Goal: Communication & Community: Answer question/provide support

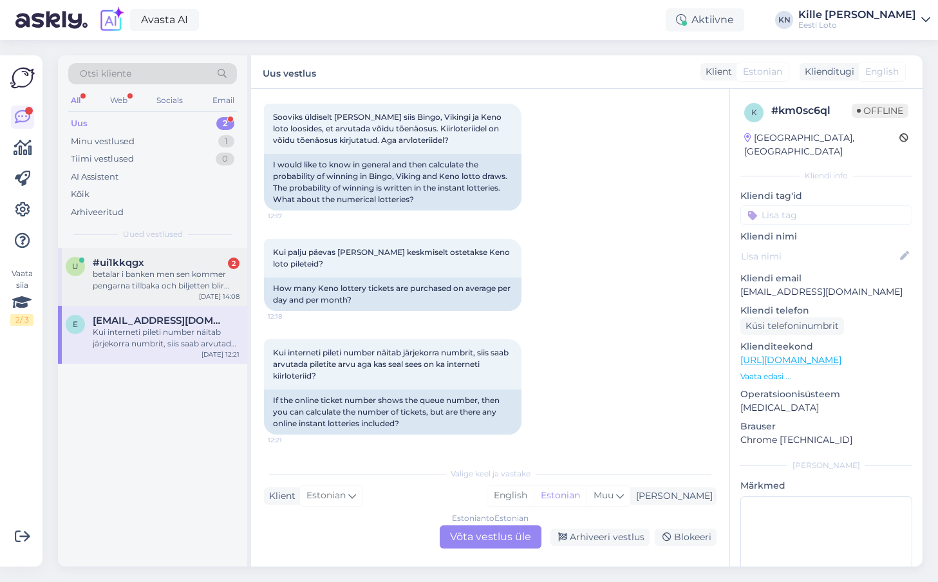
click at [133, 279] on div "betalar i banken men sen kommer pengarna tillbaka och biljetten blir inte köpt" at bounding box center [166, 280] width 147 height 23
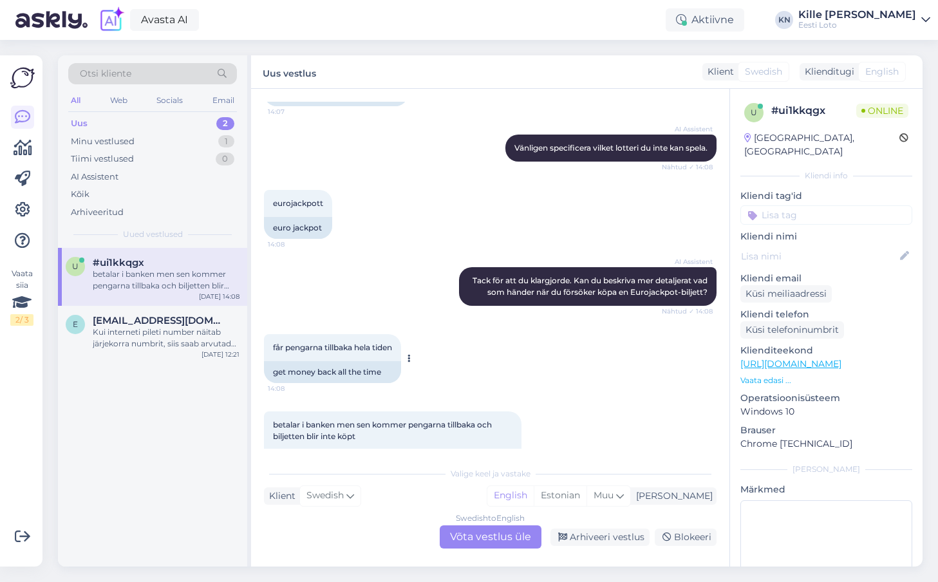
scroll to position [294, 0]
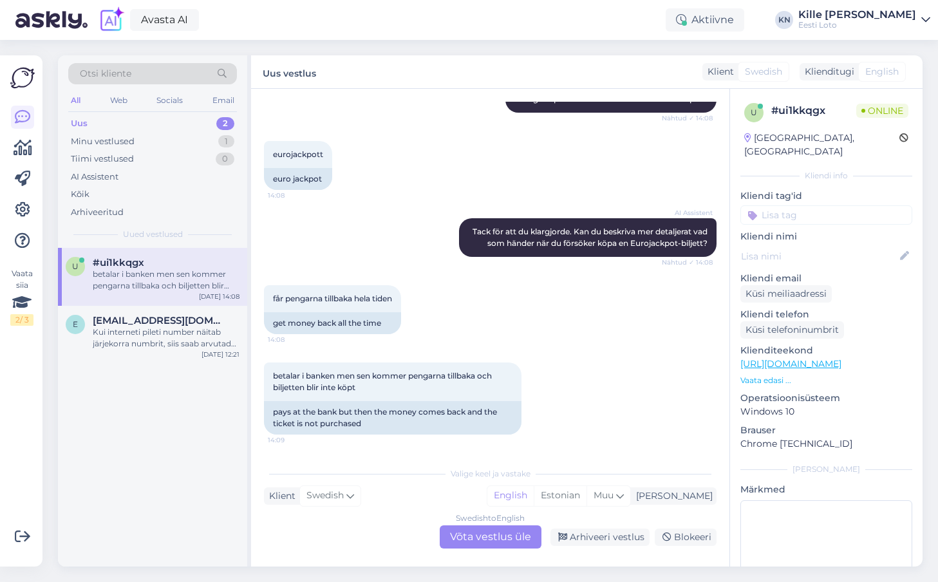
click at [477, 534] on div "Swedish to English Võta vestlus üle" at bounding box center [491, 537] width 102 height 23
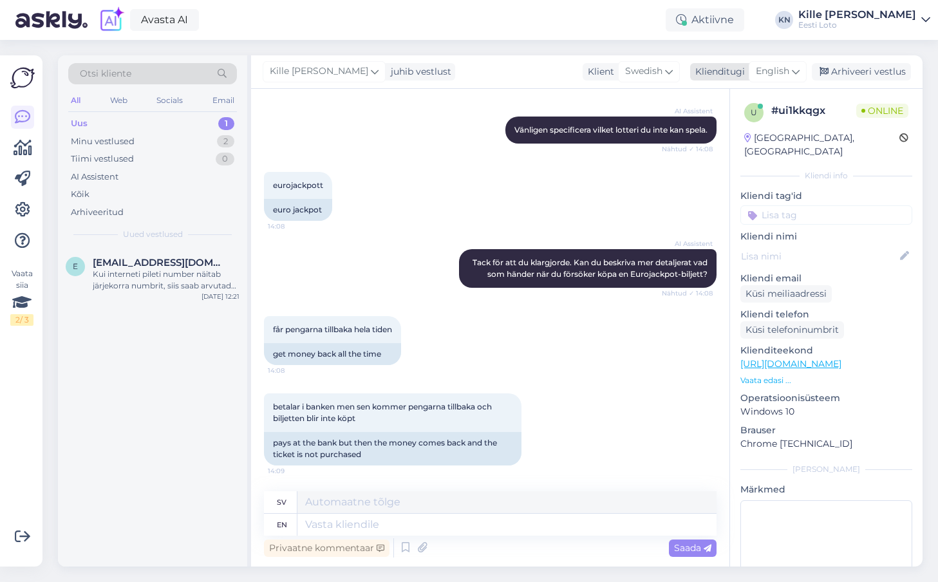
click at [779, 68] on span "English" at bounding box center [772, 71] width 33 height 14
type input "est"
click at [740, 137] on link "Estonian" at bounding box center [749, 128] width 142 height 21
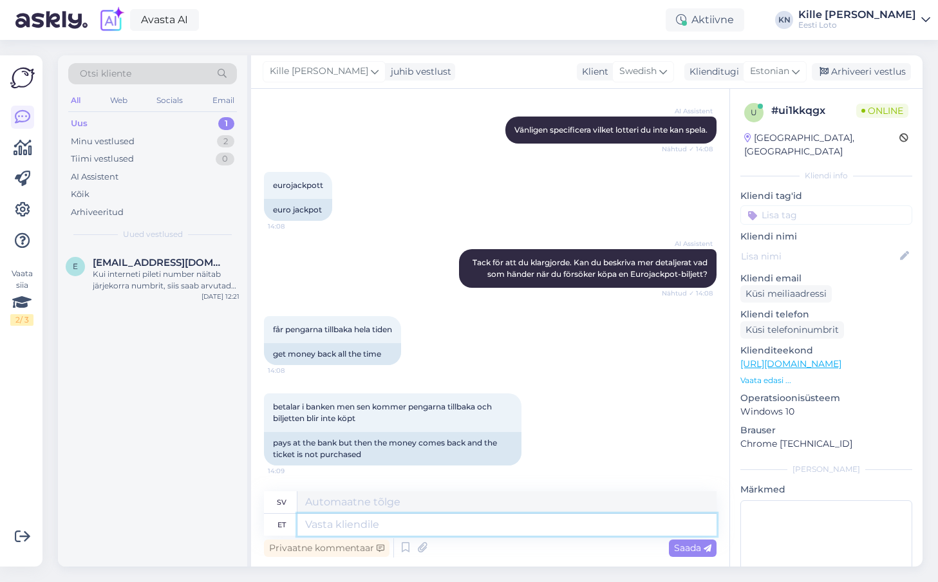
click at [488, 524] on textarea at bounding box center [507, 525] width 419 height 22
type textarea "Täpsemaks k"
type textarea "För mer information"
type textarea "Täpsemaks kontrollimiseks tea"
type textarea "För mer detaljerad inspektion"
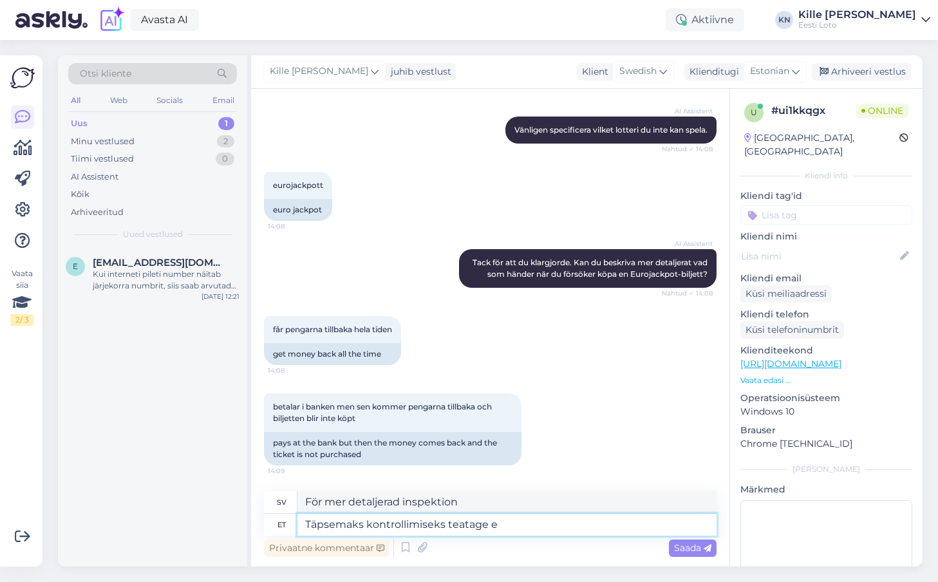
type textarea "Täpsemaks kontrollimiseks teatage en"
type textarea "För mer detaljerad inspektion, vänligen rapportera"
type textarea "Täpsemaks kontrollimiseks teatage enda isi"
type textarea "För mer detaljerad verifiering, vänligen rapportera din"
type textarea "Täpsemaks kontrollimiseks teatage enda isikukood palu"
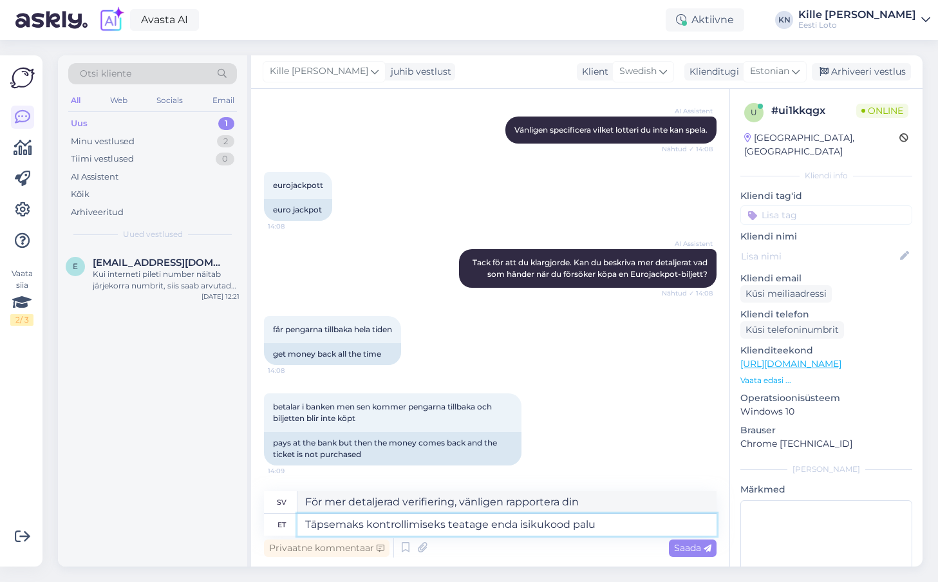
type textarea "För mer detaljerad verifiering, vänligen ange ditt personnummer."
type textarea "Täpsemaks kontrollimiseks teatage enda isikukood palun."
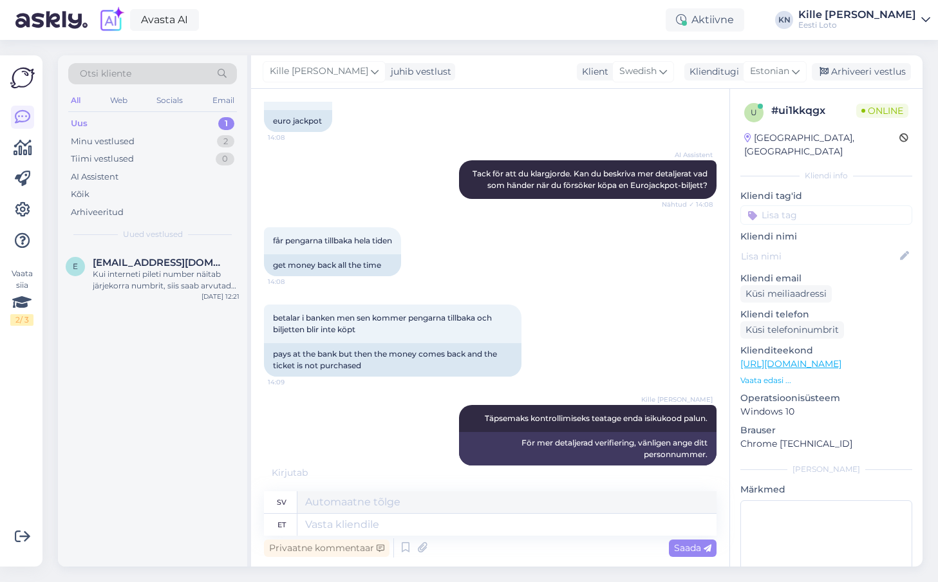
scroll to position [430, 0]
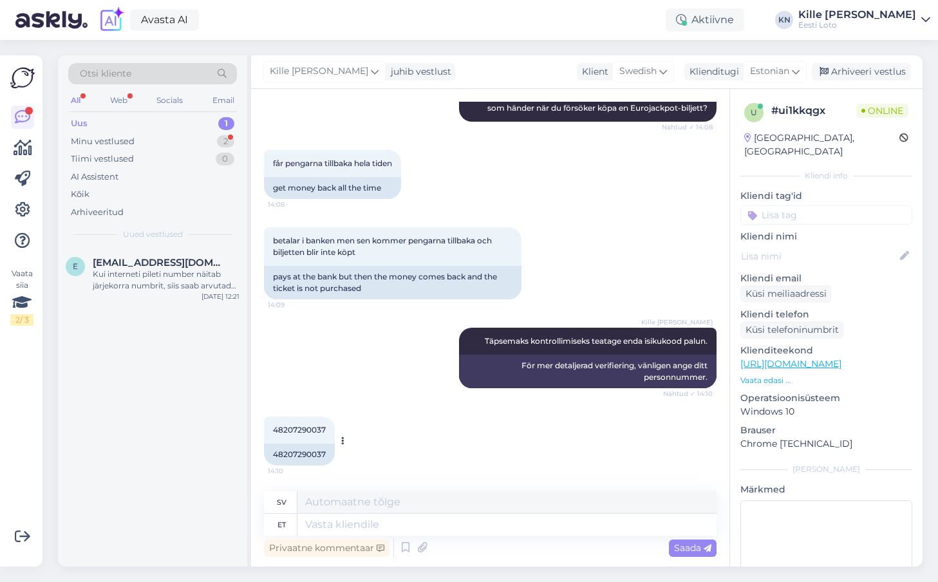
click at [305, 456] on div "48207290037" at bounding box center [299, 455] width 71 height 22
copy div "48207290037"
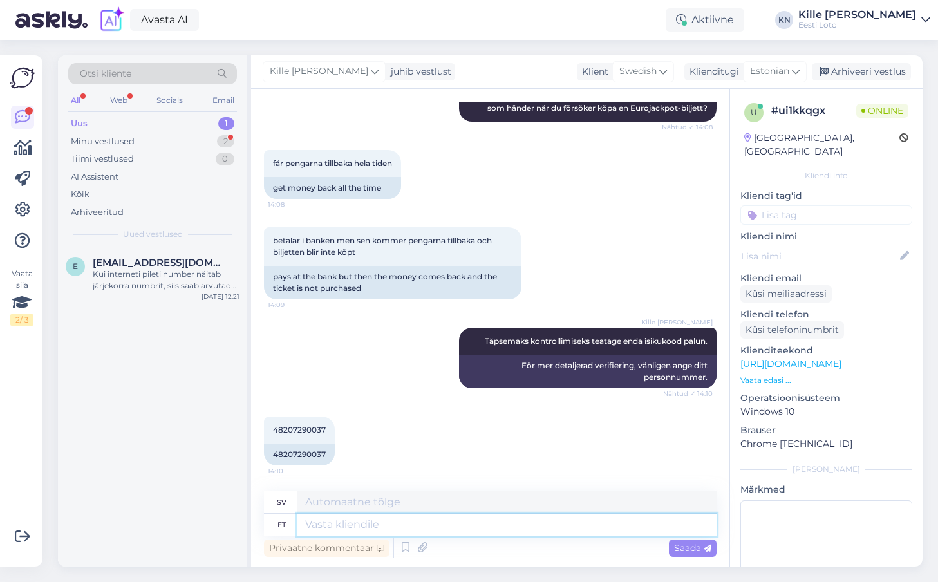
click at [386, 526] on textarea at bounding box center [507, 525] width 419 height 22
type textarea "Näeme, e"
type textarea "Vi får se,"
type textarea "Näeme, et sis"
type textarea "Vi ser att"
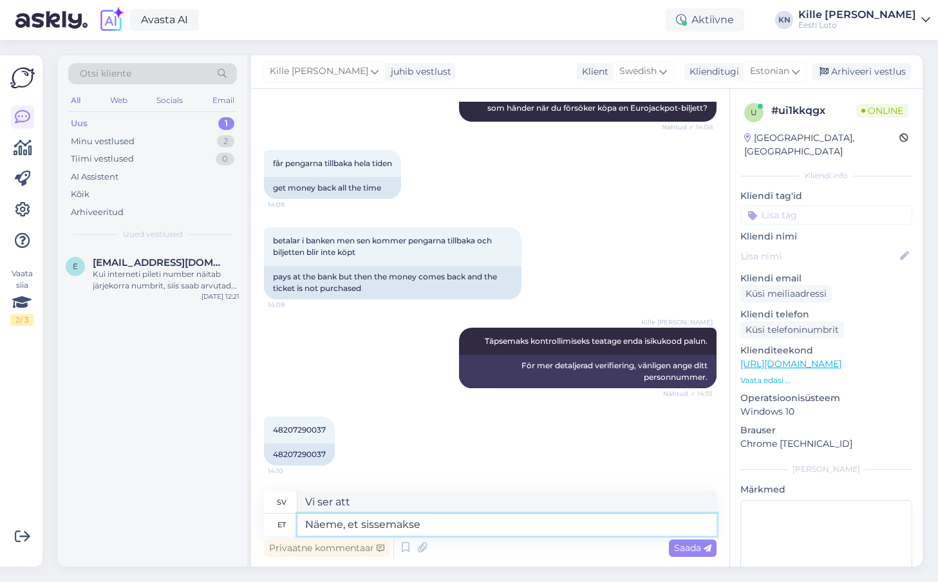
type textarea "Näeme, et sissemakse o"
type textarea "Vi ser att insättningen"
type textarea "Näeme, et sissemakse on T"
type textarea "Vi ser att depositionen är"
type textarea "Näeme, et sissemakse on Teil õ"
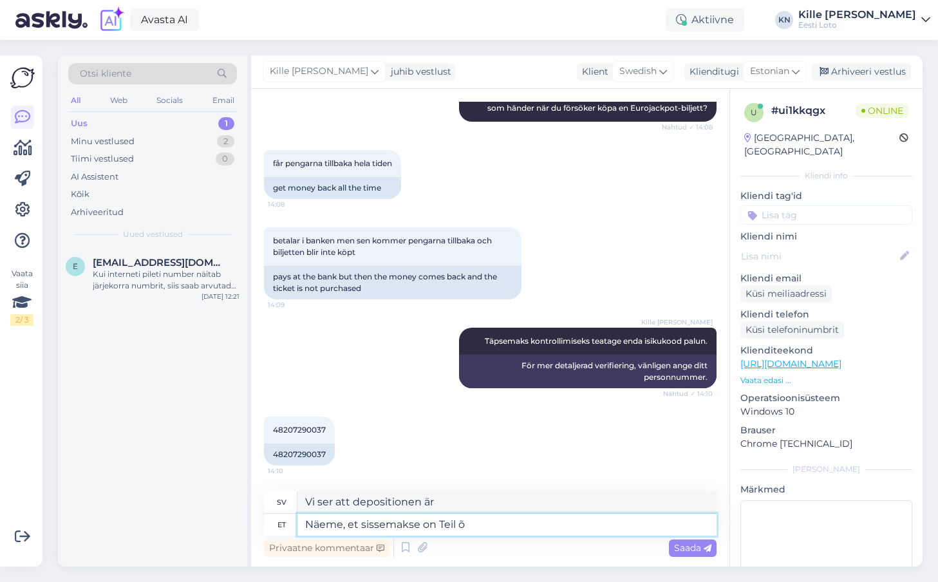
type textarea "Vi ser att du har gjort en insättning."
type textarea "Näeme, et sissemakse on Teil õnnestunu"
type textarea "Vi ser att din insättning lyckades."
click at [547, 522] on textarea "Näeme, et sissemakse on Teil õnnestunu" at bounding box center [507, 525] width 419 height 22
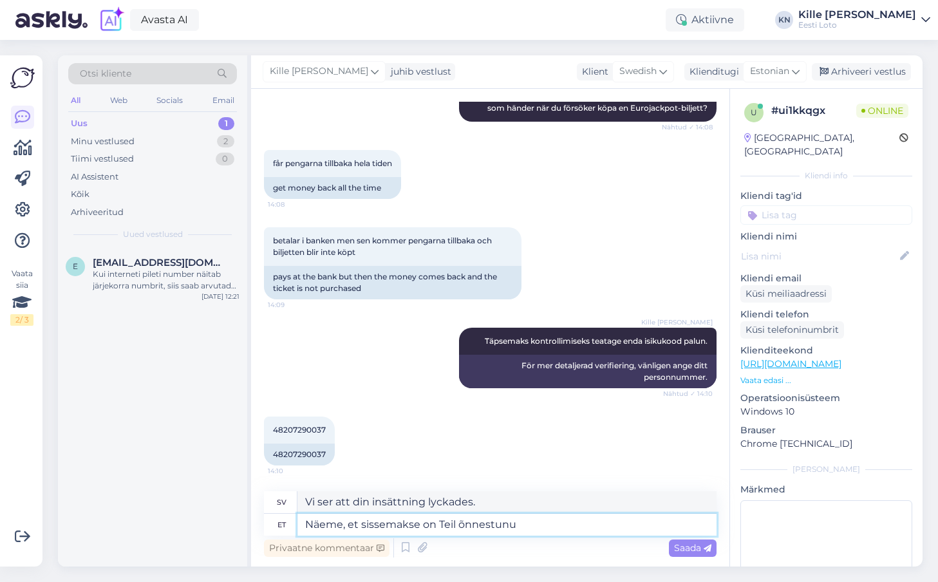
click at [547, 522] on textarea "Näeme, et sissemakse on Teil õnnestunu" at bounding box center [507, 525] width 419 height 22
type textarea "Näeme, et"
type textarea "Vi får se,"
type textarea "Näeme, et ol"
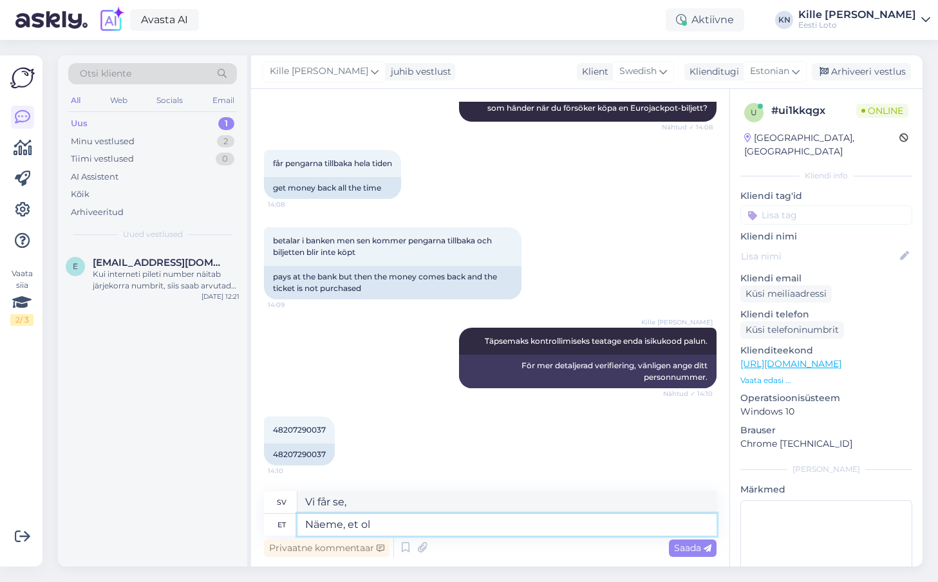
type textarea "Vi ser att"
type textarea "Näeme, et olete os"
type textarea "Vi ser att du är"
type textarea "Näeme, et olete ostnud en"
type textarea "Vi ser att du har köpt"
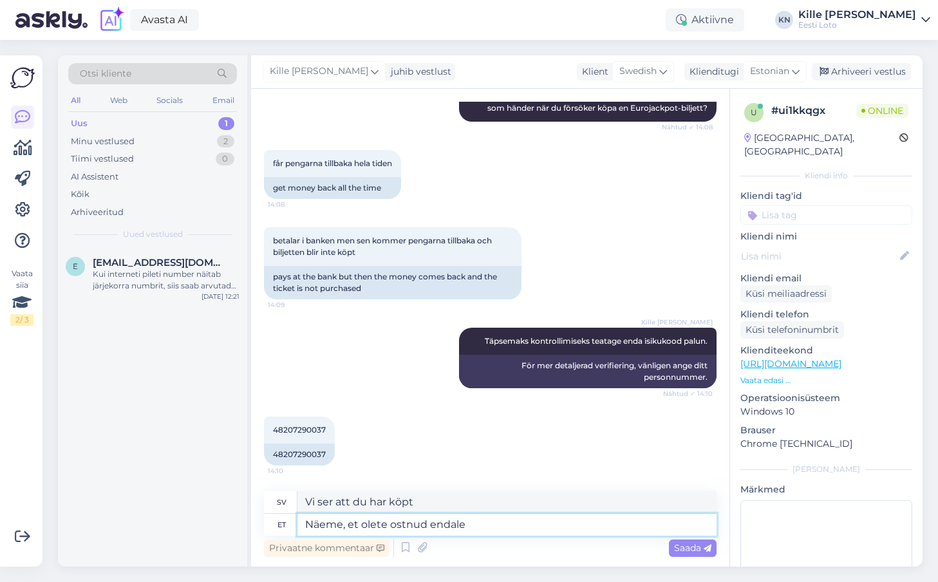
type textarea "Näeme, et olete ostnud endale 5"
type textarea "Vi ser att du har köpt dig själv"
type textarea "Näeme, et olete ostnud endale 40"
type textarea "Vi ser att du har köpt dig 40"
type textarea "Näeme, et olete ostnud endale 40 €"
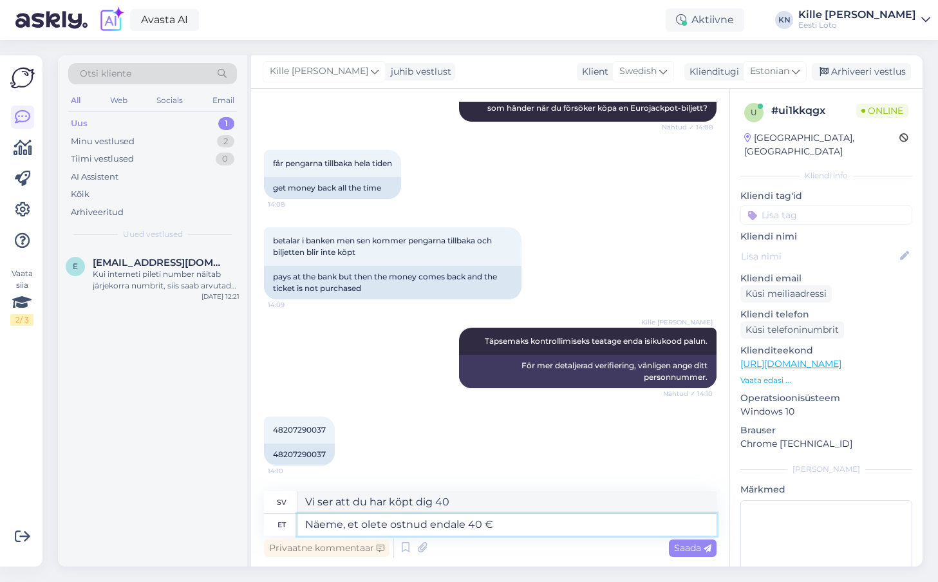
type textarea "Vi ser att du har köpt dig 40 euro."
type textarea "Näeme, et olete ostnud endale 40 € Eurojacpoti pi"
type textarea "Vi ser att du har köpt en Eurojackpot på 40 €"
type textarea "Näeme, et olete ostnud endale 40 € Eurojacpoti pileti."
type textarea "Vi ser att du har köpt en Eurojackpot-[PERSON_NAME] 40 €."
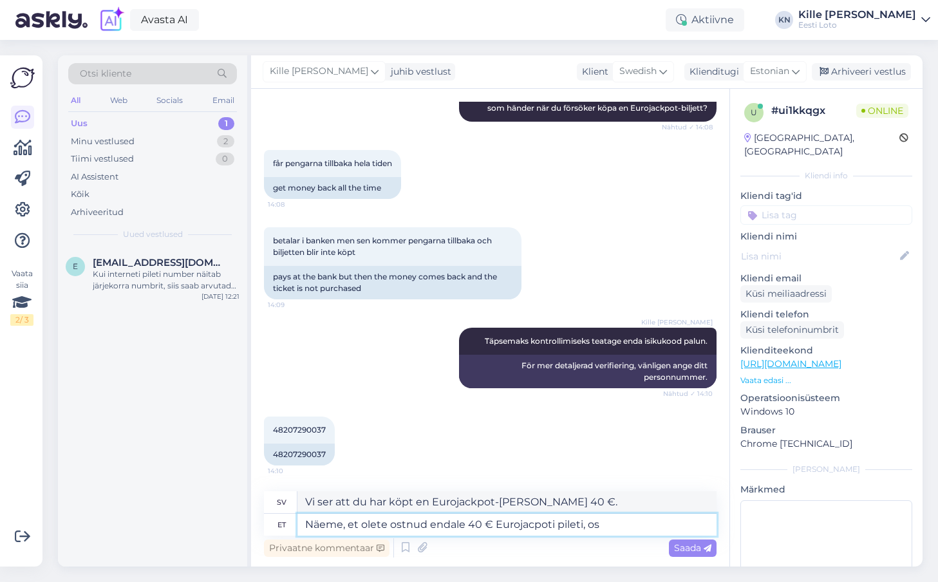
type textarea "Näeme, et olete ostnud endale 40 € Eurojacpoti pileti, ost"
type textarea "Vi ser att du har köpt en Eurojackpot-[PERSON_NAME] på 40 €."
type textarea "Näeme, et olete ostnud endale 40 € Eurojacpoti pileti, ost on"
type textarea "Vi ser att du har köpt en Eurojackpot-[PERSON_NAME] på 40 €, köp"
type textarea "Näeme, et olete ostnud endale 40 € Eurojacpoti pileti, ost on õ"
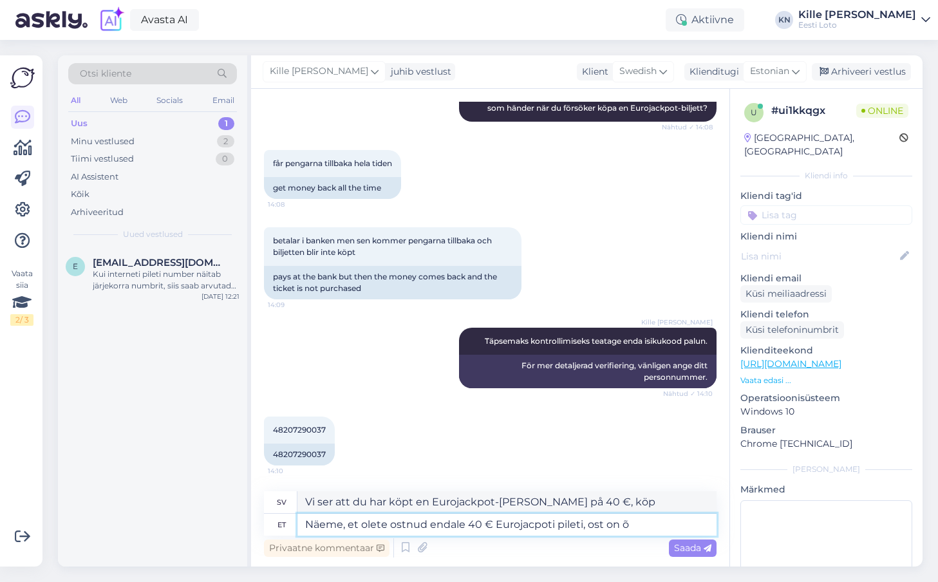
type textarea "Vi ser att du har köpt en Eurojackpot-[PERSON_NAME] på 40 €, [PERSON_NAME] är"
type textarea "Näeme, et olete ostnud endale 40 € Eurojacpoti pileti, ost on ilusti"
type textarea "Vi ser att du har köpt en Eurojackpot-[PERSON_NAME] 40 €, ett bra köp."
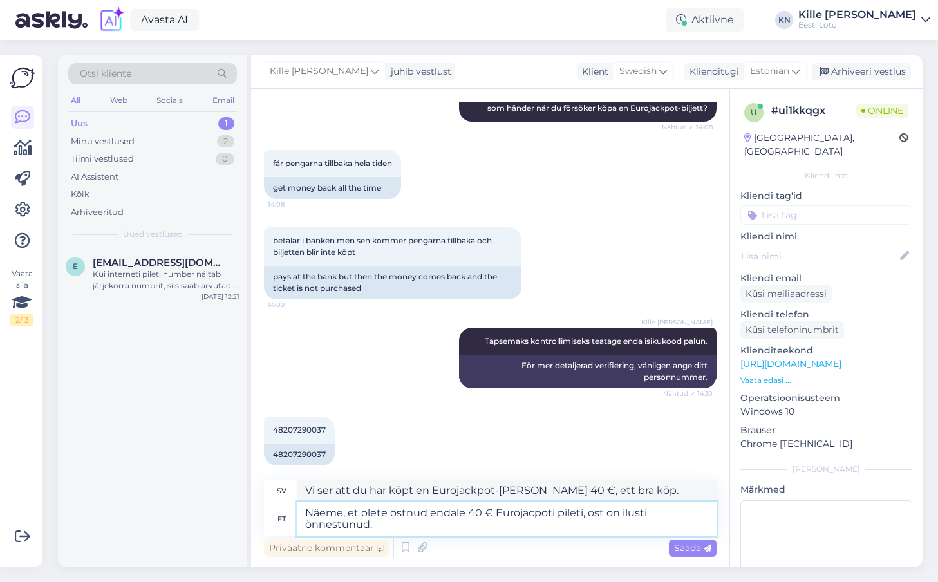
type textarea "Näeme, et olete ostnud endale 40 € Eurojacpoti pileti, ost on ilusti õnnestunud."
type textarea "Vi ser att du har köpt en Eurojackpot-[PERSON_NAME] 40 €, [PERSON_NAME] har var…"
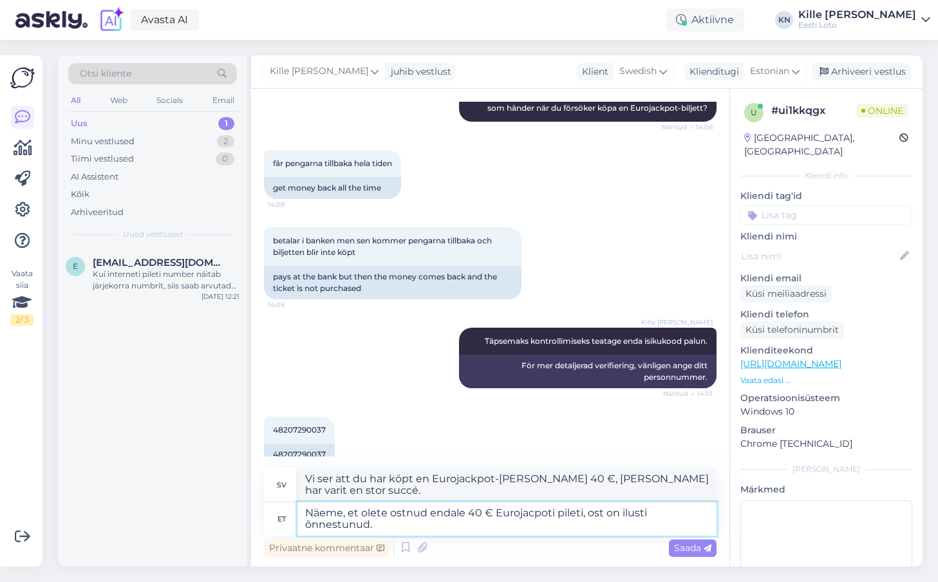
click at [535, 511] on textarea "Näeme, et olete ostnud endale 40 € Eurojacpoti pileti, ost on ilusti õnnestunud." at bounding box center [507, 518] width 419 height 33
type textarea "Näeme, et olete ostnud endale 40 € Eurojackpoti pileti, ost on ilusti õnnestunu…"
type textarea "Vi ser att du har köpt en Eurojackpot-[PERSON_NAME] 40 €, vilket är ett bra köp."
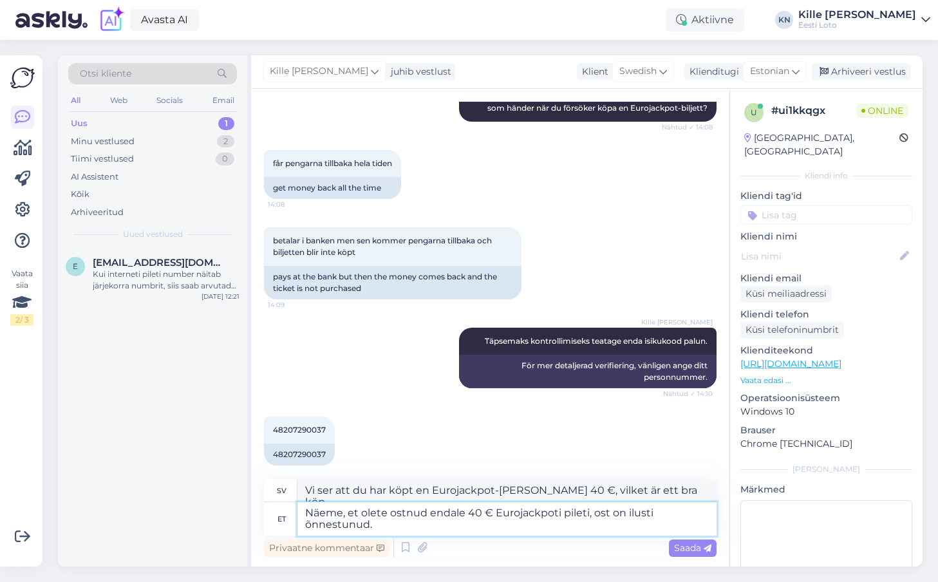
click at [592, 512] on textarea "Näeme, et olete ostnud endale 40 € Eurojackpoti pileti, ost on ilusti õnnestunu…" at bounding box center [507, 518] width 419 height 33
type textarea "Näeme, et olete ostnud endale 40 € Eurojackpoti piletiost on ilusti õnnestunud."
type textarea "Vi ser att du har köpt en Eurojackpot-[PERSON_NAME] 40 €, och [PERSON_NAME] har…"
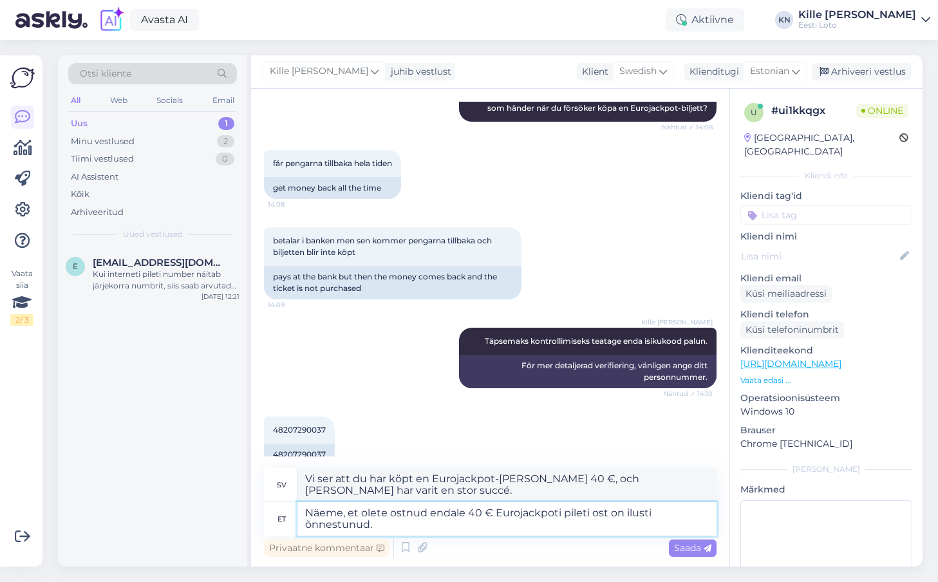
type textarea "Näeme, et olete ostnud endale 40 € Eurojackpoti pileti nost on ilusti õnnestunu…"
type textarea "Vi ser att du har köpt en Eurojackpot-[PERSON_NAME] 40 €. Ditt köp har varit en…"
type textarea "Näeme, et olete ostnud endale 40 € Eurojackpoti pileti niost on ilusti õnnestun…"
type textarea "Vi ser att du har köpt en Eurojackpot-[PERSON_NAME] 40 €, vilket är en stor suc…"
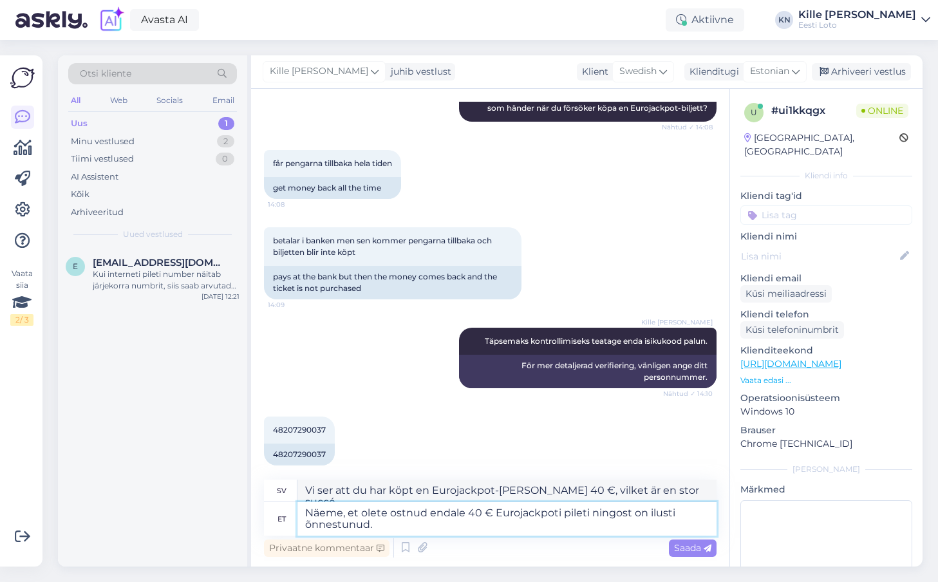
type textarea "Näeme, et olete ostnud endale 40 € Eurojackpoti pileti ning ost on ilusti õnnes…"
type textarea "Vi ser att du har köpt en Eurojackpot-[PERSON_NAME] 40 € och att [PERSON_NAME] …"
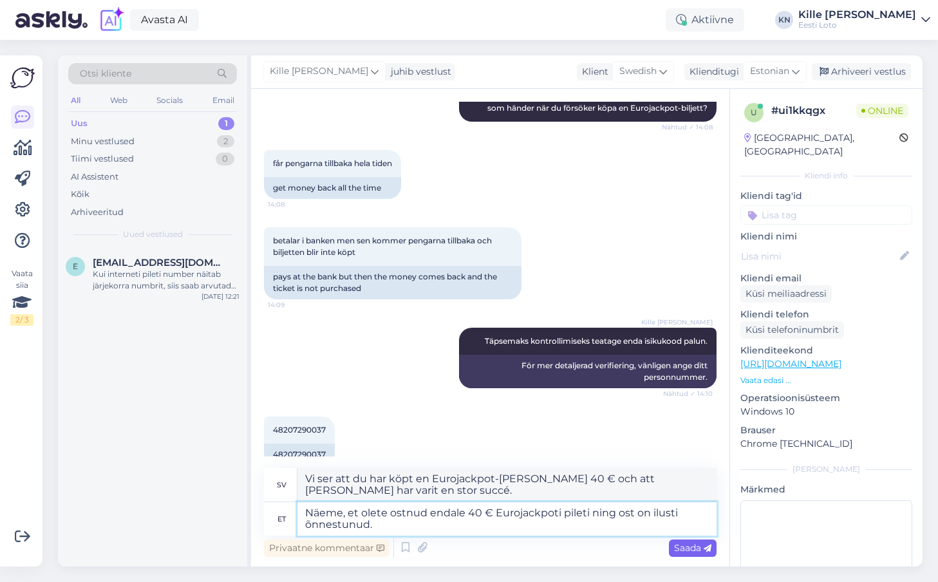
type textarea "Näeme, et olete ostnud endale 40 € Eurojackpoti pileti ning ost on ilusti õnnes…"
click at [685, 542] on span "Saada" at bounding box center [692, 548] width 37 height 12
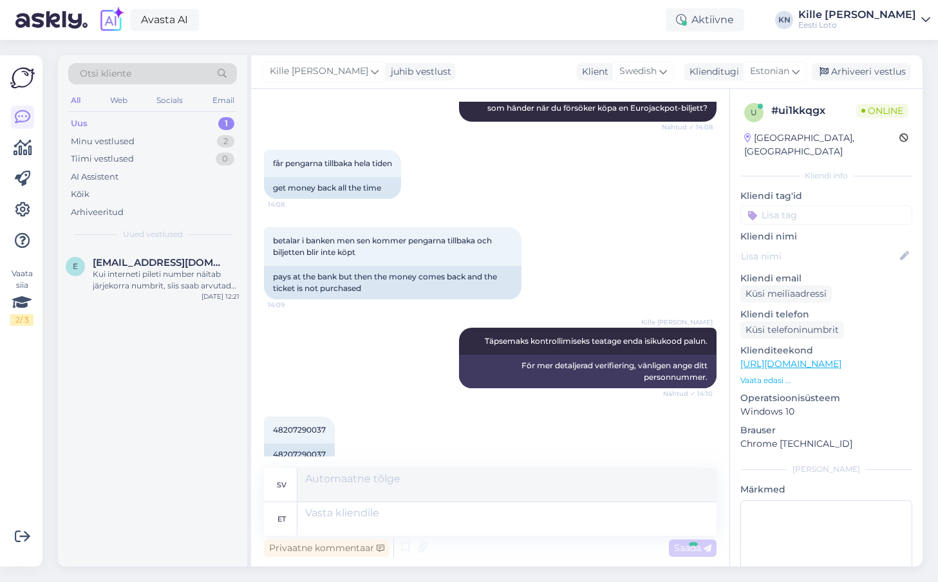
scroll to position [530, 0]
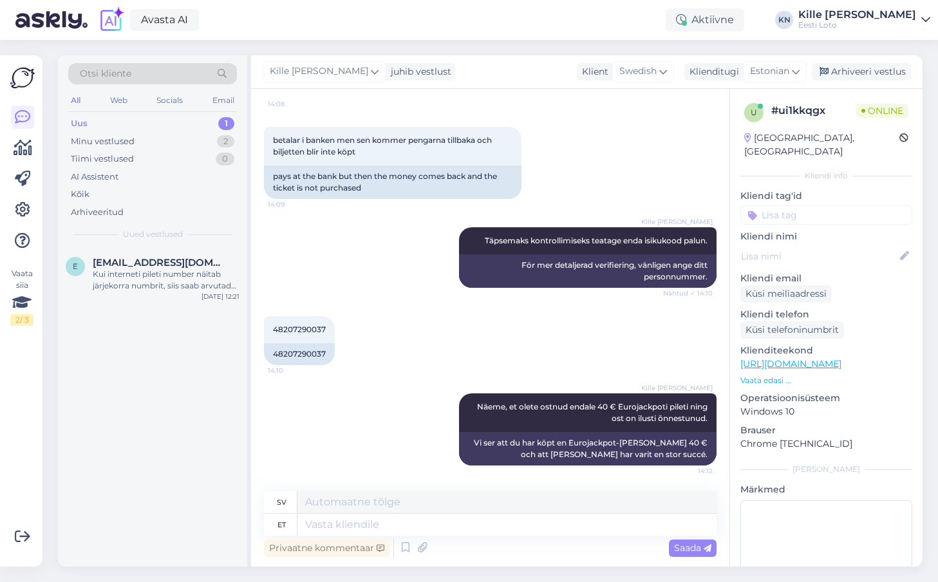
click at [829, 205] on input at bounding box center [827, 214] width 172 height 19
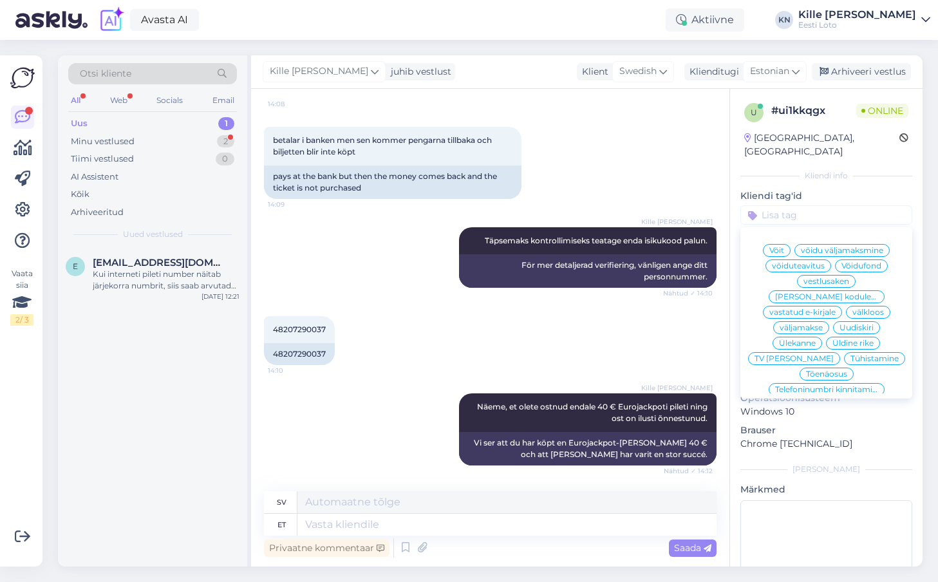
scroll to position [607, 0]
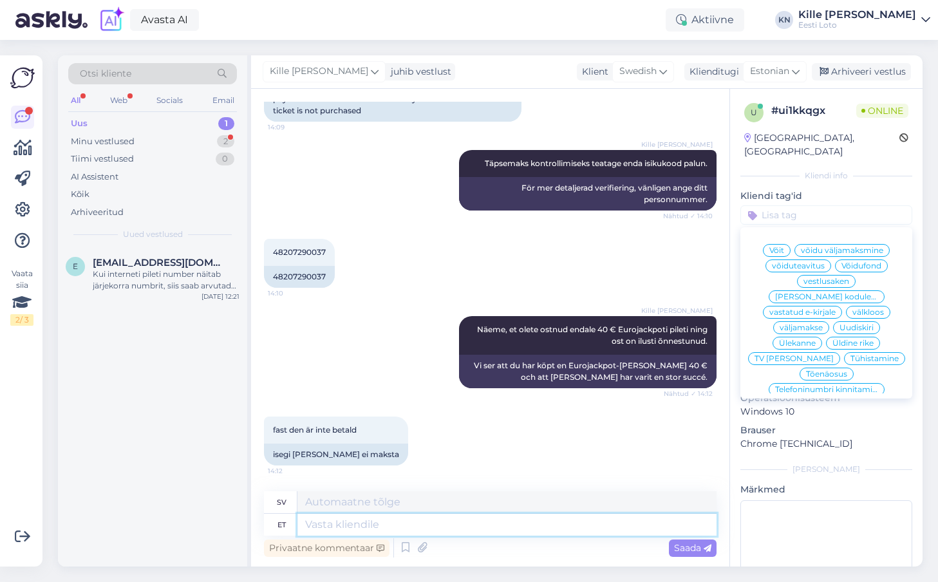
click at [488, 533] on textarea at bounding box center [507, 525] width 419 height 22
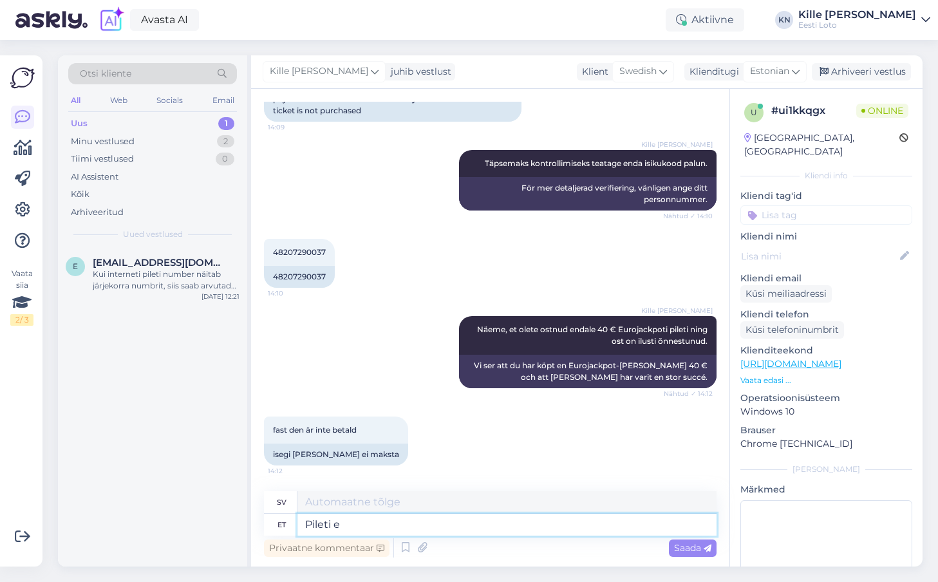
type textarea "Pileti ee"
type textarea "Biljett"
type textarea "Pileti eest on"
type textarea "För en biljett"
type textarea "Pileti eest on T"
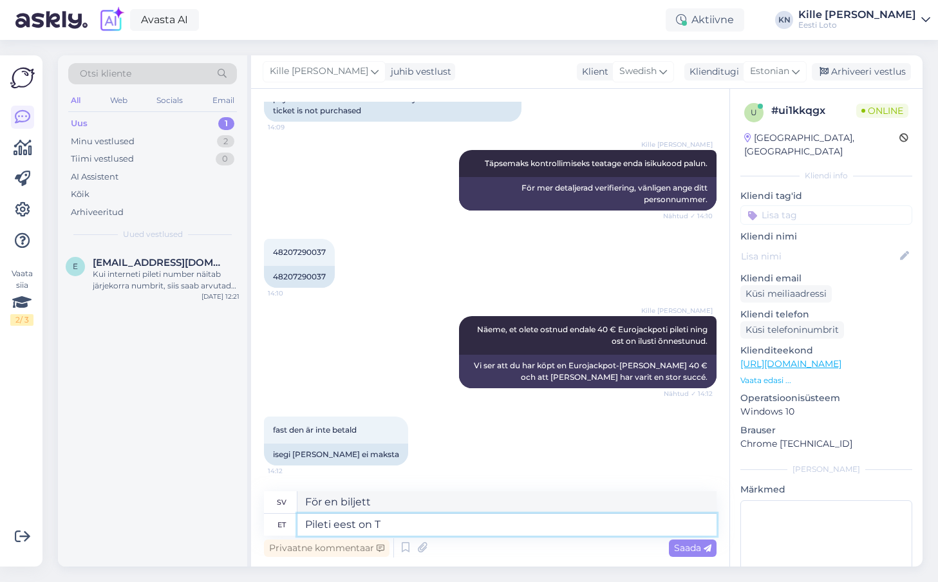
type textarea "Biljettpriset är"
type textarea "Pileti eest on Teil t"
type textarea "För den biljett du har"
type textarea "Pileti eest on Teil tasutud"
type textarea "Du har betalat för biljetten."
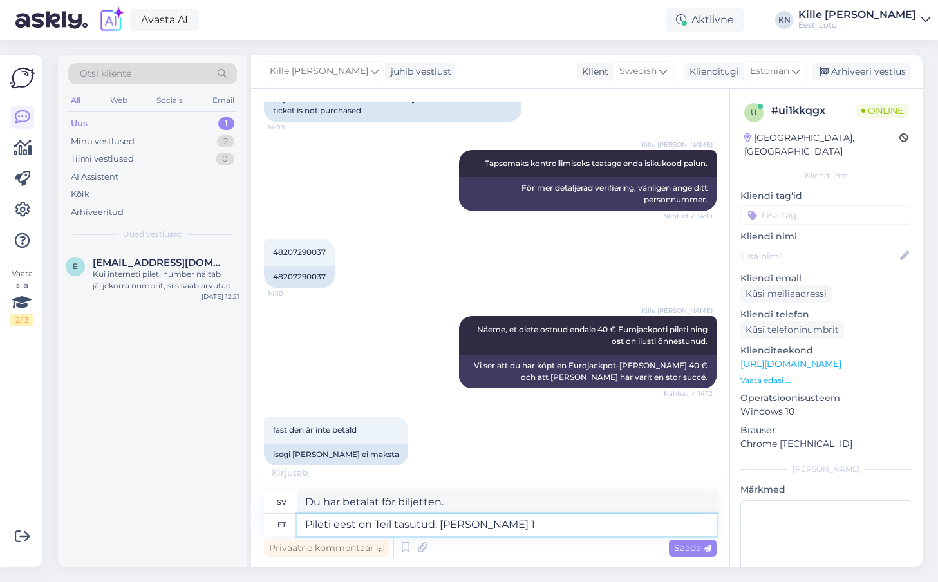
type textarea "Pileti eest on Teil tasutud. [PERSON_NAME] 14"
type textarea "Du har betalat för din biljett. Kl."
type textarea "Pileti eest on Teil tasutud. [PERSON_NAME] 14:05 soo"
type textarea "Du har betalat för din biljett. Klockan 14:05."
type textarea "Pileti eest on Teil tasutud. [PERSON_NAME] 14:05 sooritasite 3"
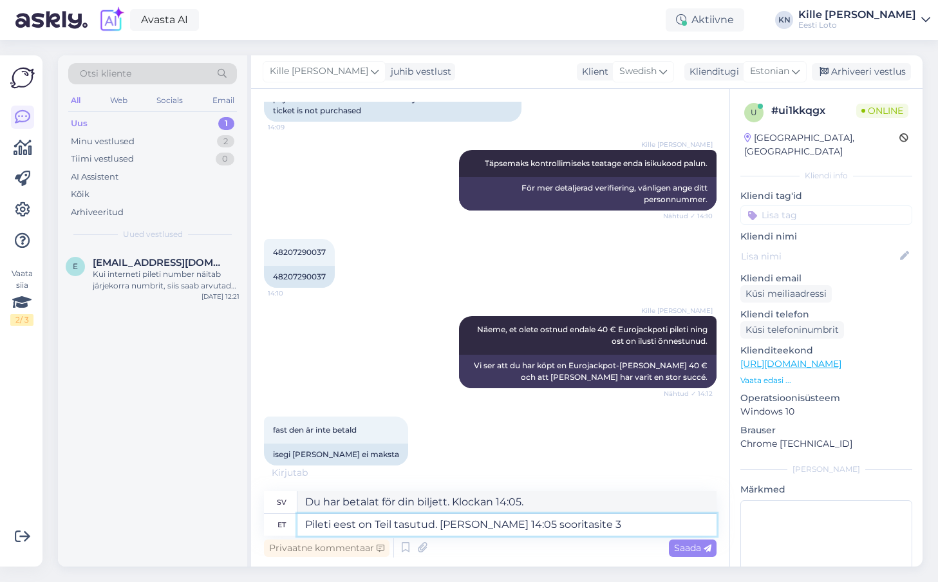
type textarea "Du har betalat för din biljett. Klockan 14:05 gjorde du"
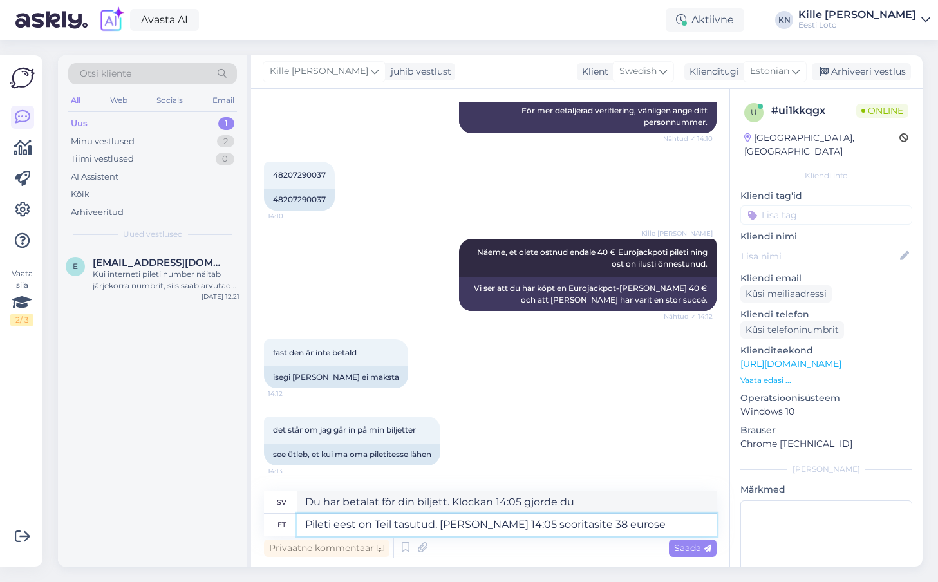
type textarea "Pileti eest on Teil tasutud. [PERSON_NAME] 14:05 sooritasite 38 eurose s"
type textarea "Du har betalat för din biljett. Kl. 14:05 slutförde du 38"
type textarea "Pileti eest on Teil tasutud. [PERSON_NAME] 14:05 sooritasite 38 eurose siss"
type textarea "Du har betalat för din biljett. Klockan 14:05 gjorde du en betalning på 38 euro."
type textarea "Pileti eest on Teil tasutud. [PERSON_NAME] 14:05 sooritasite 38 eurose sissemak…"
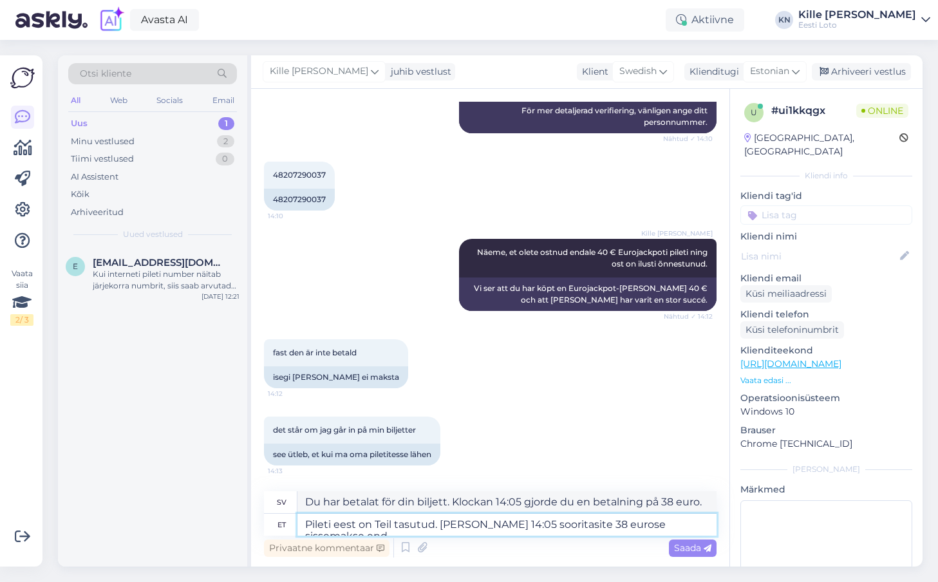
type textarea "Du har betalat för din biljett. Klockan 14:05 gjorde du en deposition på 38 eur…"
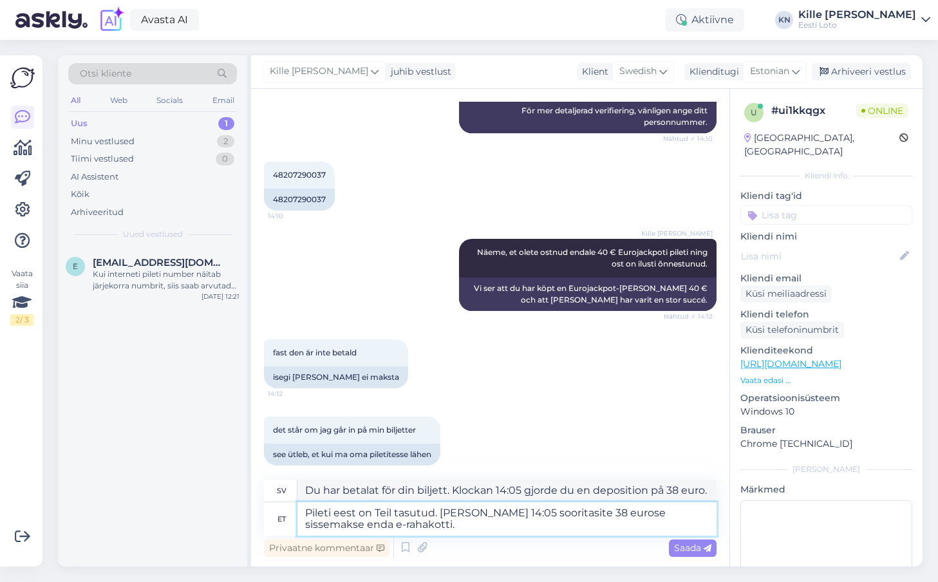
type textarea "Pileti eest on Teil tasutud. [PERSON_NAME] 14:05 sooritasite 38 eurose sissemak…"
type textarea "Du har betalat för din biljett. Klockan 14:05 gjorde du en insättning på 38 eur…"
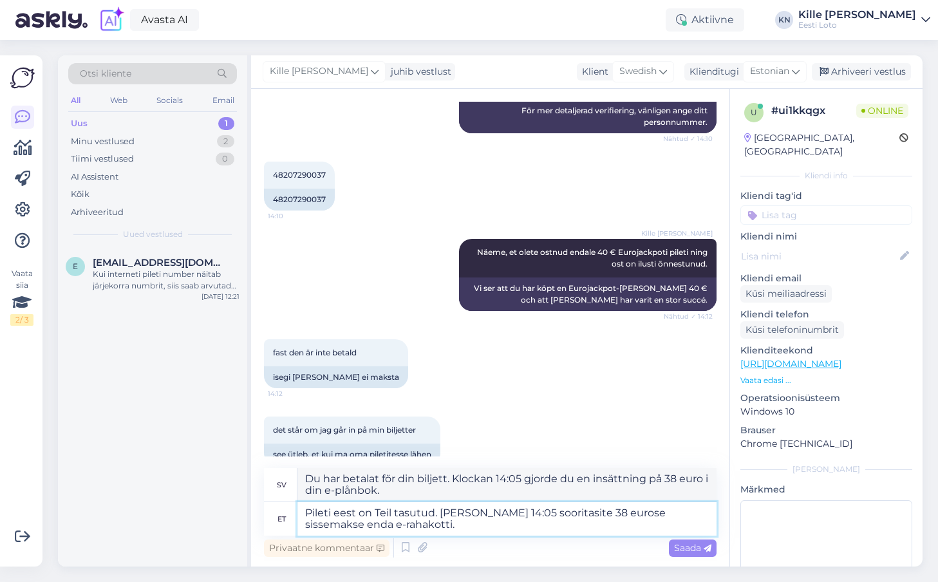
type textarea "Pileti eest on Teil tasutud. [PERSON_NAME] 14:05 sooritasite 38 eurose sissemak…"
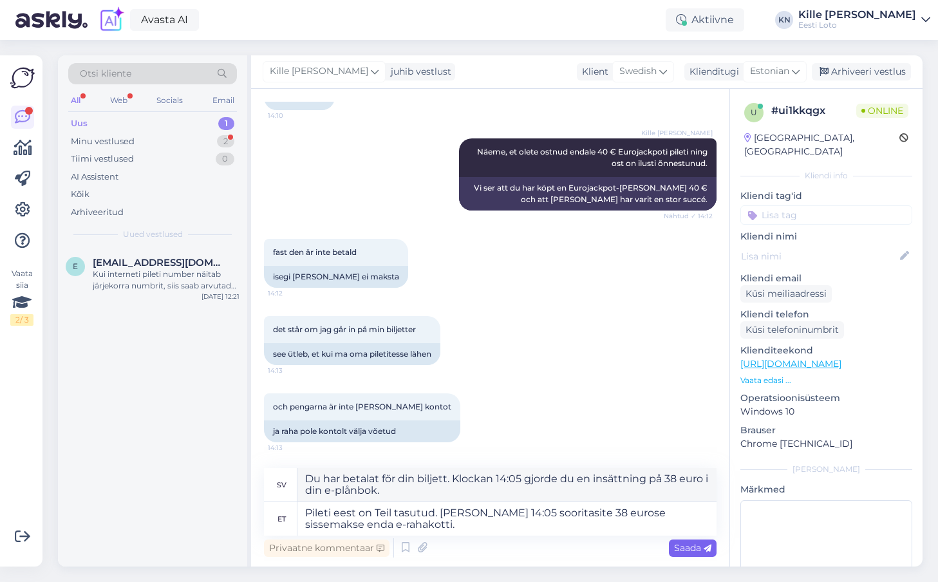
click at [691, 544] on span "Saada" at bounding box center [692, 548] width 37 height 12
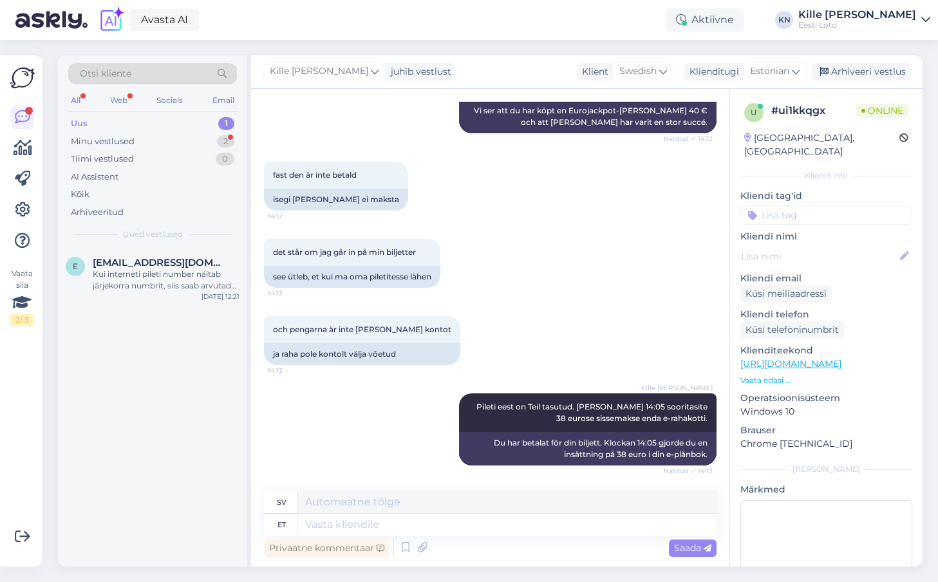
scroll to position [951, 0]
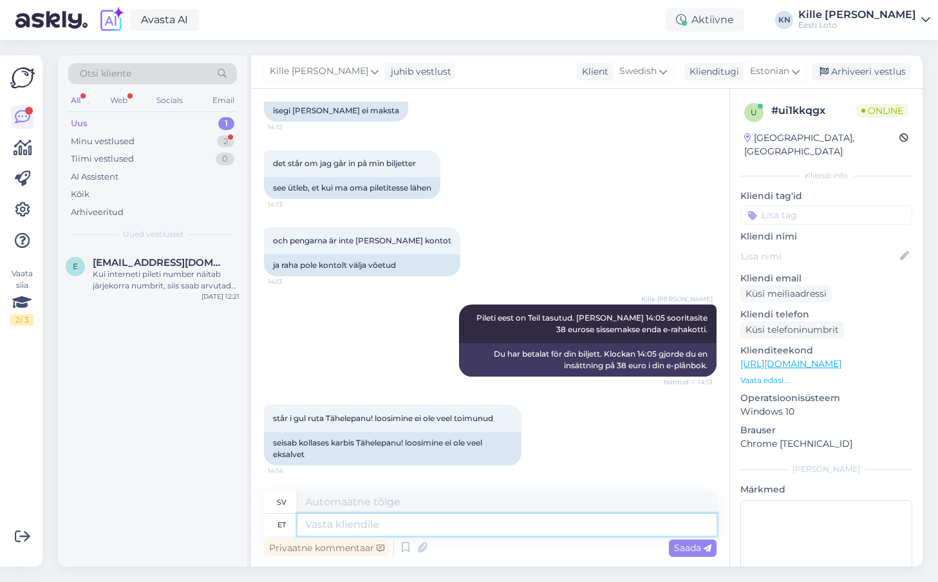
click at [397, 530] on textarea at bounding box center [507, 525] width 419 height 22
type textarea "See tä"
type textarea "Detta"
type textarea "See tähendab se"
type textarea "Detta innebär"
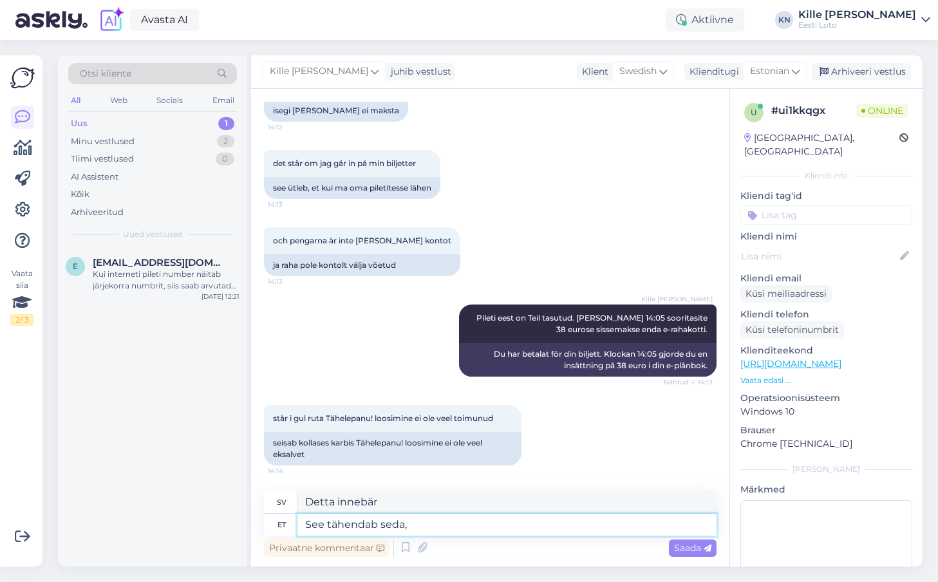
type textarea "See tähendab seda, e"
type textarea "Detta innebär att"
type textarea "See tähendab seda, et loosimine"
type textarea "Det här betyder att lottningen"
type textarea "See tähendab seda, et loosimine alles toi"
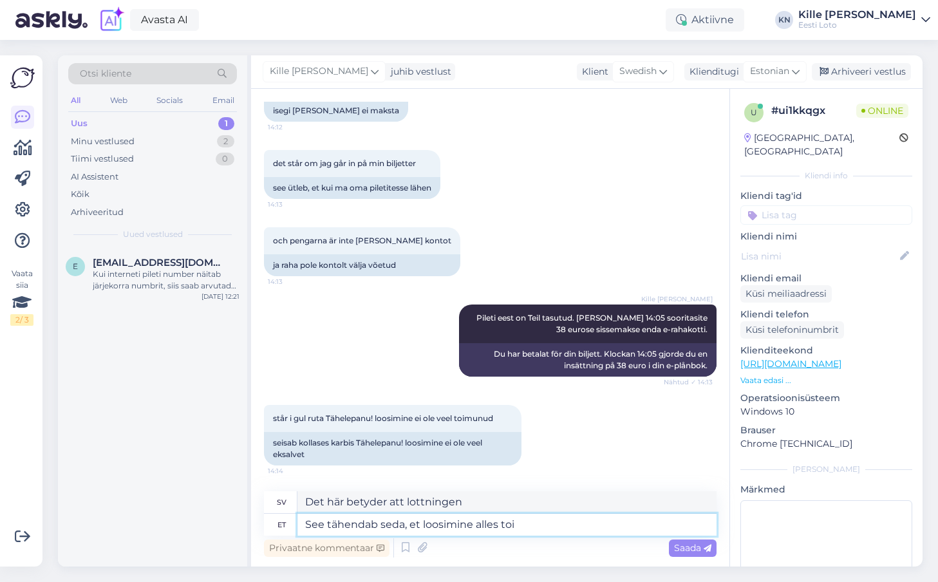
type textarea "Det betyder att dragningen fortfarande pågår."
type textarea "See tähendab seda, et loosimine alles toimub E"
type textarea "Det betyder att lottningen fortfarande pågår."
type textarea "See tähendab seda, et loosimine alles toimub, E"
type textarea "Det betyder att dragningen fortfarande pågår,"
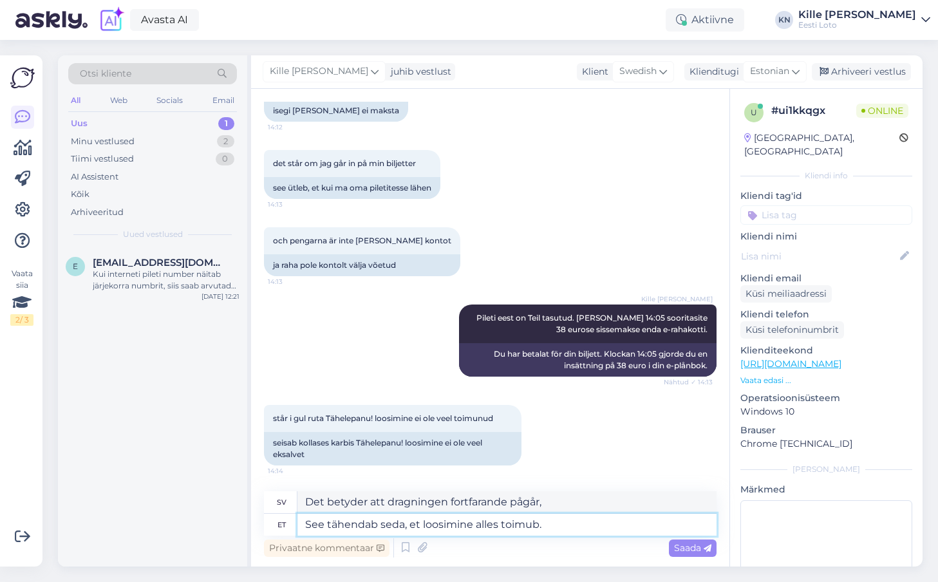
type textarea "See tähendab seda, et loosimine alles toimub."
type textarea "Det betyder att lottningen fortfarande pågår."
type textarea "See tähendab seda, et loosimine alles toimub. Eurojackpoti lo"
type textarea "Det betyder att dragningen fortfarande pågår."
type textarea "See tähendab seda, et loosimine alles toimub. Eurojackpoti loosimine toi"
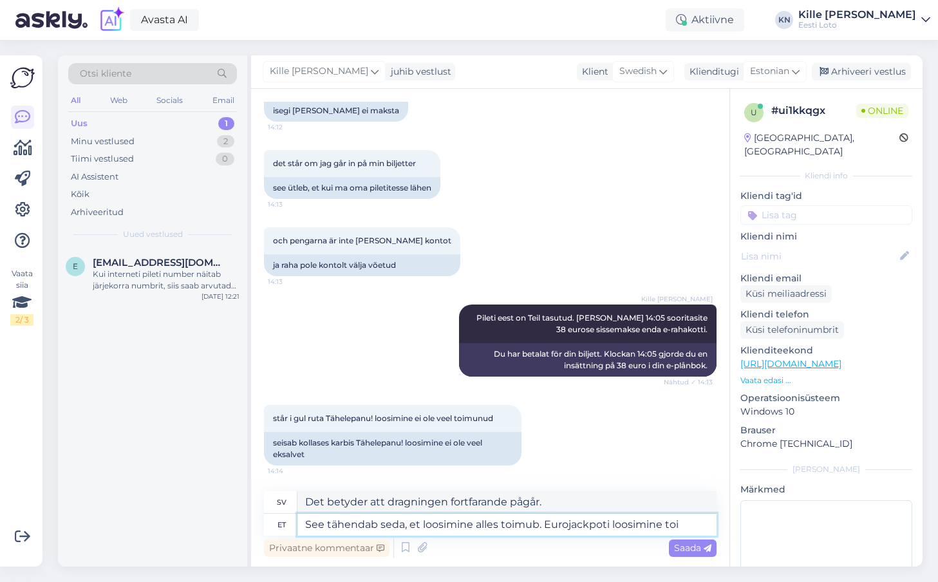
type textarea "Det betyder att dragningen fortfarande pågår. Eurojackpot-dragning"
type textarea "See tähendab seda, et loosimine alles toimub. Eurojackpoti loosimine toim"
type textarea "Det betyder att dragningen fortfarande pågår. Eurojackpot-dragningen pågår."
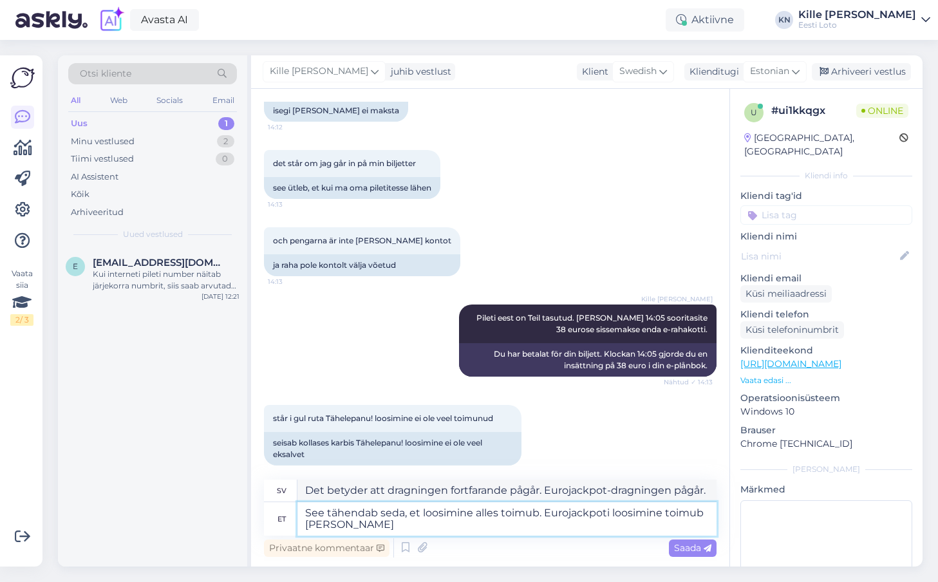
type textarea "See tähendab seda, et loosimine alles toimub. Eurojackpoti loosimine toimub [PE…"
type textarea "Det betyder att dragningen fortfarande pågår. Eurojackpot-dragningen äger rum i…"
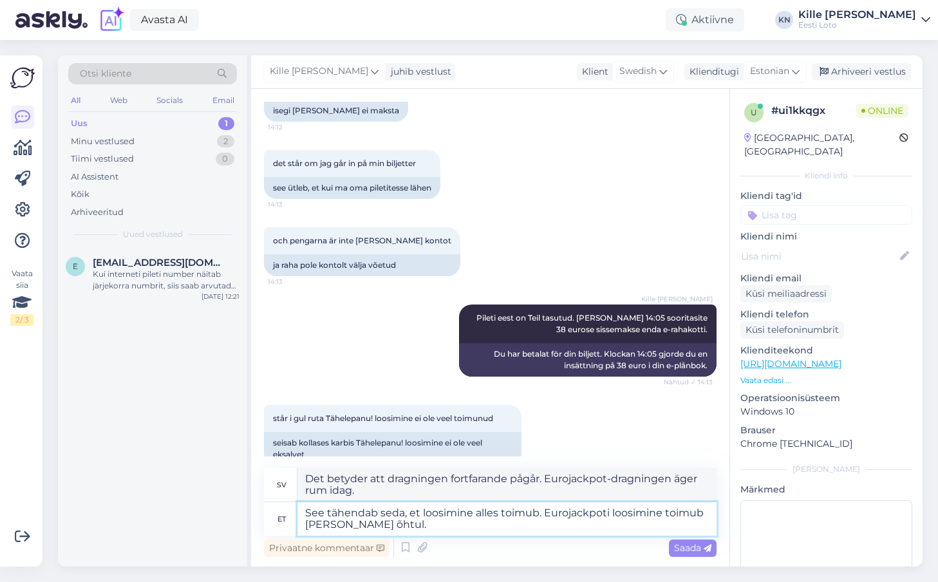
type textarea "See tähendab seda, et loosimine alles toimub. Eurojackpoti loosimine toimub [PE…"
type textarea "Det betyder att dragningen fortfarande pågår. Eurojackpot-dragningen äger rum i…"
click at [397, 520] on textarea "See tähendab seda, et loosimine alles toimub. Eurojackpoti loosimine toimub [PE…" at bounding box center [507, 518] width 419 height 33
click at [397, 517] on textarea "See tähendab seda, et loosimine alles toimub. Eurojackpoti loosimine toimub [PE…" at bounding box center [507, 518] width 419 height 33
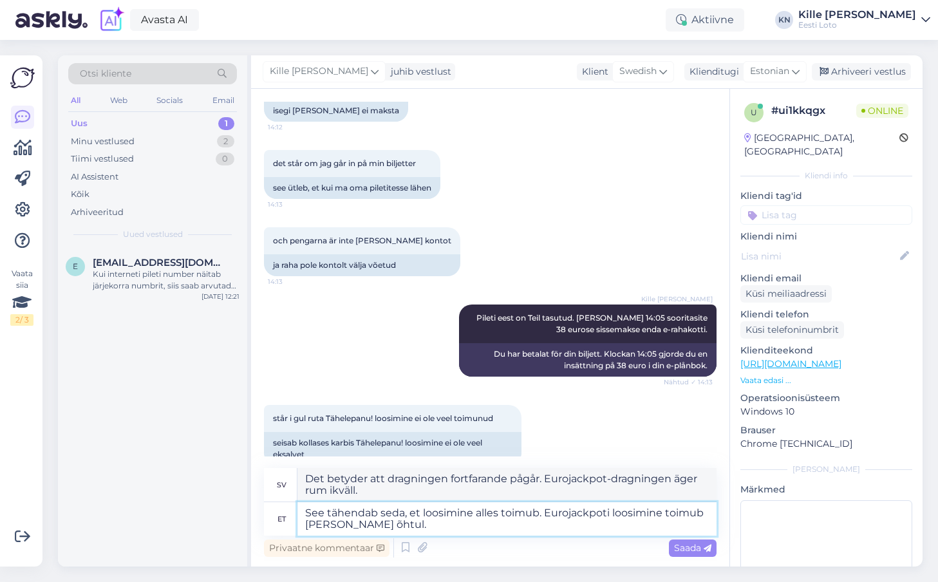
click at [397, 517] on textarea "See tähendab seda, et loosimine alles toimub. Eurojackpoti loosimine toimub [PE…" at bounding box center [507, 518] width 419 height 33
type textarea "See tähendab, et loosimine alles toimub. Eurojackpoti loosimine toimub [PERSON_…"
click at [408, 527] on textarea "See tähendab, et loosimine alles toimub. Eurojackpoti loosimine toimub [PERSON_…" at bounding box center [507, 518] width 419 height 33
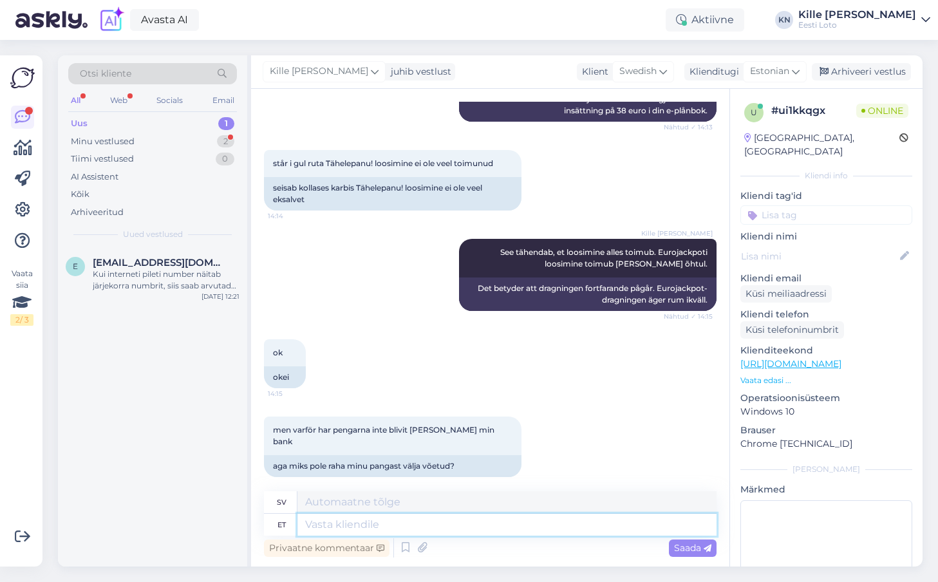
scroll to position [1283, 0]
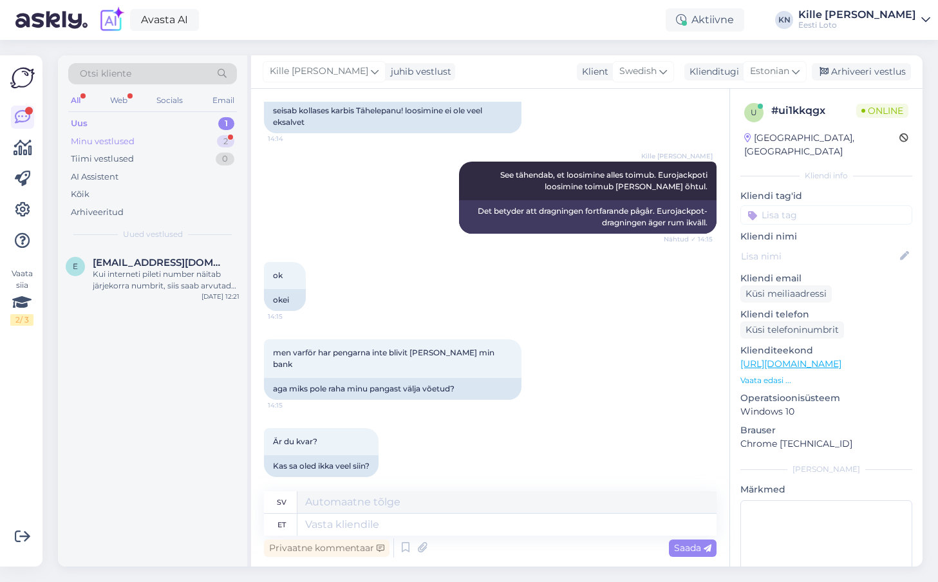
click at [149, 137] on div "Minu vestlused 2" at bounding box center [152, 142] width 169 height 18
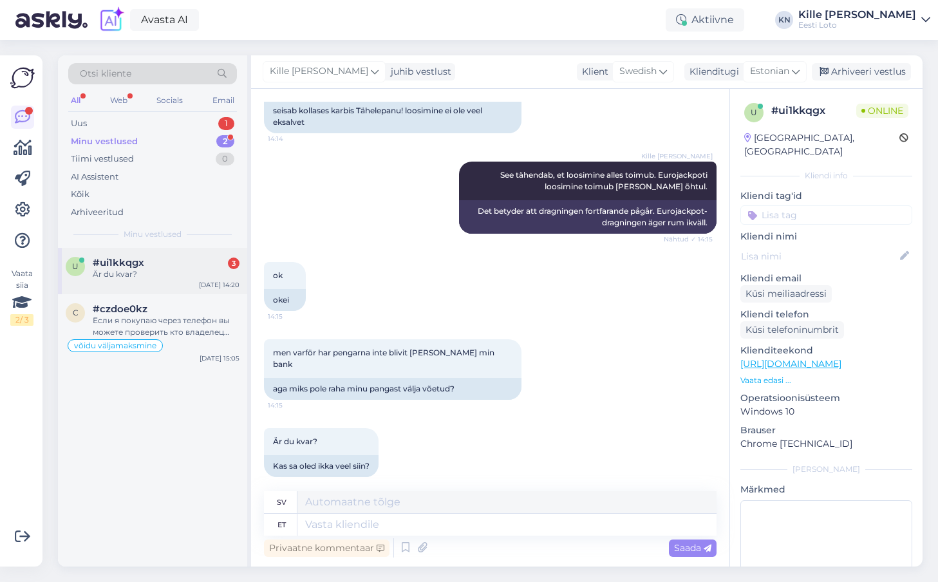
click at [182, 287] on div "u #ui1kkqgx 3 Är du kvar? [DATE] 14:20" at bounding box center [152, 271] width 189 height 46
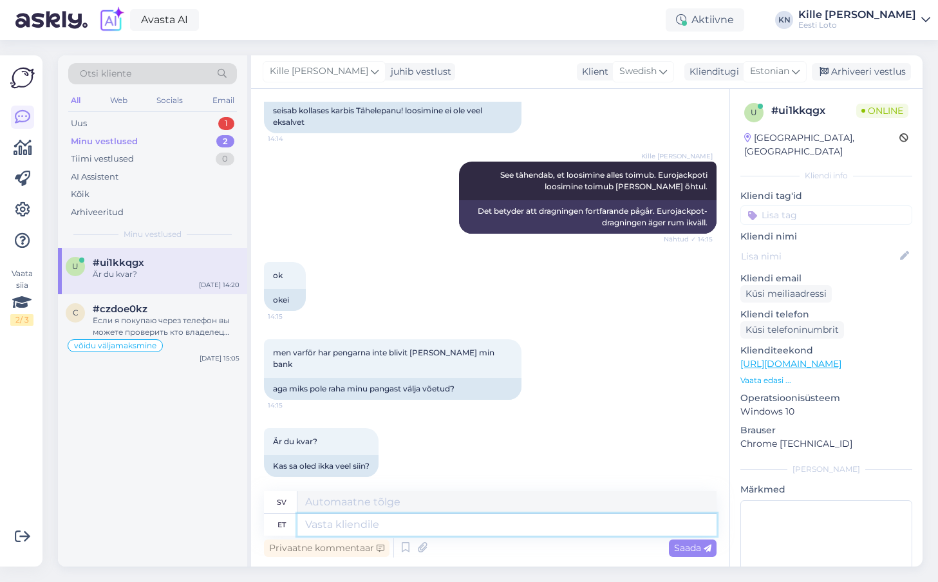
click at [413, 530] on textarea at bounding box center [507, 525] width 419 height 22
type textarea "Meie an"
type textarea "Vår"
type textarea "Meie andmetel"
type textarea "Enligt våra uppgifter"
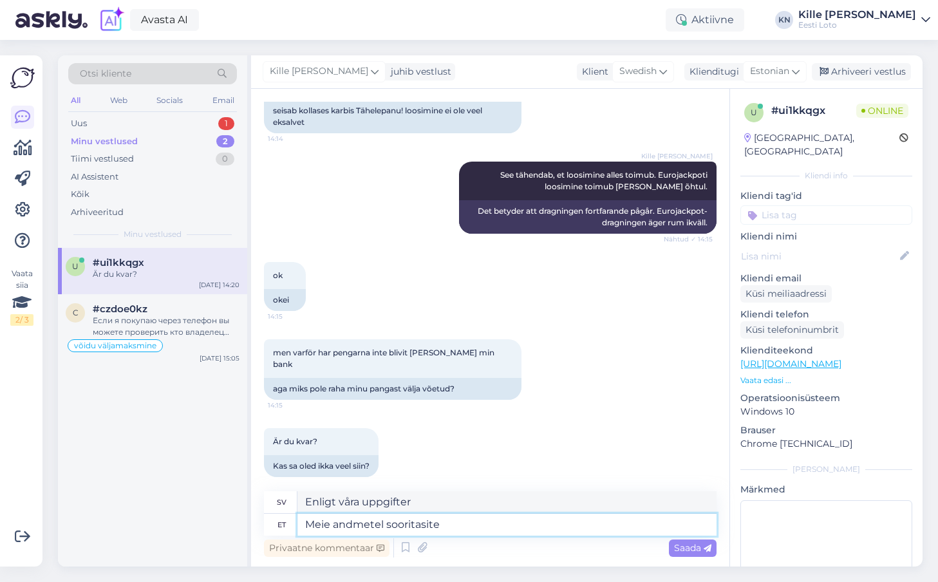
type textarea "Meie andmetel sooritasite T"
type textarea "Enligt våra uppgifter presterade du"
type textarea "Meie andmetel sooritasite Te sissemakse enda"
type textarea "Enligt våra register gjorde du en insättning."
type textarea "Meie andmetel sooritasite Te sissemakse enda k"
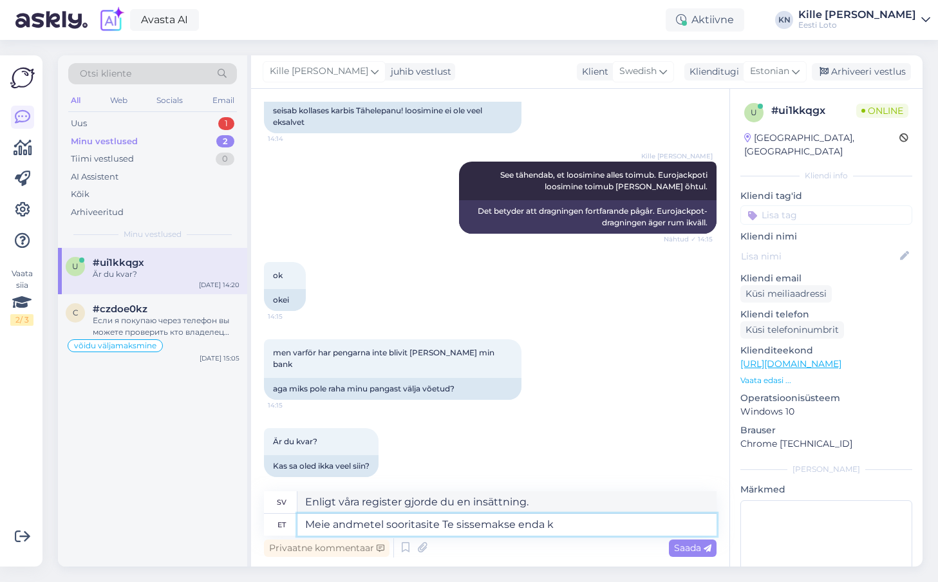
type textarea "Enligt våra register gjorde du insättningen själv."
type textarea "Meie andmetel sooritasite Te sissemakse enda pangakontol k"
type textarea "Enligt våra register gjorde du insättningen till ditt eget bankkonto."
type textarea "Meie andmetel sooritasite Te sissemakse enda pangakontol [PERSON_NAME] 14"
type textarea "Enligt våra register gjorde du en insättning på ditt bankkonto på"
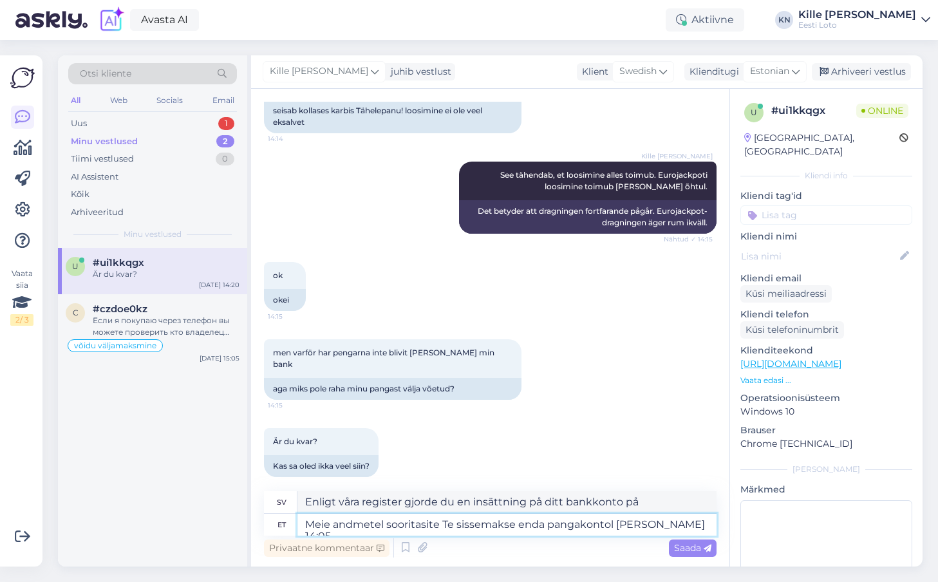
type textarea "Meie andmetel sooritasite Te sissemakse enda pangakontol [PERSON_NAME] 14:05,"
type textarea "Enligt våra register gjorde du en insättning på ditt bankkonto klockan 14:05."
type textarea "Meie andmetel sooritasite Te sissemakse enda pangakontol [PERSON_NAME] 14:05, 3…"
type textarea "Enligt våra register gjorde du en insättning på ditt bankkonto kl. 14:05, 38"
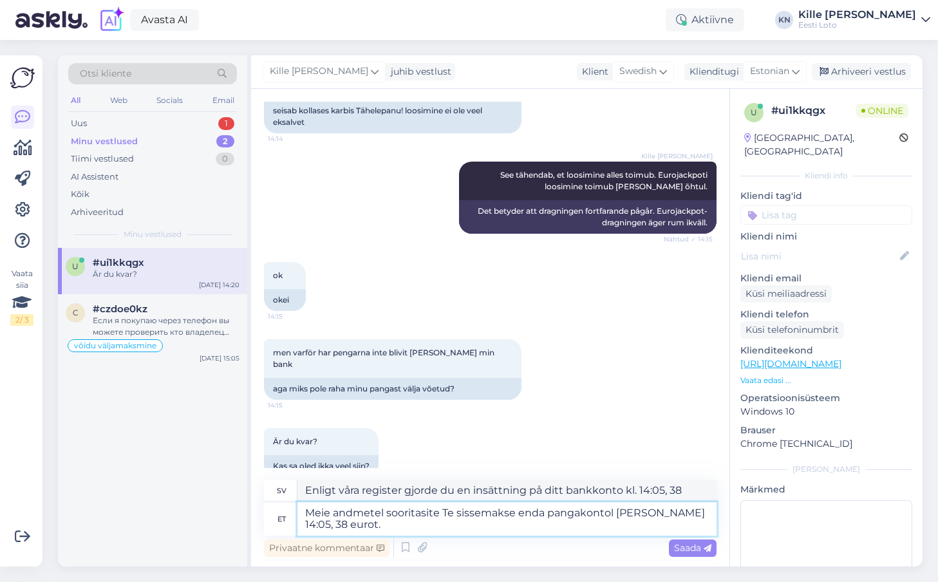
type textarea "Meie andmetel sooritasite Te sissemakse enda pangakontol [PERSON_NAME] 14:05, 3…"
type textarea "Enligt våra register gjorde du en insättning på 38 euro på ditt bankkonto klock…"
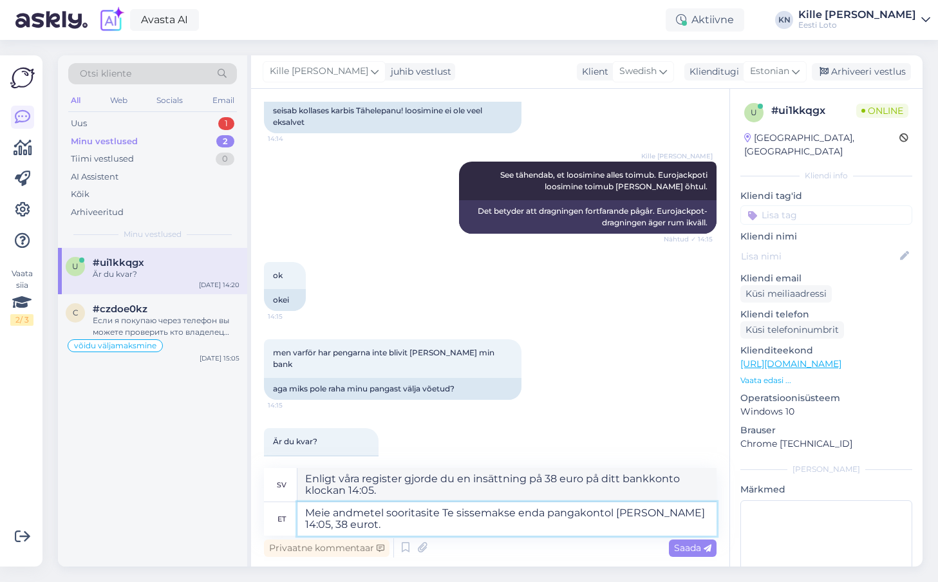
click at [542, 515] on textarea "Meie andmetel sooritasite Te sissemakse enda pangakontol [PERSON_NAME] 14:05, 3…" at bounding box center [507, 518] width 419 height 33
type textarea "Meie andmetel sooritasite Te sissemakse enda SE pangakontol [PERSON_NAME] 14:05…"
type textarea "Enligt våra register gjorde du en insättning på 38 euro på ditt bankkonto klock…"
type textarea "Meie andmetel sooritasite Te sissemakse enda SEB pangakontol [PERSON_NAME] 14:0…"
type textarea "Enligt våra register gjorde du en insättning på 38 euro på ditt SEB-bankkonto k…"
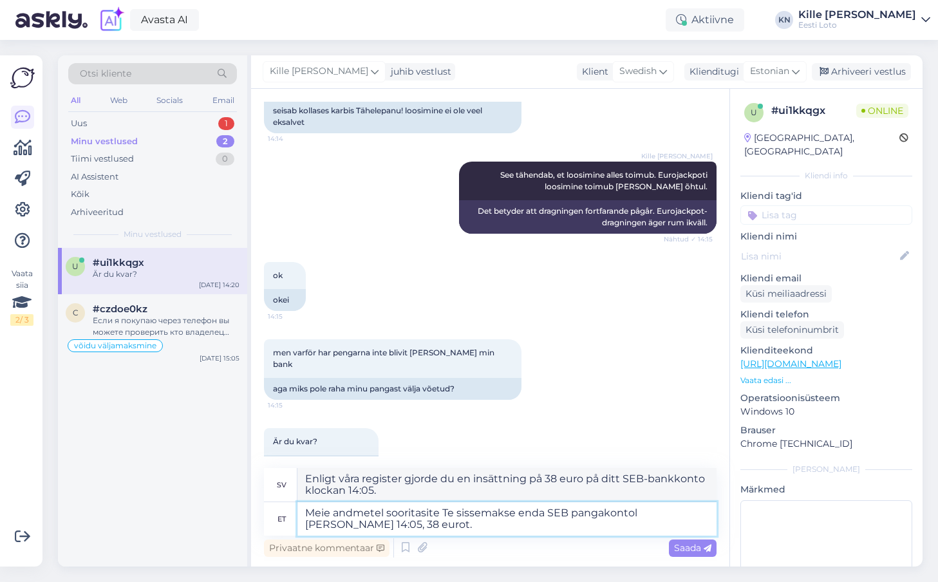
click at [635, 515] on textarea "Meie andmetel sooritasite Te sissemakse enda SEB pangakontol [PERSON_NAME] 14:0…" at bounding box center [507, 518] width 419 height 33
type textarea "Meie andmetel sooritasite Te sissemakse enda SEB pangakontolt [PERSON_NAME] 14:…"
type textarea "Enligt våra register gjorde du en insättning på 38 euro [PERSON_NAME] SEB-bankk…"
type textarea "Meie andmetel sooritasite Te sissemakse enda SEB pangakontolt [PERSON_NAME] 14:…"
click at [681, 542] on div "Saada" at bounding box center [693, 548] width 48 height 17
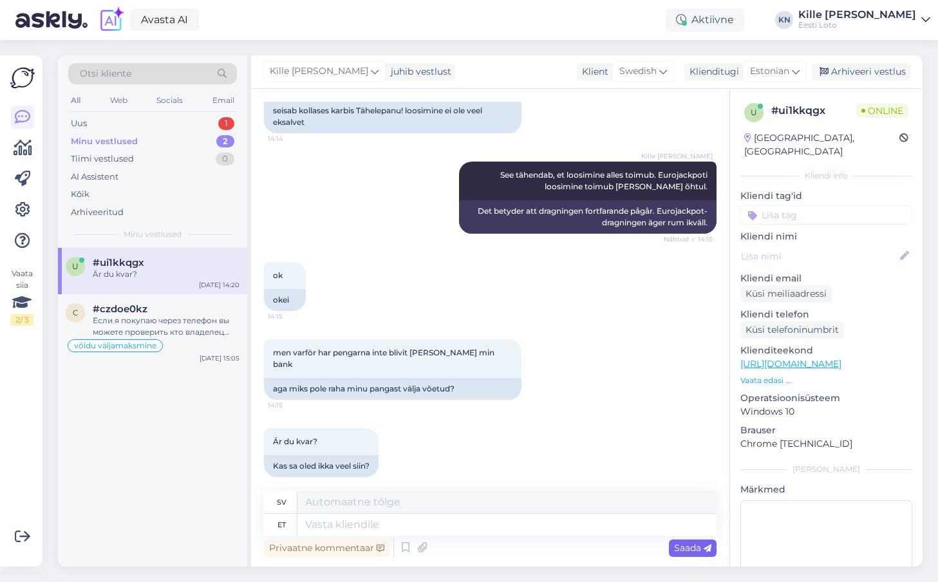
scroll to position [1372, 0]
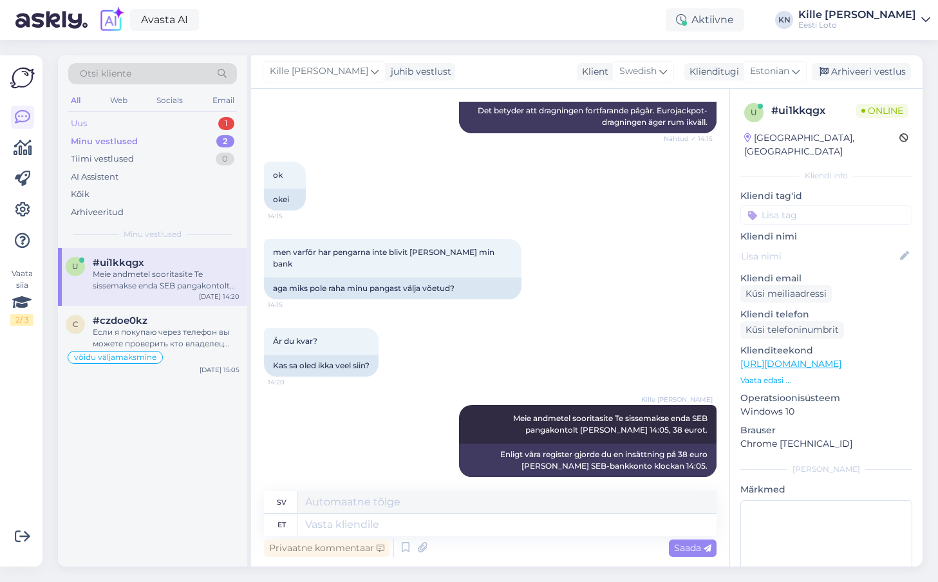
click at [131, 116] on div "Uus 1" at bounding box center [152, 124] width 169 height 18
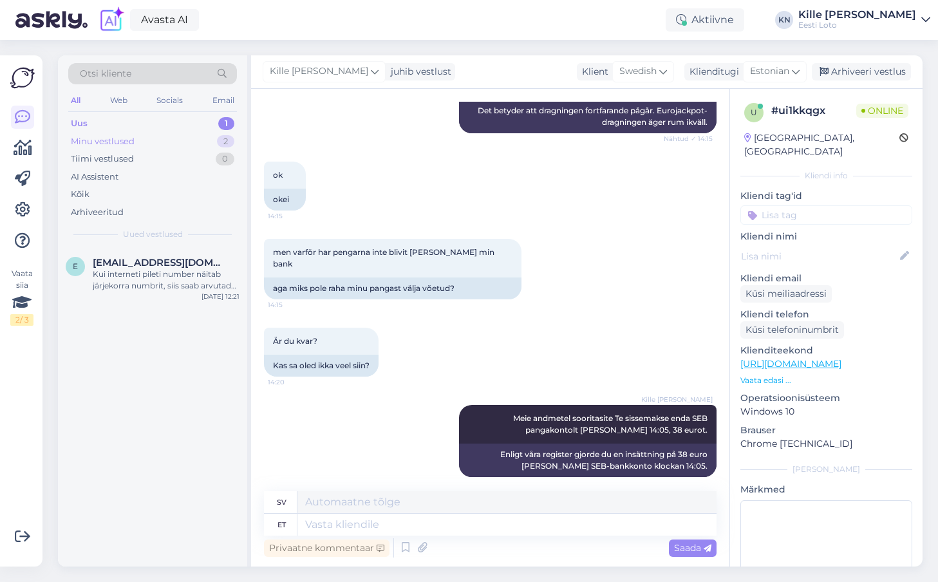
click at [121, 142] on div "Minu vestlused" at bounding box center [103, 141] width 64 height 13
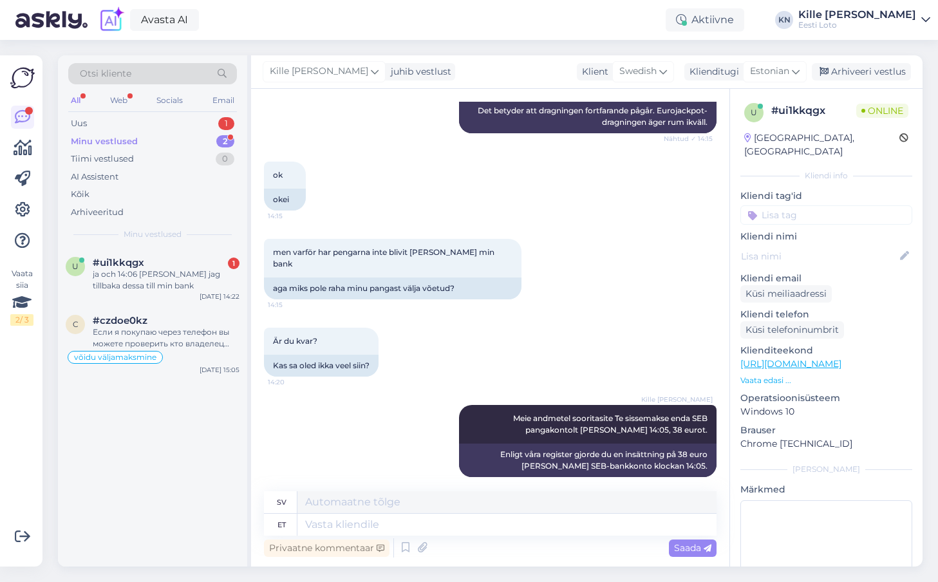
scroll to position [1450, 0]
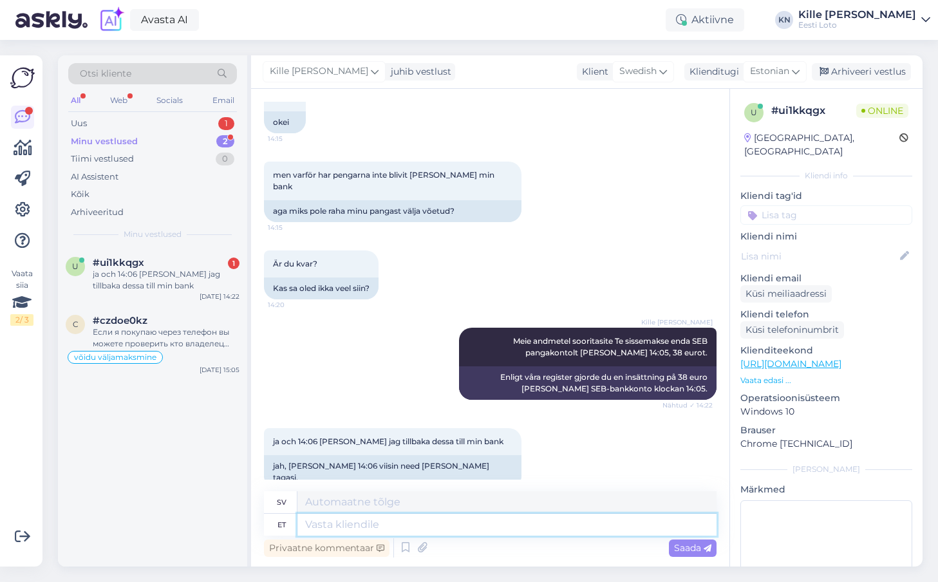
click at [454, 527] on textarea at bounding box center [507, 525] width 419 height 22
type textarea "[PERSON_NAME] 1"
type textarea "Klocka"
type textarea "[PERSON_NAME] 14:05 os"
type textarea "Kl. 14:05"
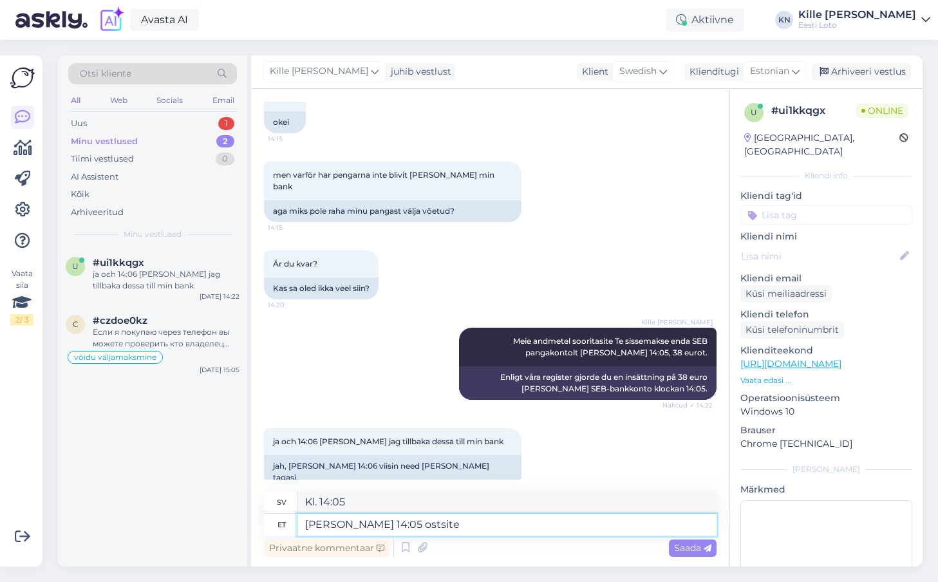
type textarea "[PERSON_NAME] 14:05 ostsite T"
type textarea "Kl. 14:05 köpte du"
type textarea "[PERSON_NAME] 14:05 ostsite Te 40 eu"
type textarea "Kl. 14:05 köpte du 40"
type textarea "[PERSON_NAME] 14:05 ostsite Te 40 eurose"
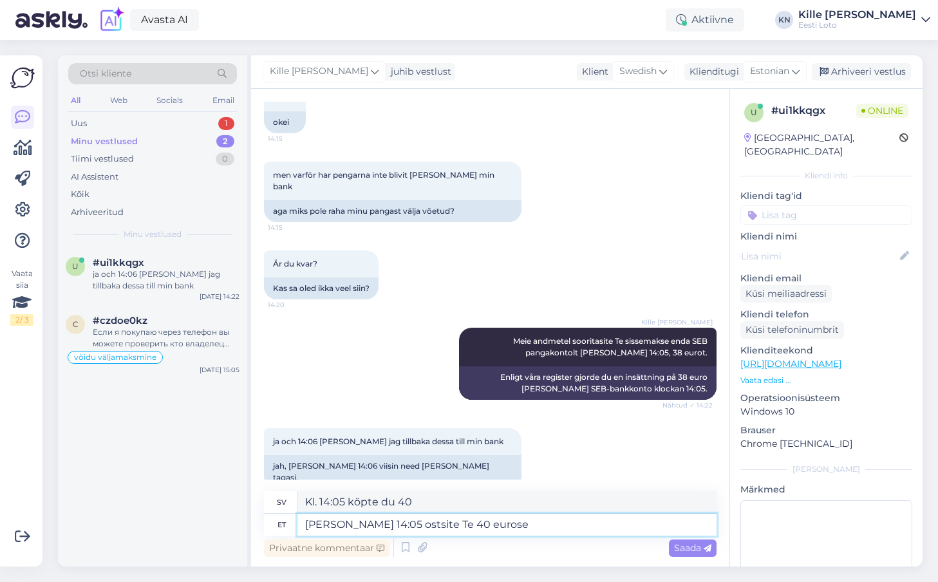
type textarea "Klockan 14:05 köpte du 40 euro."
type textarea "[PERSON_NAME] 14:05 ostsite Te 40 eurose Eurojackpit"
type textarea "Kl. 14:05 köpte du en Eurojackpot på 40 euro"
type textarea "[PERSON_NAME] 14:05 ostsite Te 40 eurose Eurojackpoti selle r"
type textarea "Klockan 14:05 köpte du Eurojackpot-[PERSON_NAME] 40 euro."
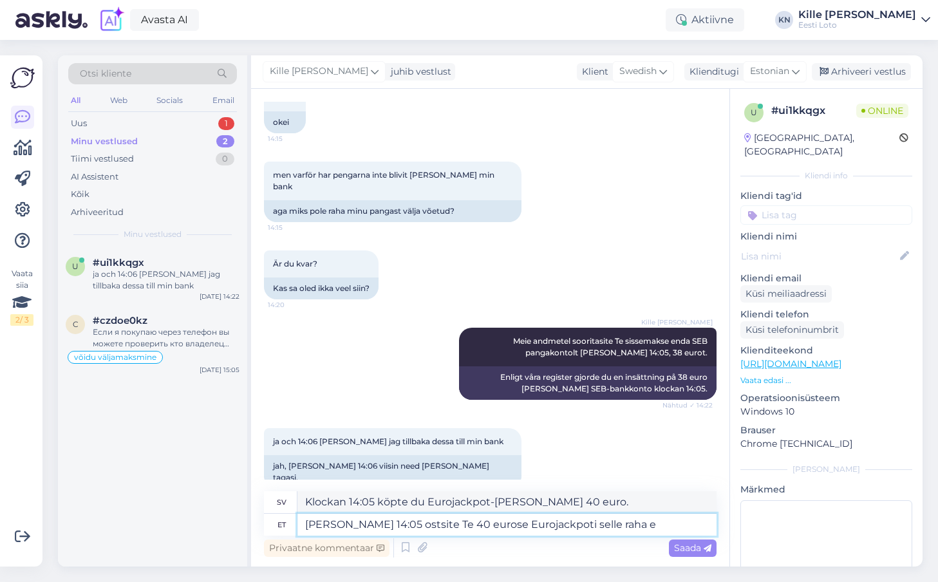
type textarea "[PERSON_NAME] 14:05 ostsite Te 40 eurose Eurojackpoti selle raha ee"
type textarea "Kl. 14:05 köpte du Eurojackpot för 40 euro med dessa pengar"
type textarea "[PERSON_NAME] 14:05 ostsite Te 40 eurose Eurojackpoti selle raha eest."
type textarea "Klockan 14:05 köpte du en Eurojackpot på 40 euro med dessa pengar."
type textarea "[PERSON_NAME] 14:05 ostsite Te 40 eurose Eurojackpoti selle raha eest. 2 euro"
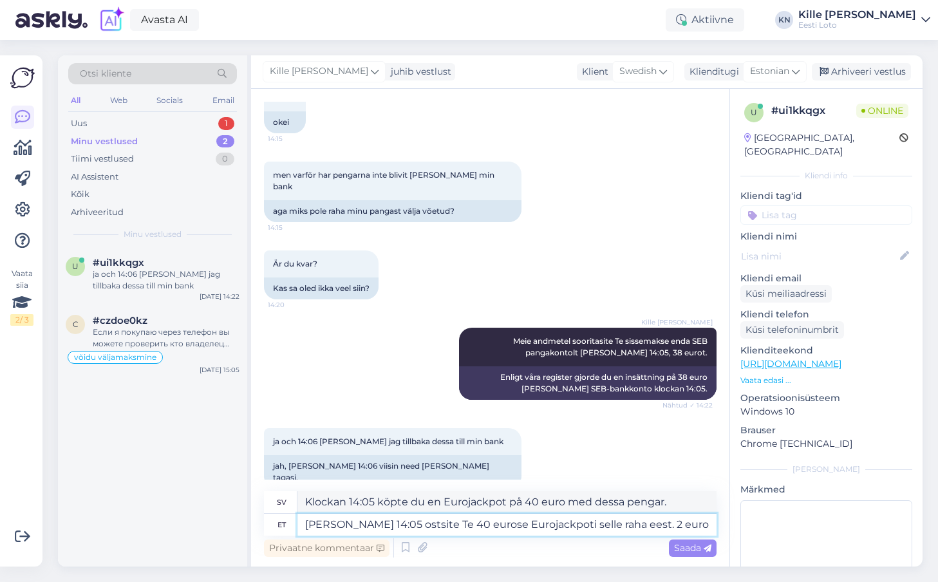
type textarea "Klockan 14:05 köpte du en Eurojackpot på 40 euro med dessa pengar. 2"
type textarea "[PERSON_NAME] 14:05 ostsite Te 40 eurose Eurojackpoti selle raha eest. 2 eurot …"
type textarea "Klockan 14:05 köpte du en Eurojackpot på 40 euro med dessa pengar. 2 euro"
type textarea "[PERSON_NAME] 14:05 ostsite Te 40 eurose Eurojackpoti selle raha eest. 2 eurot …"
type textarea "Klockan 14:05 köpte du en Eurojackpot på 40 euro med dessa pengar. 2 euro var"
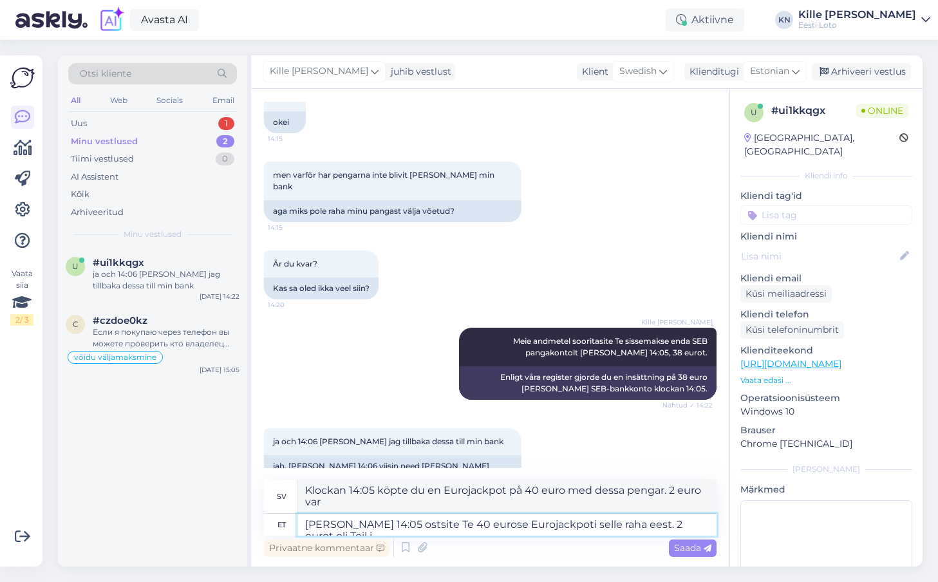
type textarea "[PERSON_NAME] 14:05 ostsite Te 40 eurose Eurojackpoti selle raha eest. 2 eurot …"
type textarea "Klockan 14:05 köpte du en Eurojackpot på 40 euro med dessa pengar. Du hade 2 eu…"
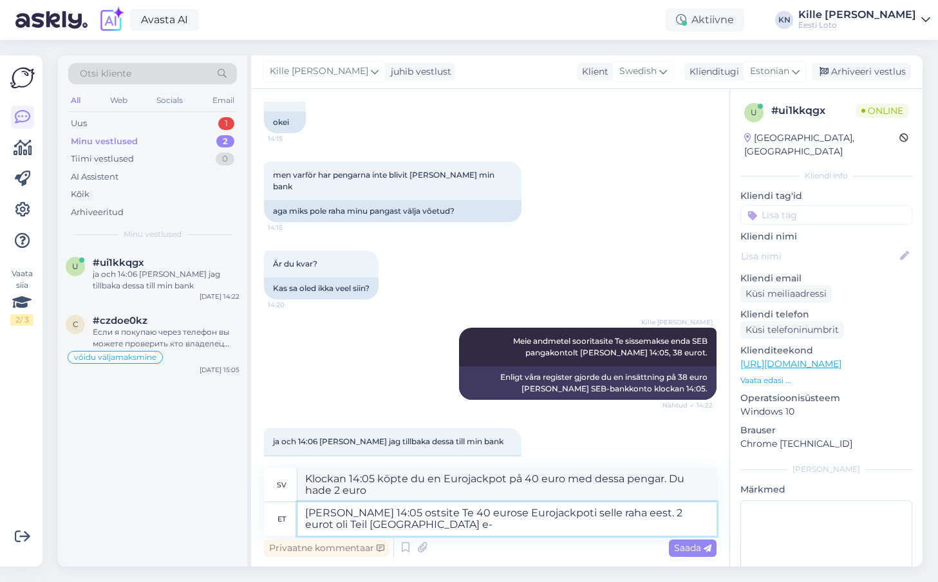
type textarea "[PERSON_NAME] 14:05 ostsite Te 40 eurose Eurojackpoti selle raha eest. 2 eurot …"
type textarea "Klockan 14:05 köpte du en Eurojackpot på 40 euro med dessa pengar. Du hade reda…"
type textarea "[PERSON_NAME] 14:05 ostsite Te 40 eurose Eurojackpoti selle raha eest. 2 eurot …"
type textarea "Klockan 14:05 köpte du en Eurojackpot på 40 euro med dessa pengar. Du hade reda…"
type textarea "[PERSON_NAME] 14:05 ostsite Te 40 eurose Eurojackpoti selle raha eest. 2 eurot …"
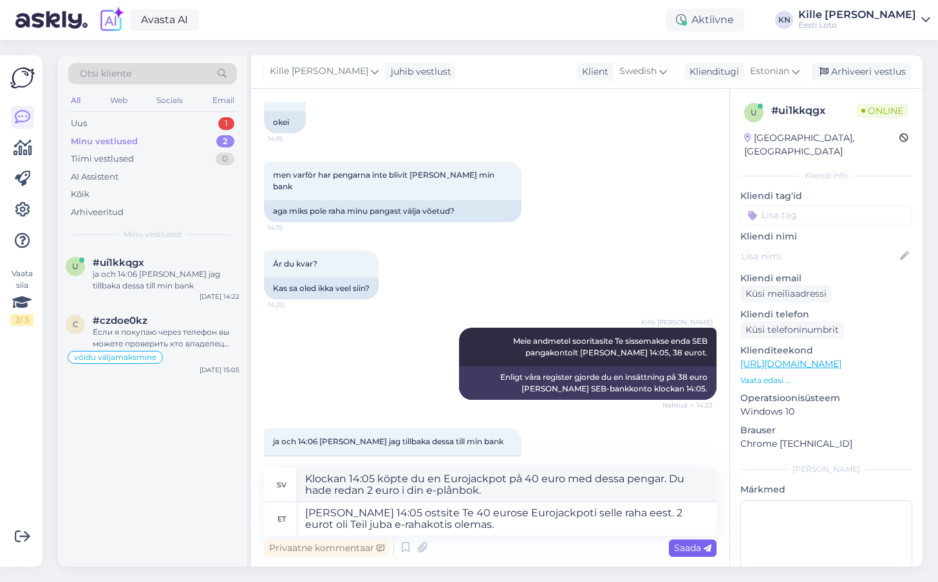
click at [678, 549] on span "Saada" at bounding box center [692, 548] width 37 height 12
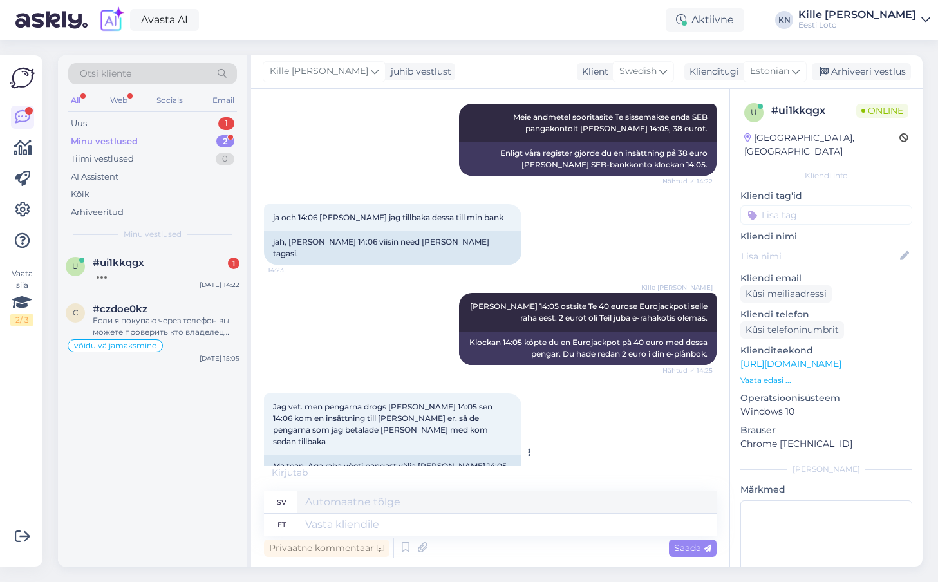
scroll to position [1751, 0]
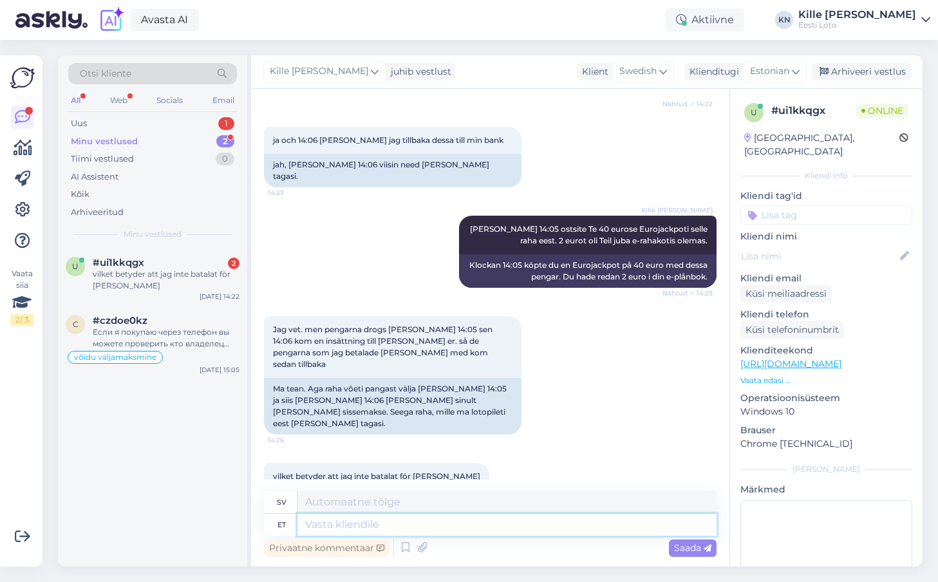
click at [332, 535] on textarea at bounding box center [507, 525] width 419 height 22
type textarea "Näeme, et"
type textarea "Vi får se,"
type textarea "Näeme, et"
type textarea "Vi ser att"
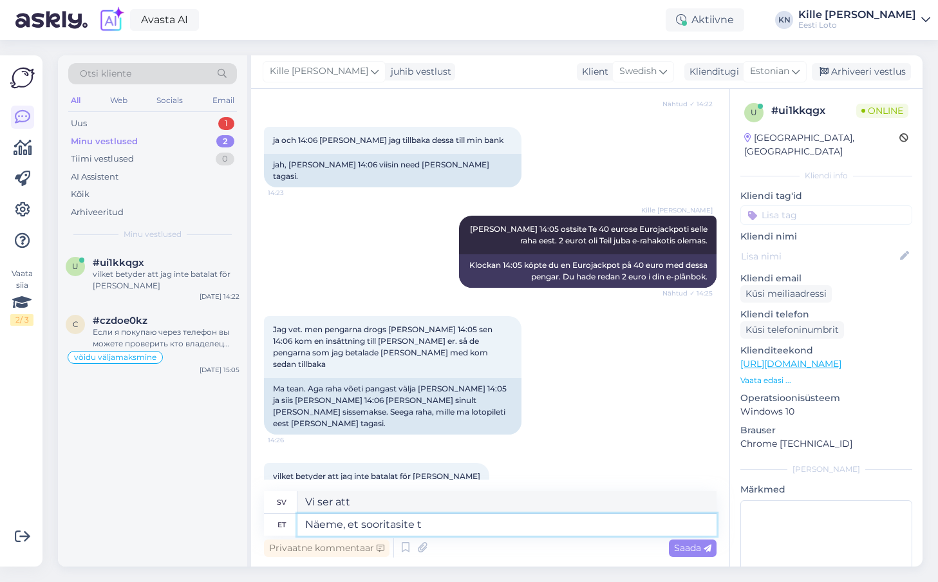
type textarea "Näeme, et sooritasite tä"
type textarea "Vi ser att du klarade det."
type textarea "Näeme, et sooritasite [PERSON_NAME]"
type textarea "Vi ser att du presterade idag"
type textarea "Näeme, et sooritasite [PERSON_NAME] 2 si"
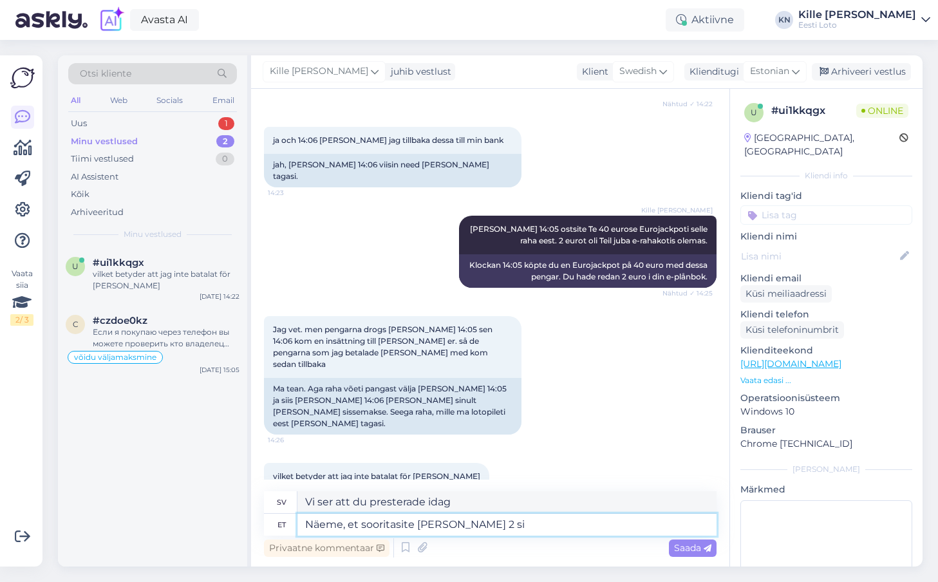
type textarea "Vi ser att du har gjort 2 idag"
type textarea "Näeme, et sooritasite [PERSON_NAME] 2 sissemakset,"
type textarea "Vi ser att du gjorde två insättningar idag."
click at [448, 527] on textarea "Näeme, et sooritasite [PERSON_NAME] 2 sissemakset," at bounding box center [507, 525] width 419 height 22
type textarea "Näeme, et sooritasite [PERSON_NAME] 3 sissemakset,"
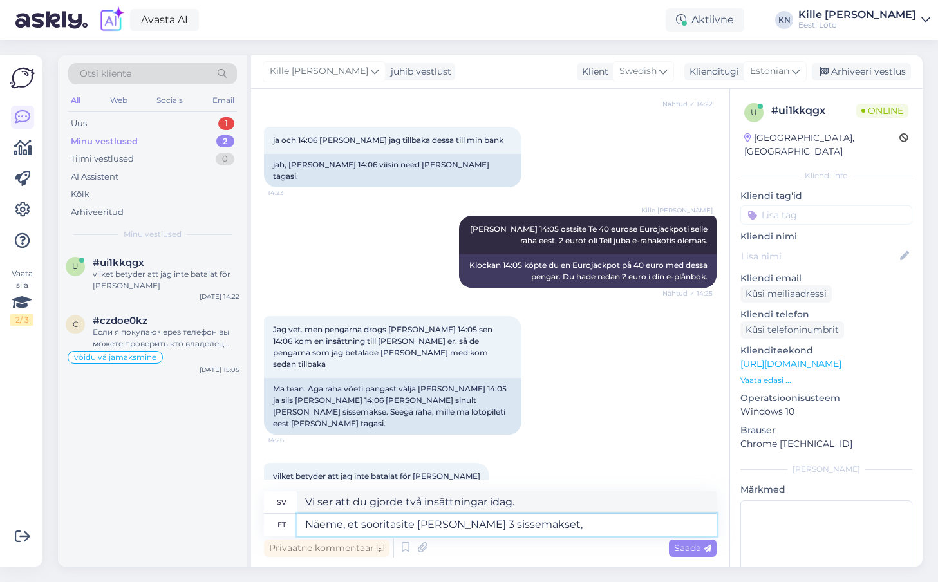
click at [531, 526] on textarea "Näeme, et sooritasite [PERSON_NAME] 3 sissemakset," at bounding box center [507, 525] width 419 height 22
type textarea "Vi ser att du gjorde 3 insättningar idag,"
type textarea "Näeme, et sooritasite [PERSON_NAME] 3 sissemakset, millesr 2"
type textarea "Vi ser att du gjorde 3 insättningar idag, vilket"
type textarea "Näeme, et sooritasite [PERSON_NAME] 3 sissemakset, millest 2"
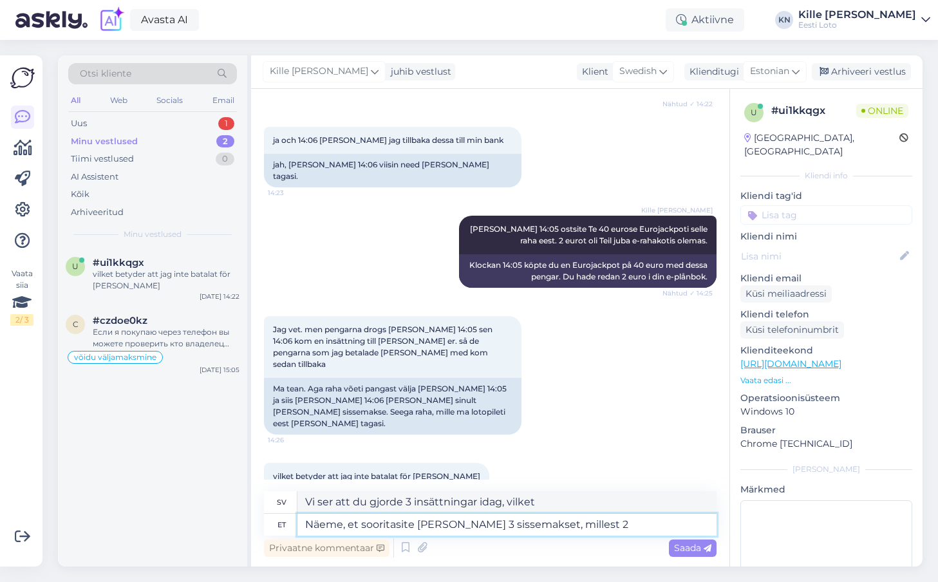
type textarea "Vi ser att du gjorde 3 insättningar idag, varav"
type textarea "Näeme, et sooritasite [PERSON_NAME] 3 sissemakset, millest 2 eba"
type textarea "Vi ser att du gjorde 3 insättningar idag, varav 2"
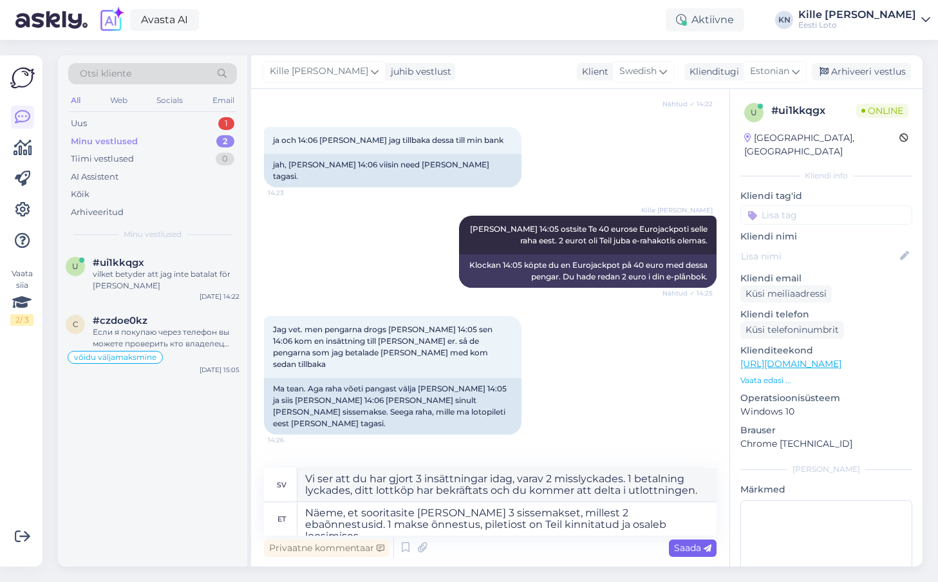
click at [701, 540] on div "Saada" at bounding box center [693, 548] width 48 height 17
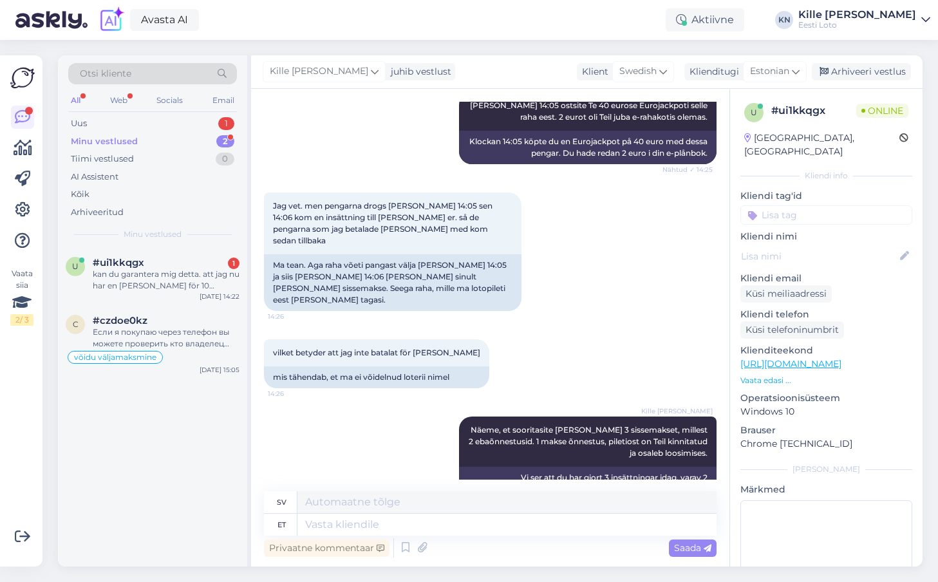
scroll to position [1975, 0]
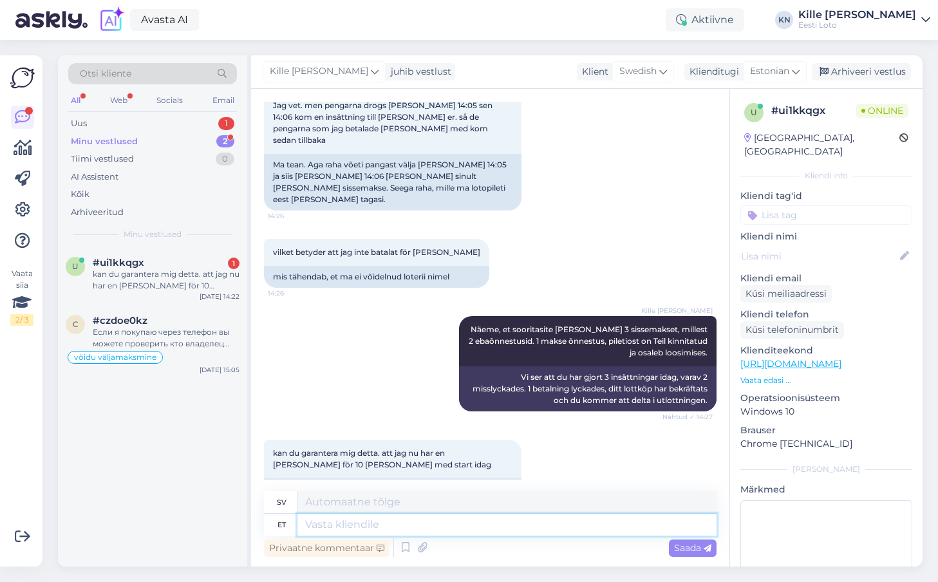
click at [376, 532] on textarea at bounding box center [507, 525] width 419 height 22
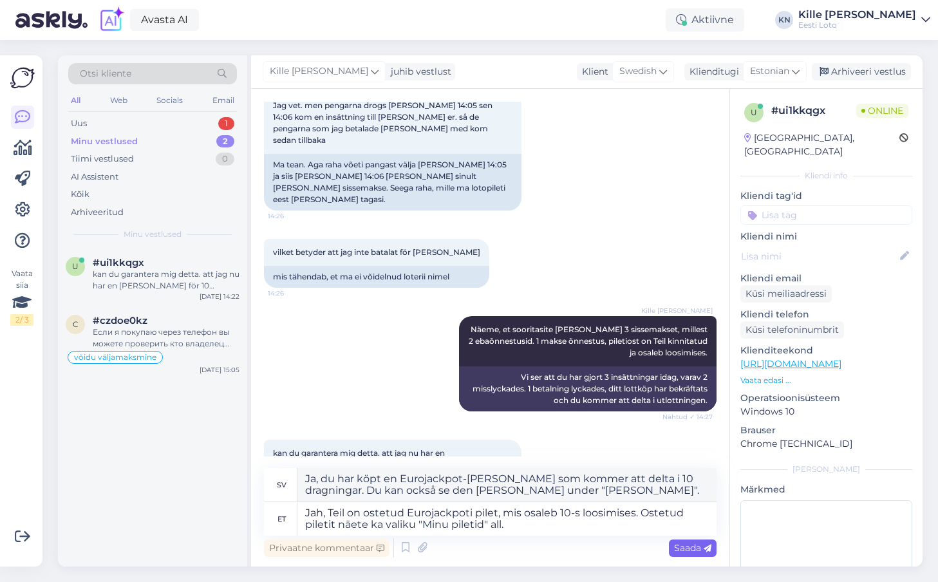
click at [692, 547] on span "Saada" at bounding box center [692, 548] width 37 height 12
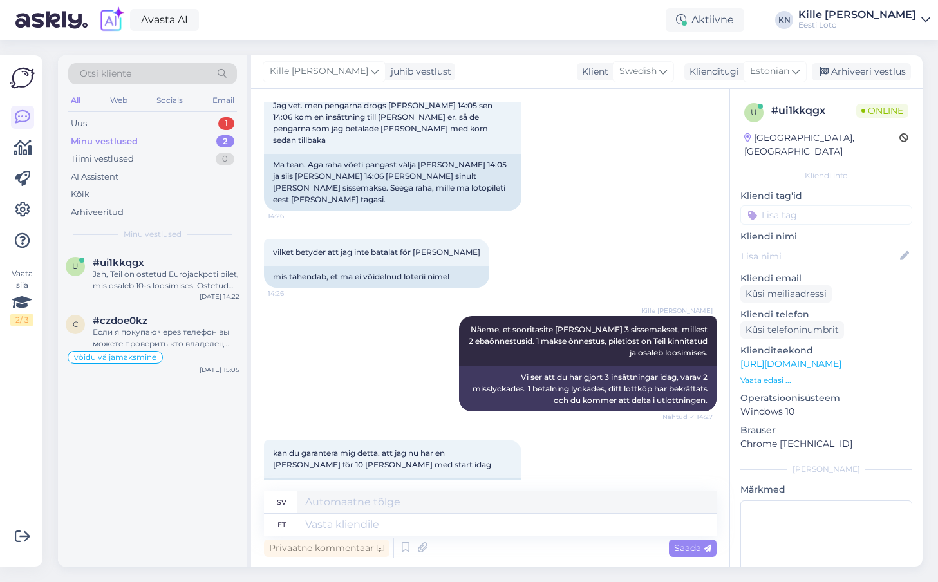
scroll to position [2087, 0]
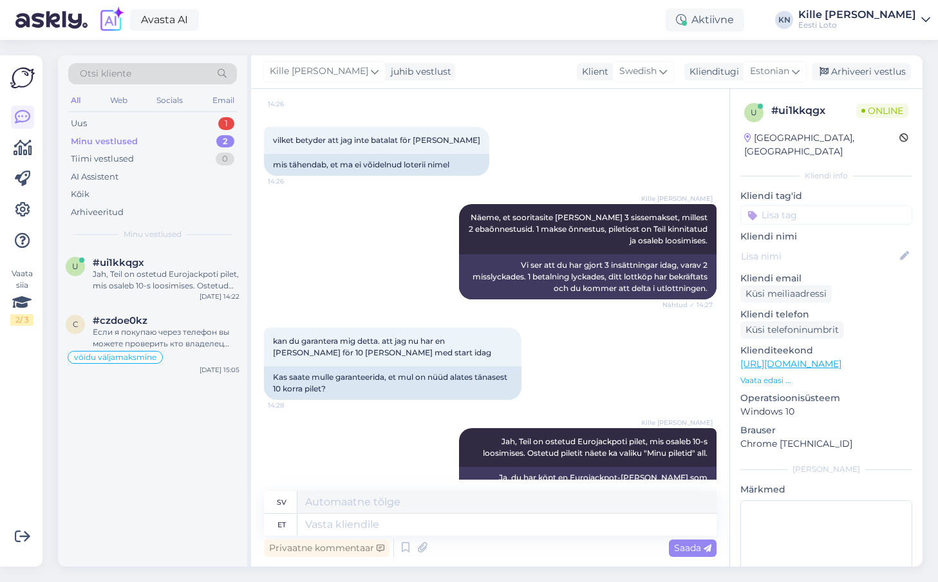
click at [801, 207] on input at bounding box center [827, 214] width 172 height 19
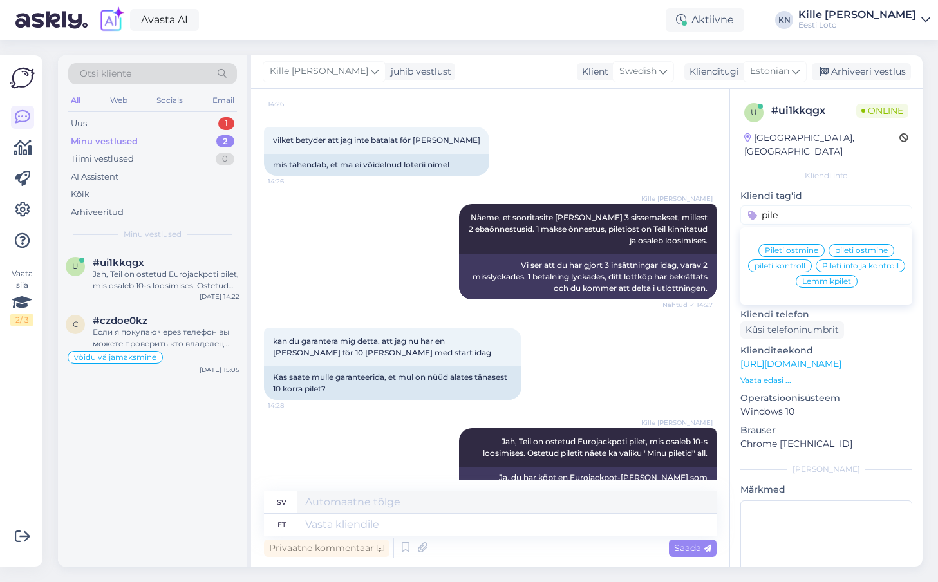
click at [803, 247] on span "Pileti ostmine" at bounding box center [791, 251] width 53 height 8
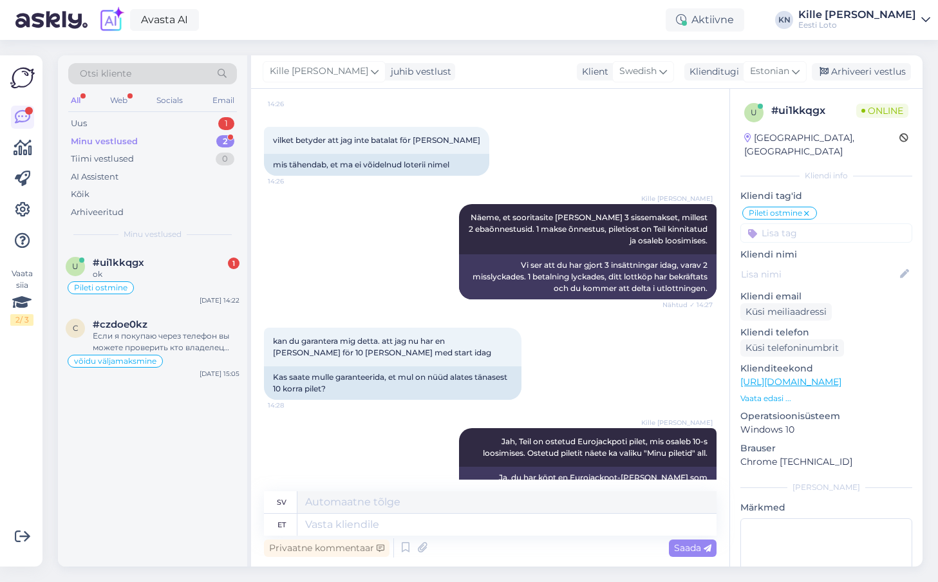
scroll to position [2164, 0]
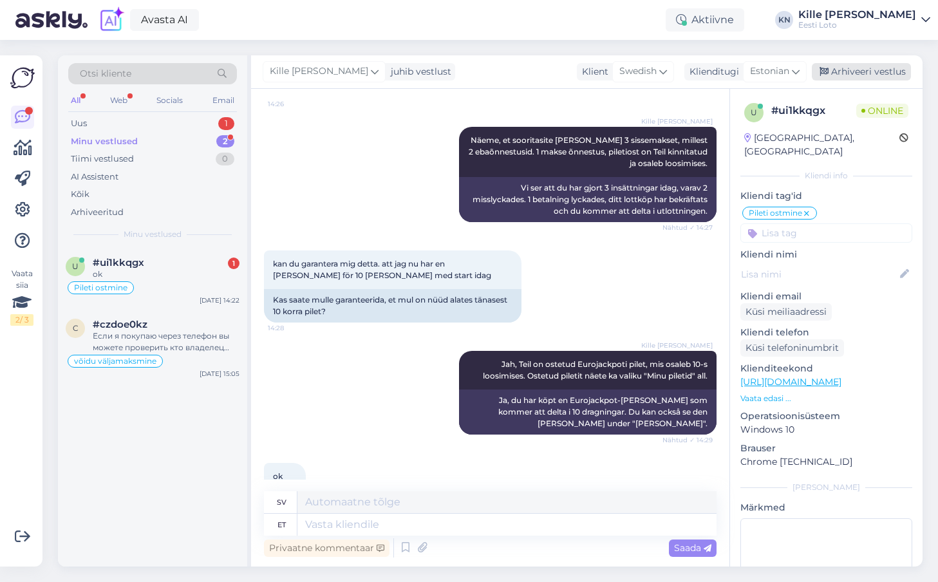
click at [875, 70] on div "Arhiveeri vestlus" at bounding box center [861, 71] width 99 height 17
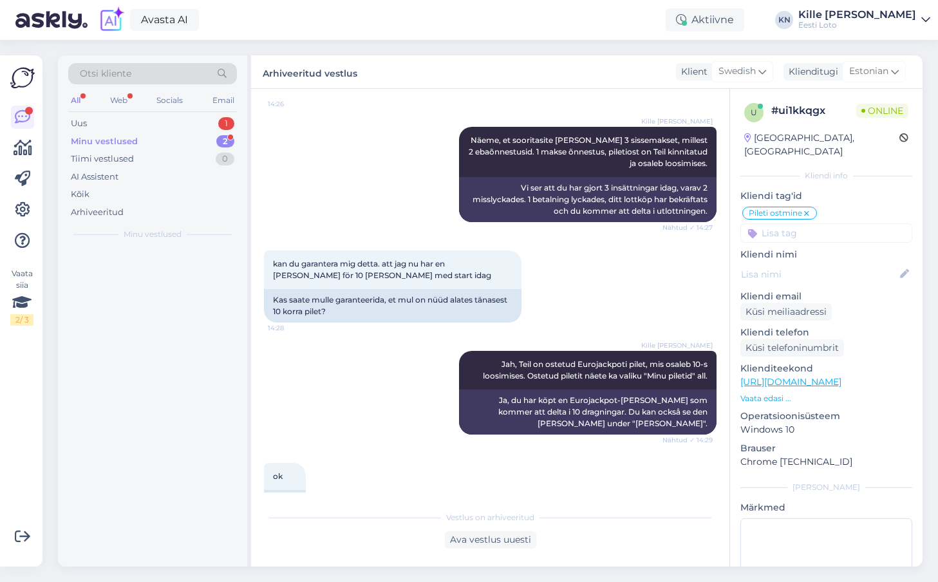
scroll to position [2152, 0]
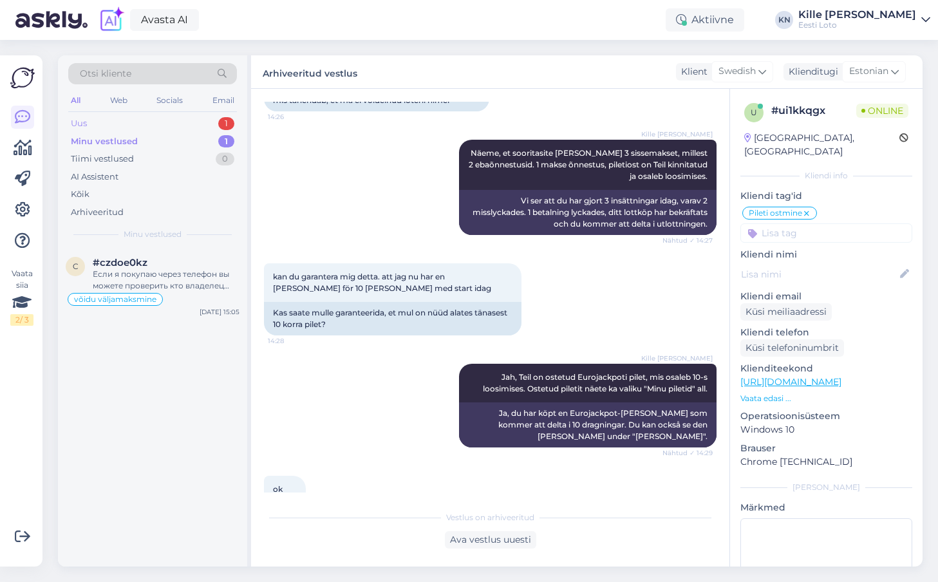
click at [181, 124] on div "Uus 1" at bounding box center [152, 124] width 169 height 18
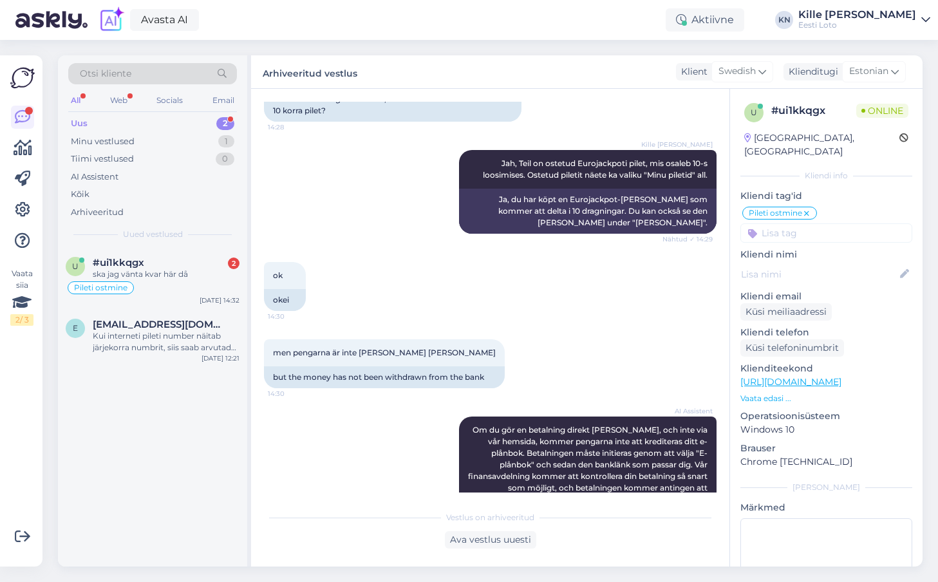
scroll to position [2699, 0]
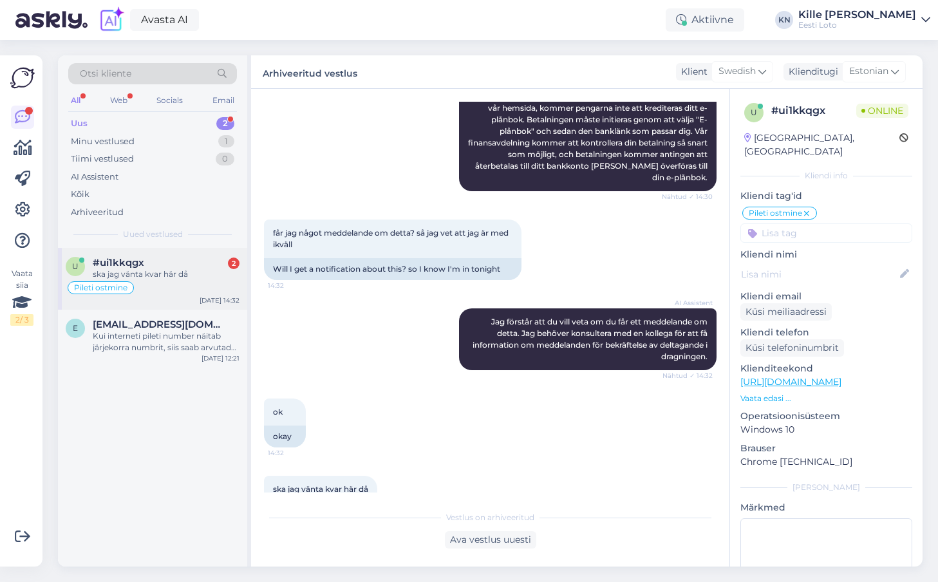
click at [172, 264] on div "#ui1kkqgx 2" at bounding box center [166, 263] width 147 height 12
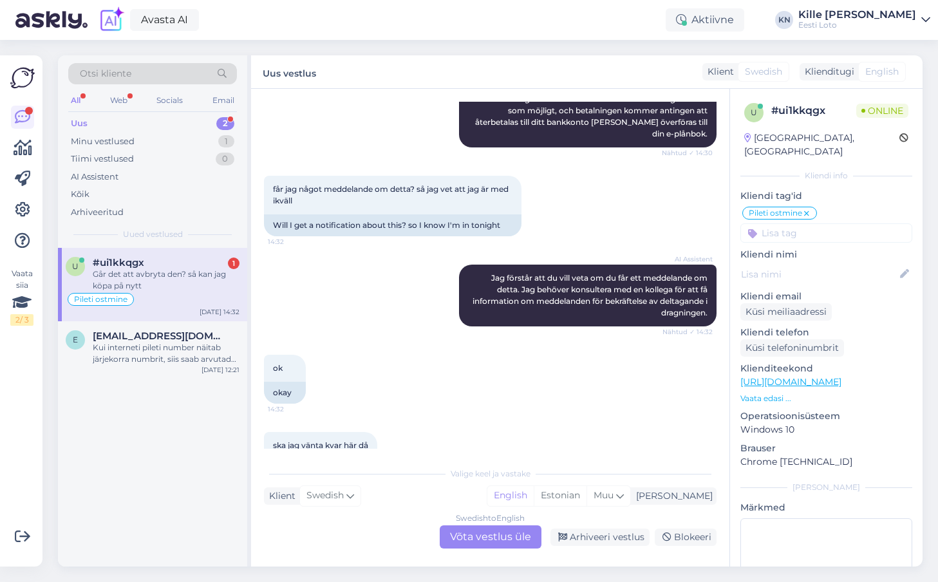
scroll to position [2832, 0]
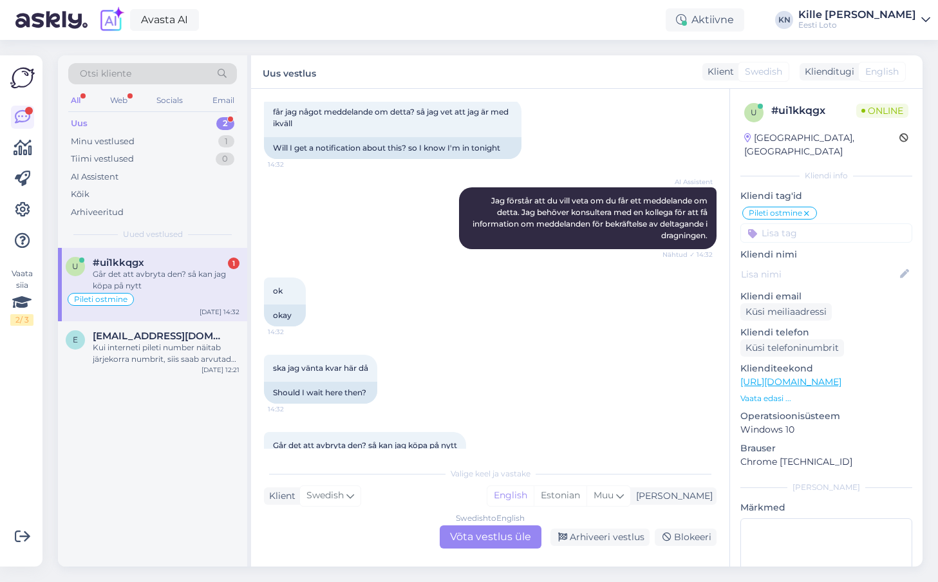
click at [381, 364] on div "ska jag vänta kvar här då 14:32 Should I wait here then?" at bounding box center [490, 379] width 453 height 77
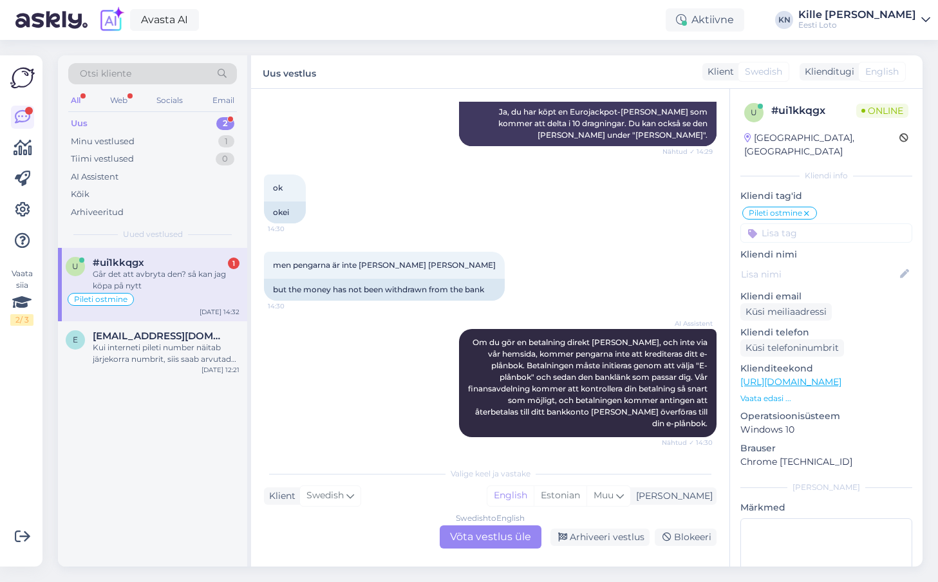
scroll to position [2391, 0]
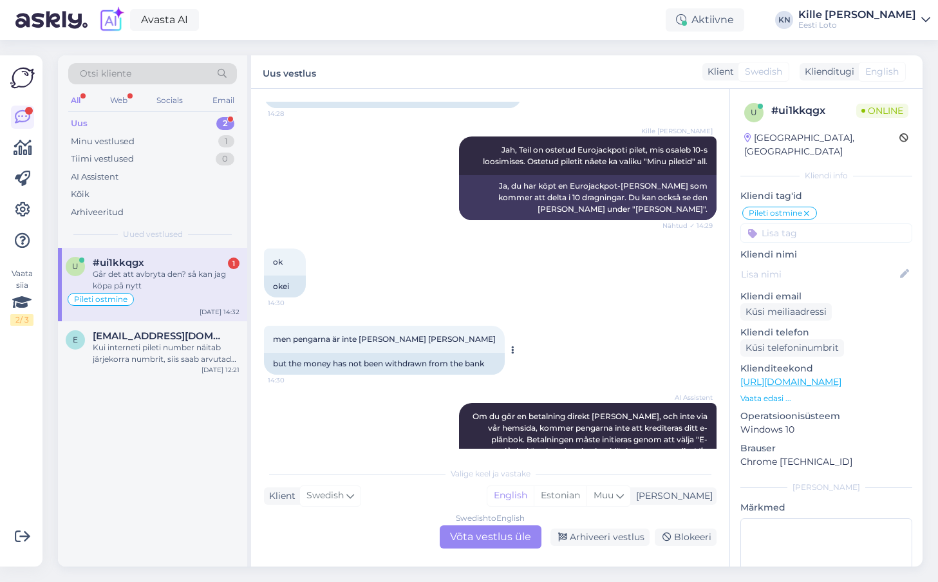
click at [330, 353] on div "but the money has not been withdrawn from the bank" at bounding box center [384, 364] width 241 height 22
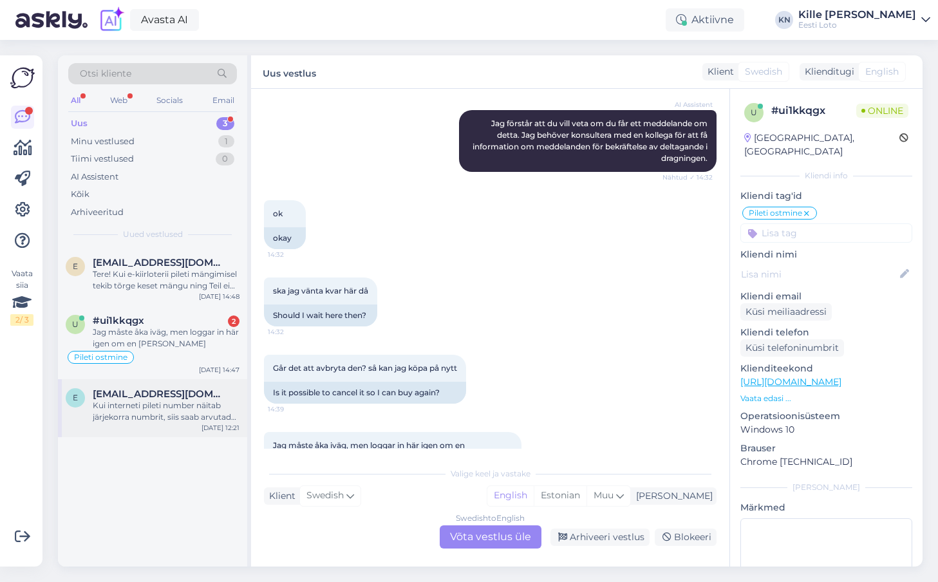
click at [163, 392] on span "[EMAIL_ADDRESS][DOMAIN_NAME]" at bounding box center [160, 394] width 134 height 12
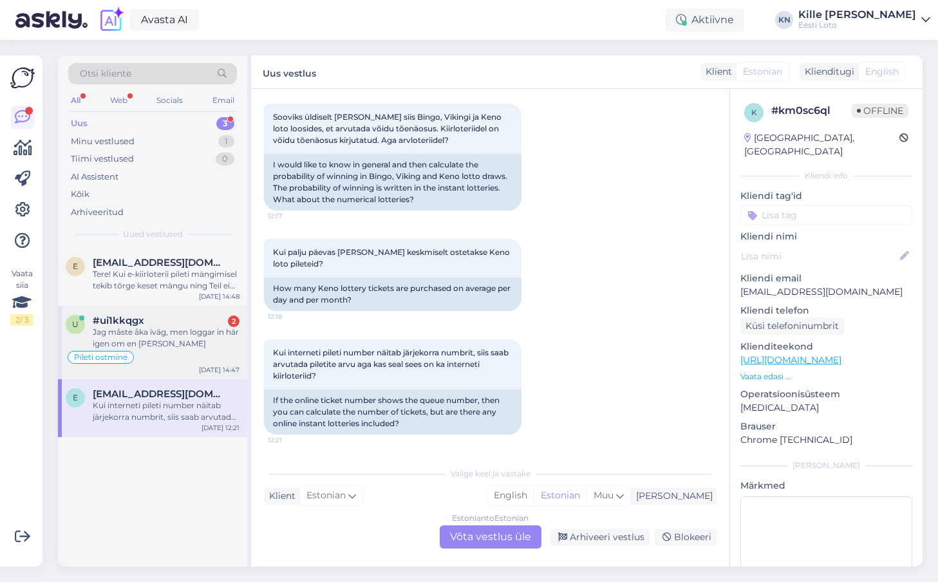
click at [183, 314] on div "u #ui1kkqgx 2 Jag måste åka iväg, men loggar in här igen om en [PERSON_NAME] Pi…" at bounding box center [152, 342] width 189 height 73
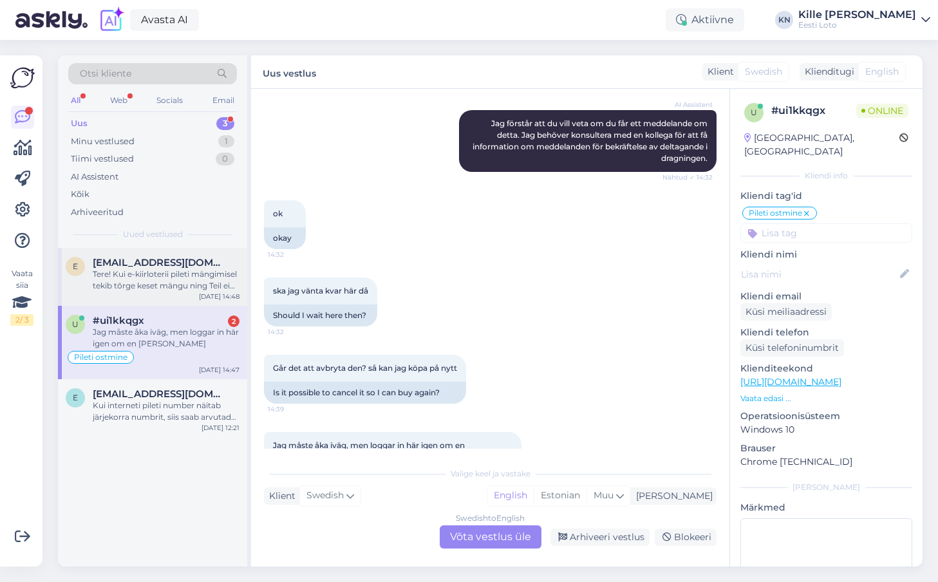
click at [173, 274] on div "Tere! Kui e-kiirloterii pileti mängimisel tekib tõrge keset mängu ning Teil ei …" at bounding box center [166, 280] width 147 height 23
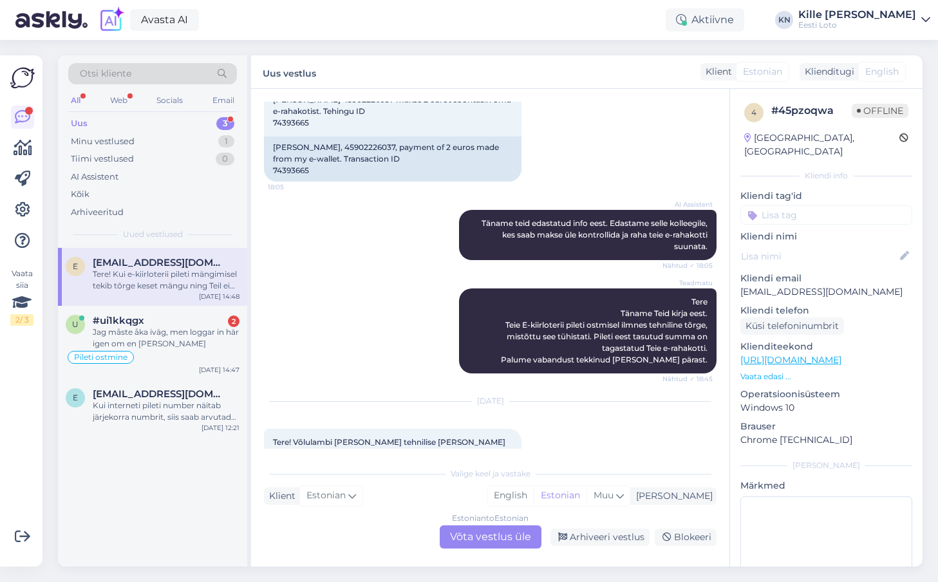
scroll to position [312, 0]
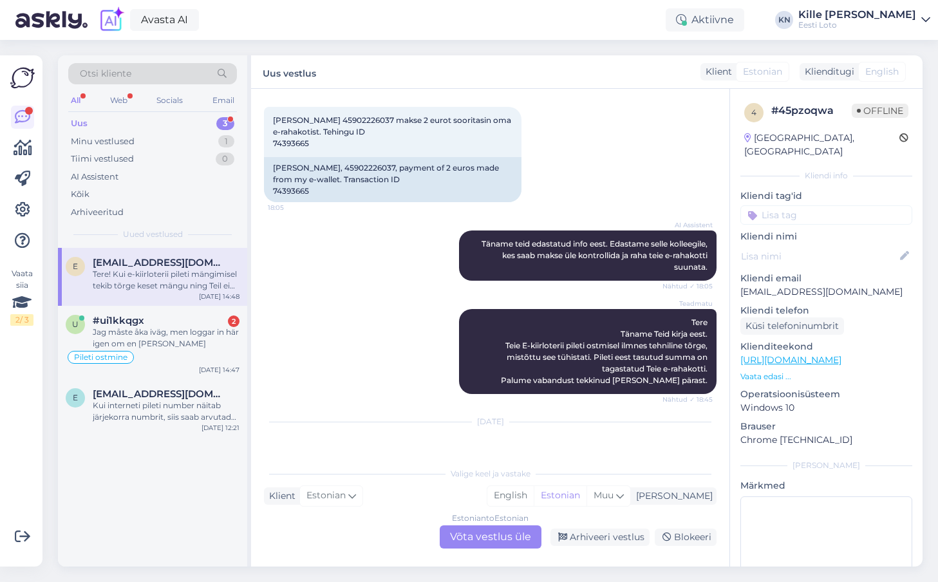
click at [797, 285] on p "[EMAIL_ADDRESS][DOMAIN_NAME]" at bounding box center [827, 292] width 172 height 14
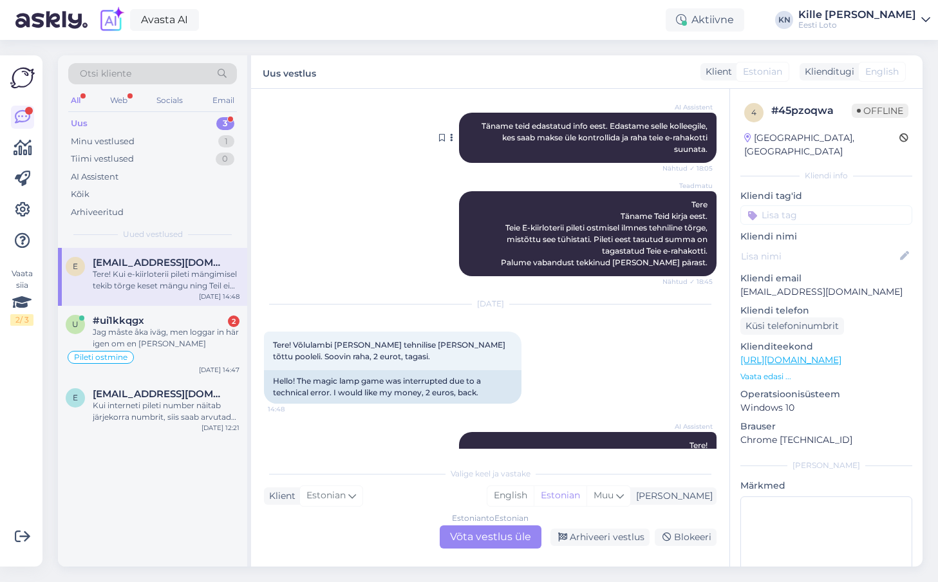
scroll to position [535, 0]
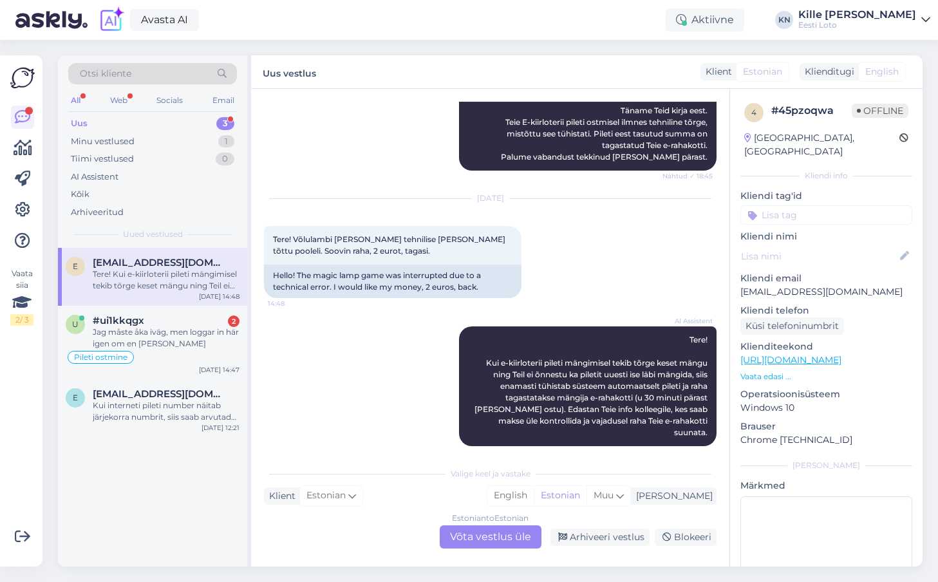
click at [492, 545] on div "Estonian to Estonian Võta vestlus üle" at bounding box center [491, 537] width 102 height 23
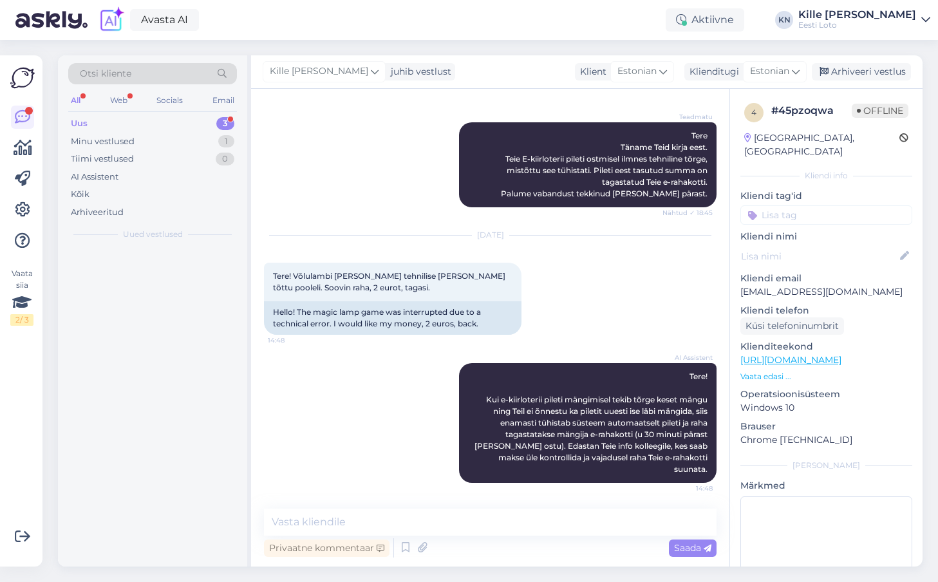
scroll to position [487, 0]
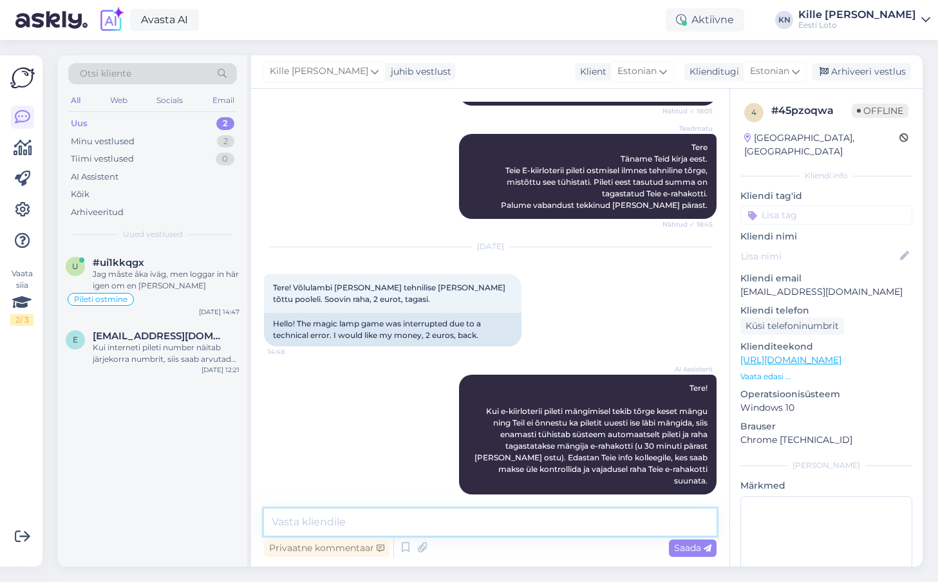
click at [395, 520] on textarea at bounding box center [490, 522] width 453 height 27
paste textarea "Tõrkega piletit on võimalik uuesti läbi mängida, valides Minu piletid – e-kiirl…"
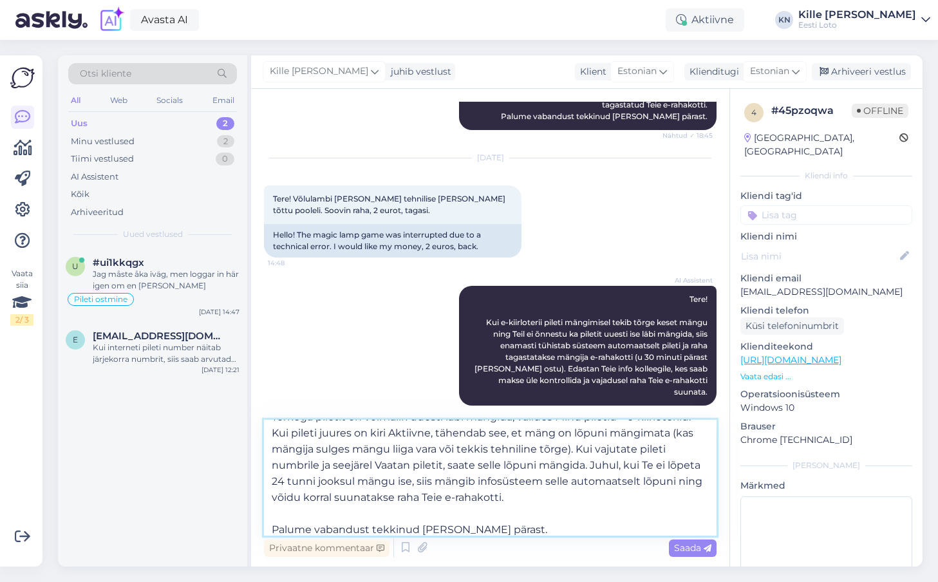
scroll to position [0, 0]
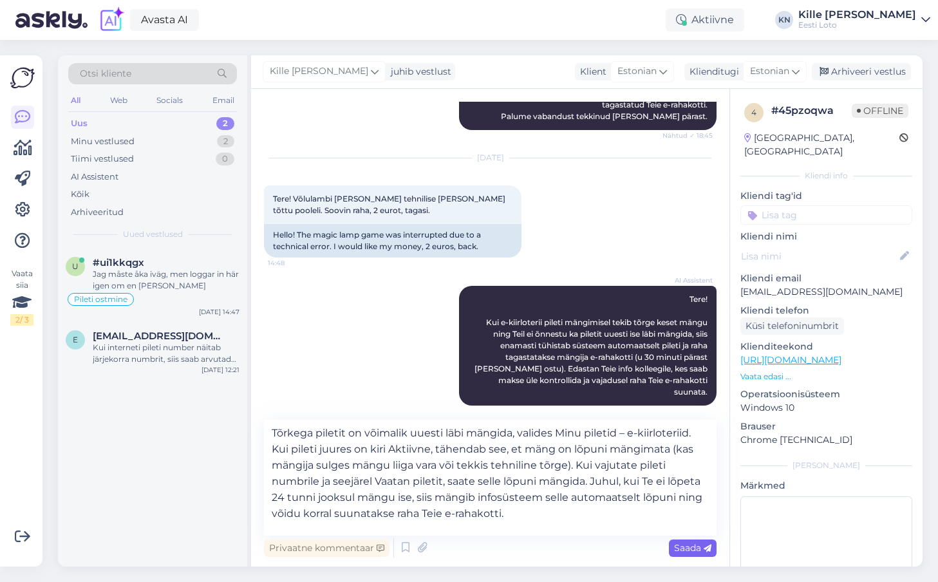
click at [674, 547] on span "Saada" at bounding box center [692, 548] width 37 height 12
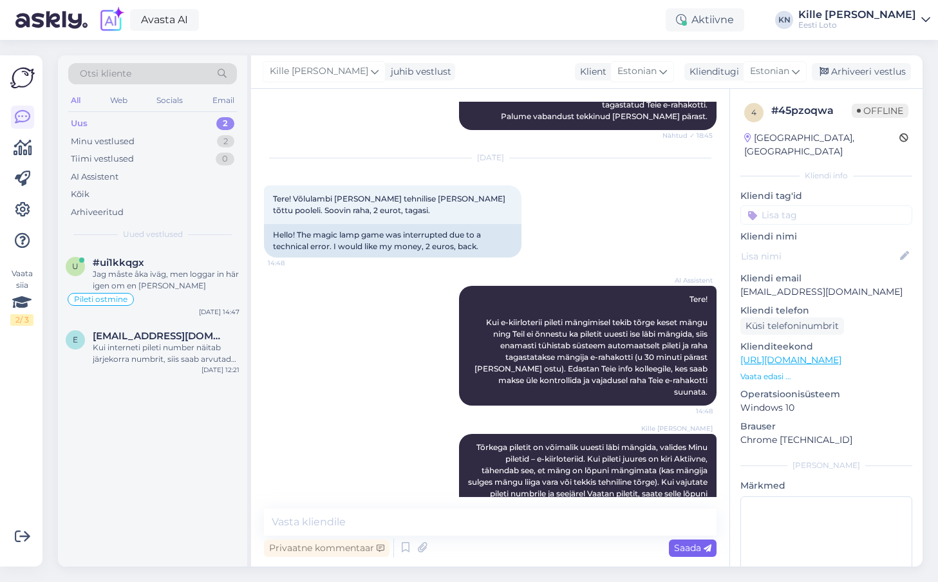
scroll to position [647, 0]
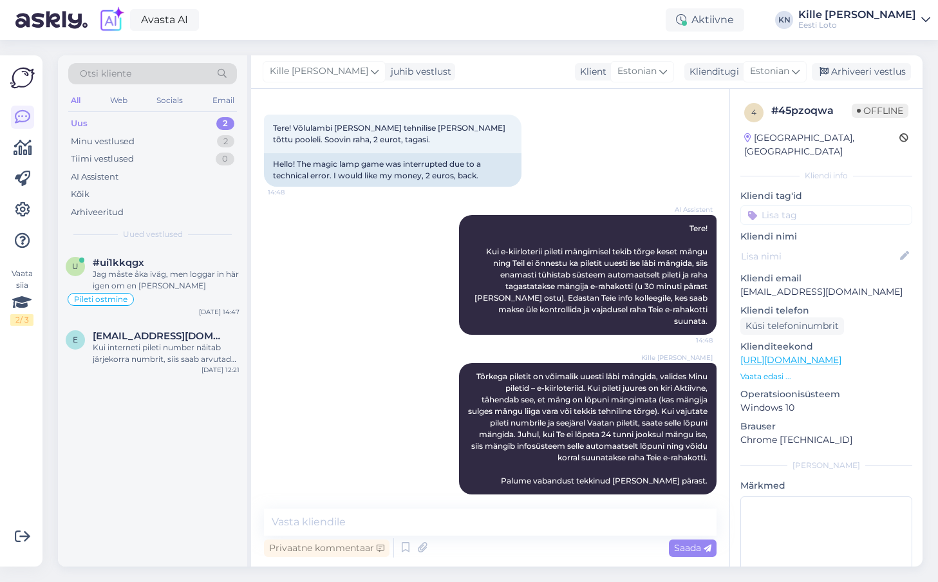
click at [816, 210] on input at bounding box center [827, 214] width 172 height 19
click at [817, 247] on span "e-kiirloterii" at bounding box center [826, 251] width 41 height 8
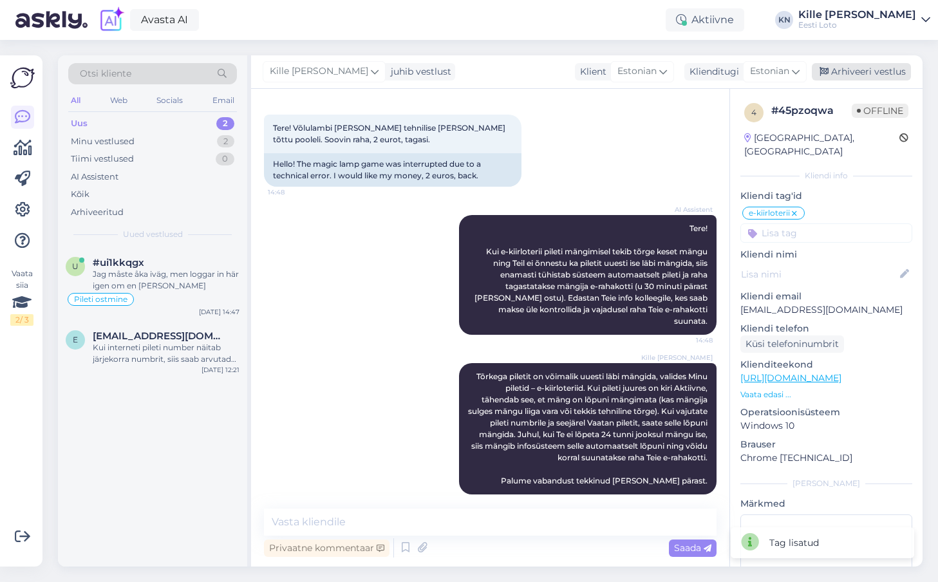
click at [846, 68] on div "Arhiveeri vestlus" at bounding box center [861, 71] width 99 height 17
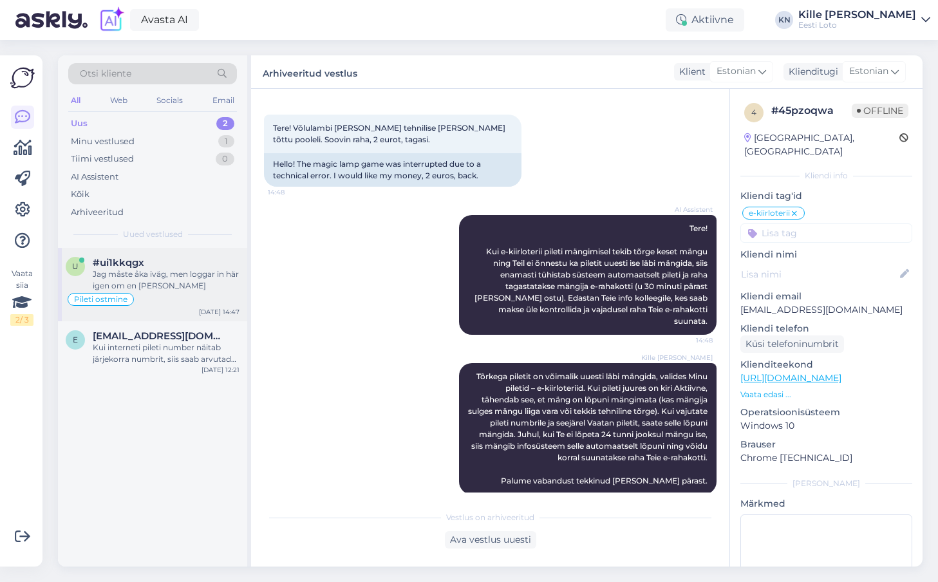
click at [124, 295] on div "Pileti ostmine" at bounding box center [101, 299] width 66 height 13
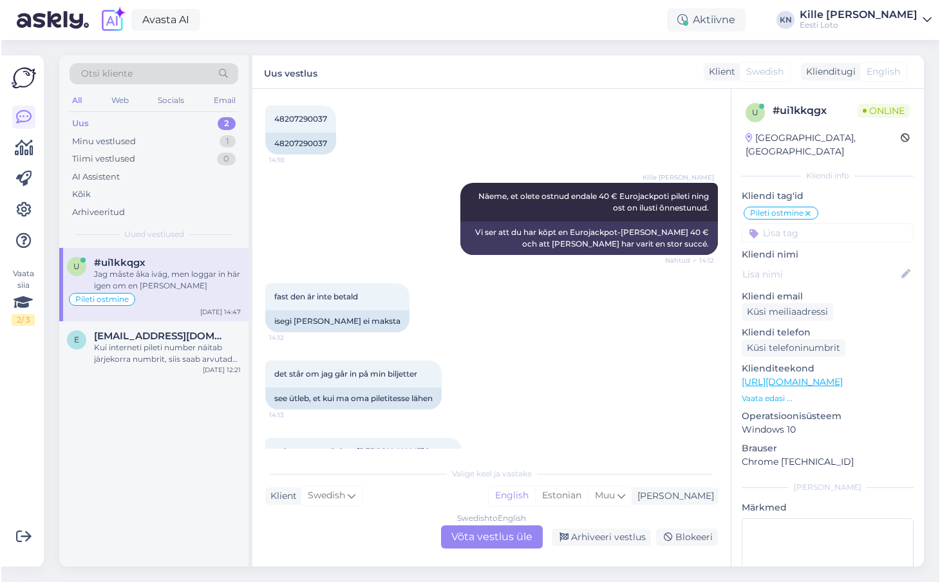
scroll to position [446, 0]
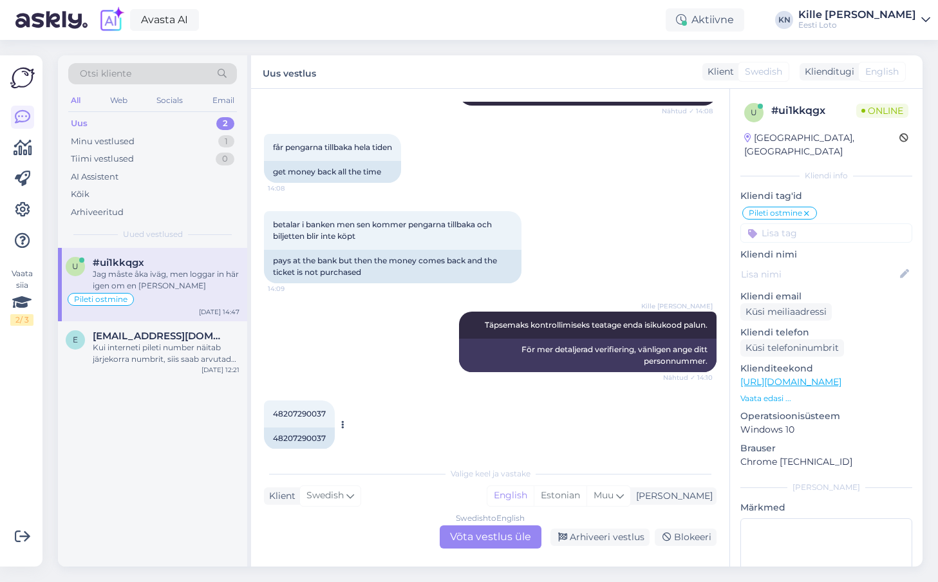
click at [305, 417] on span "48207290037" at bounding box center [299, 414] width 53 height 10
copy span "48207290037"
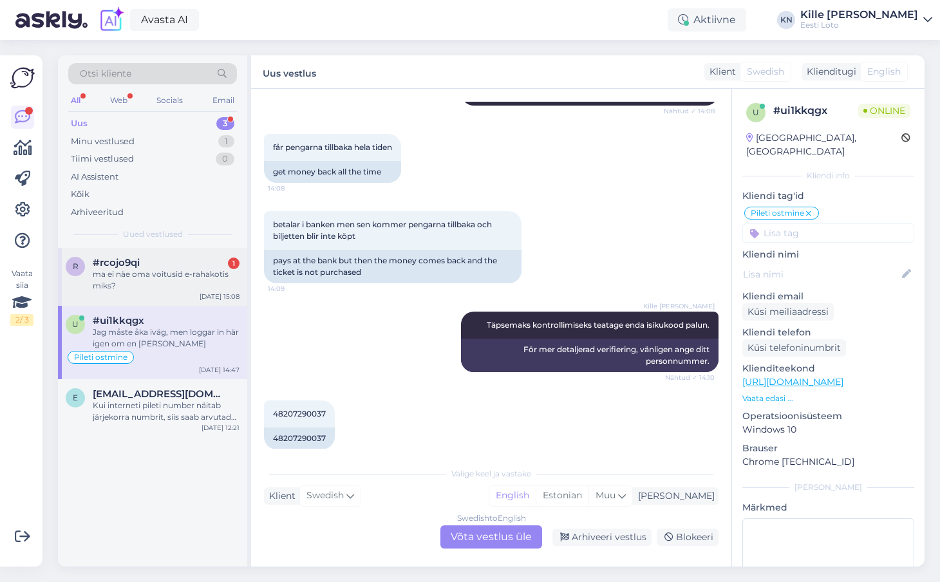
click at [169, 251] on div "r #rcojo9qi 1 ma ei näe oma voitusid e-rahakotis miks? [DATE] 15:08" at bounding box center [152, 277] width 189 height 58
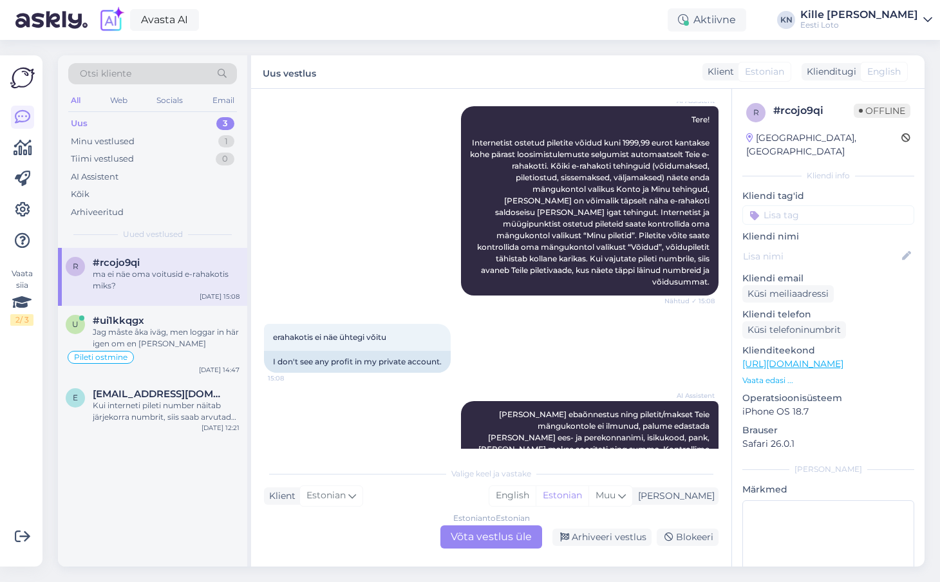
scroll to position [281, 0]
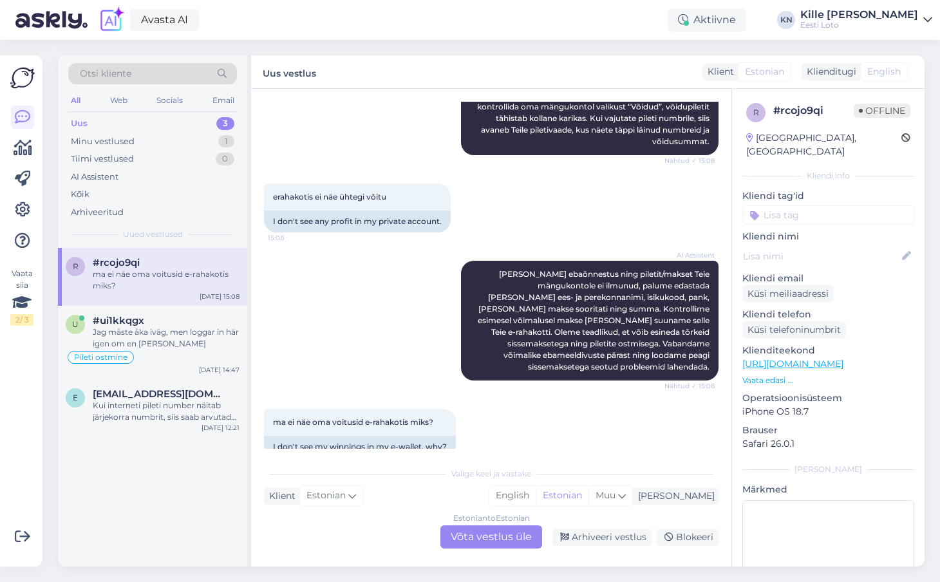
click at [460, 534] on div "Estonian to Estonian Võta vestlus üle" at bounding box center [491, 537] width 102 height 23
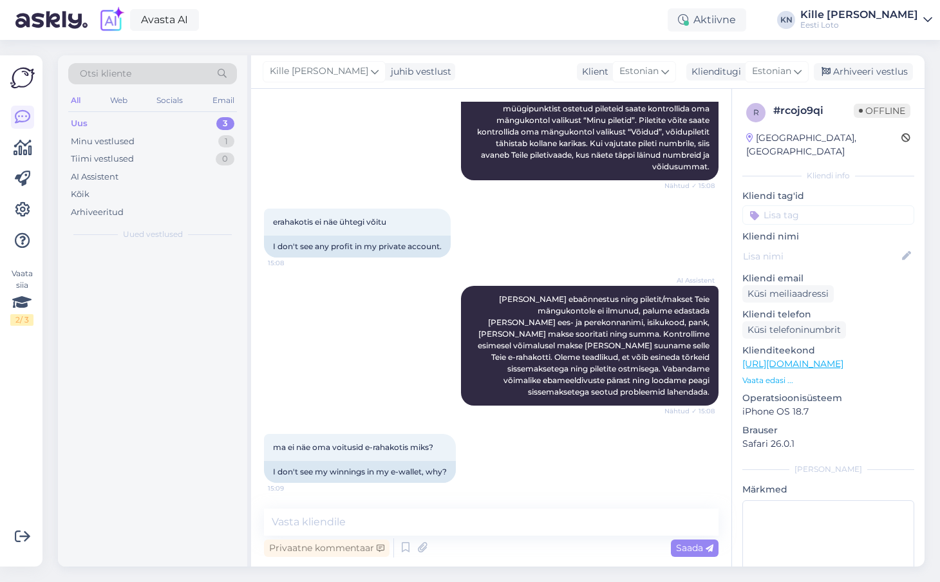
scroll to position [233, 0]
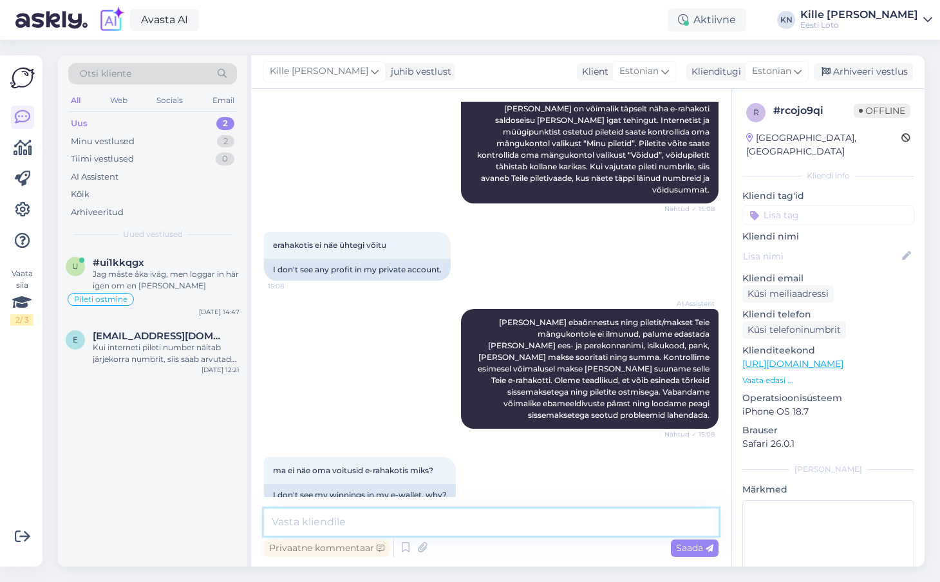
click at [366, 523] on textarea at bounding box center [491, 522] width 455 height 27
paste textarea "Kõiki e-rahakoti tehinguid (võidumaksed, piletiostud, sissemaksed, väljamaksed)…"
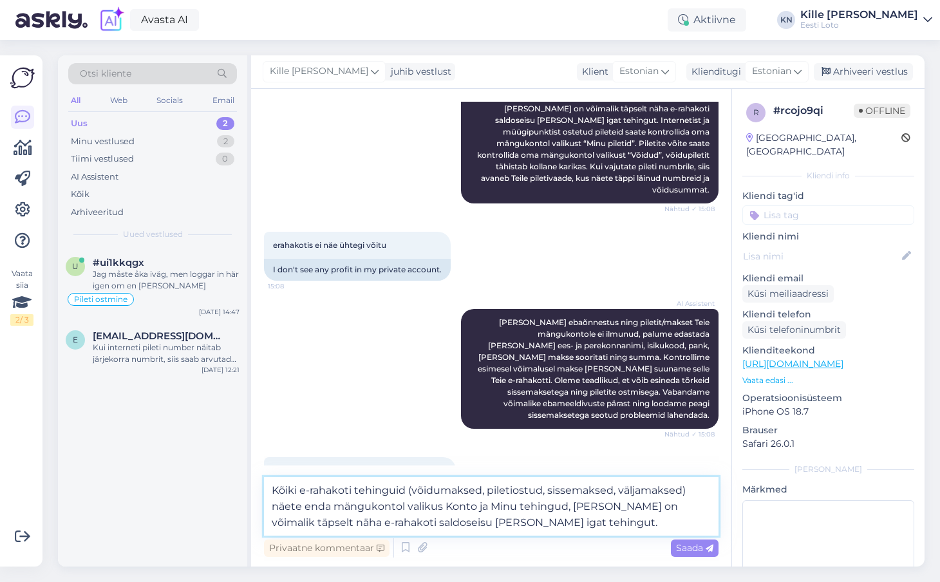
scroll to position [265, 0]
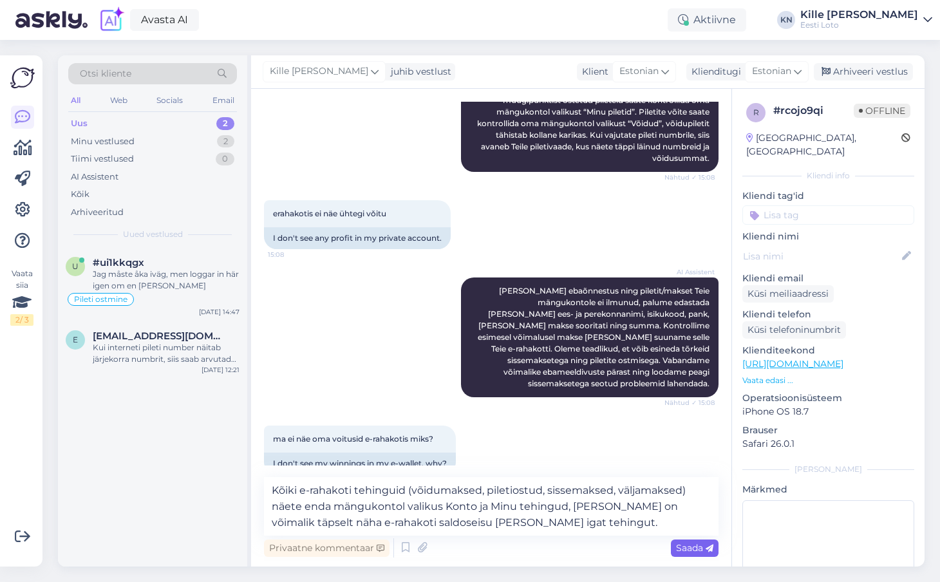
click at [683, 547] on span "Saada" at bounding box center [694, 548] width 37 height 12
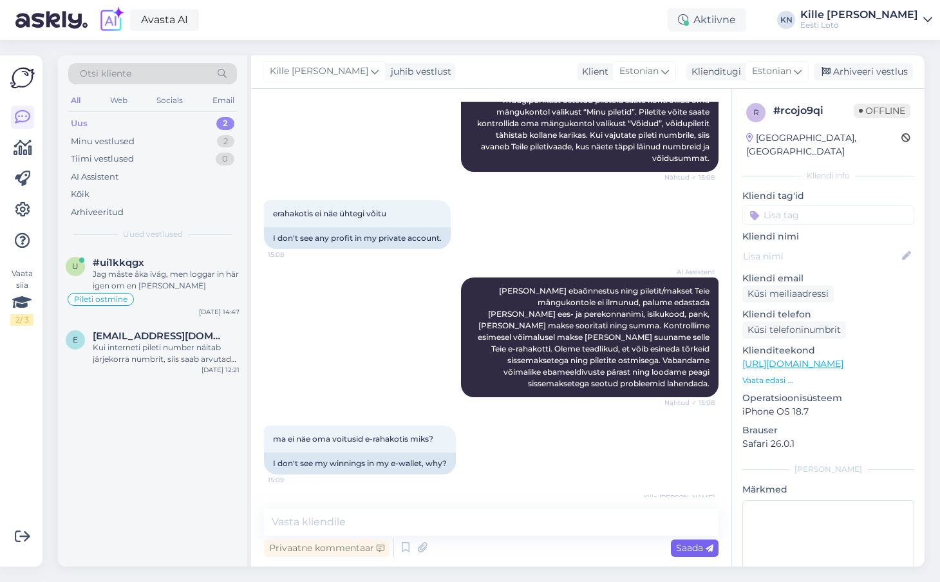
scroll to position [323, 0]
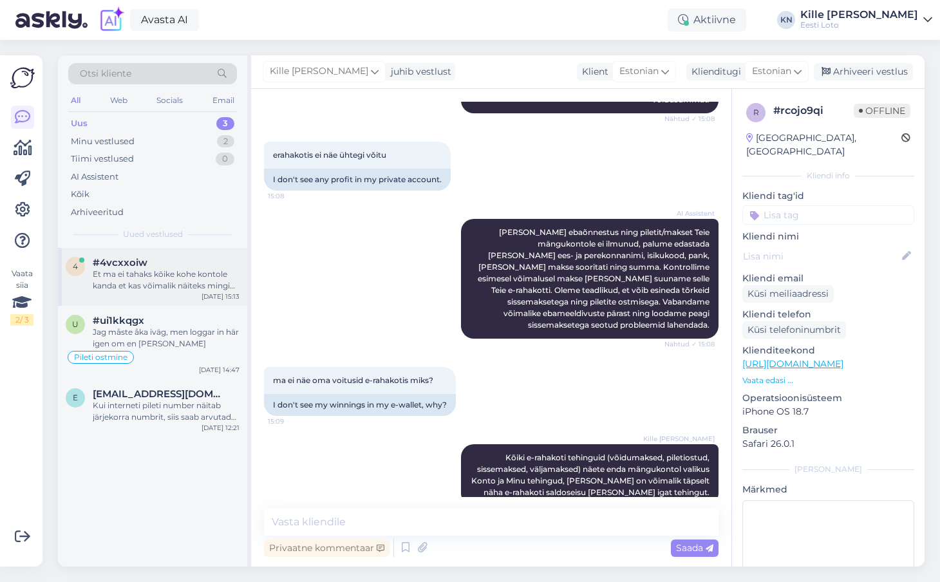
click at [160, 253] on div "4 #4vcxxoiw Et ma ei tahaks kõike kohe kontole kanda et kas võimalik näiteks mi…" at bounding box center [152, 277] width 189 height 58
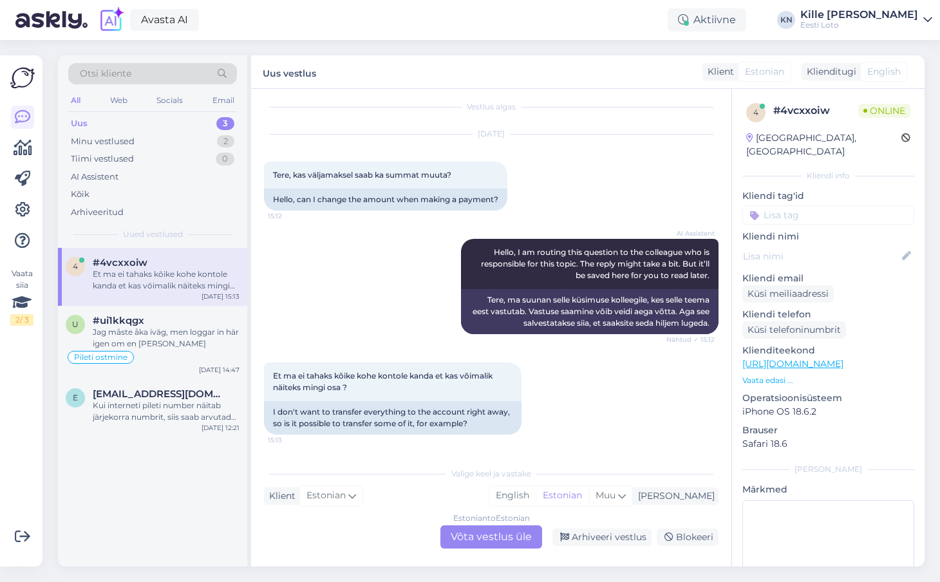
click at [465, 538] on div "Estonian to Estonian Võta vestlus üle" at bounding box center [491, 537] width 102 height 23
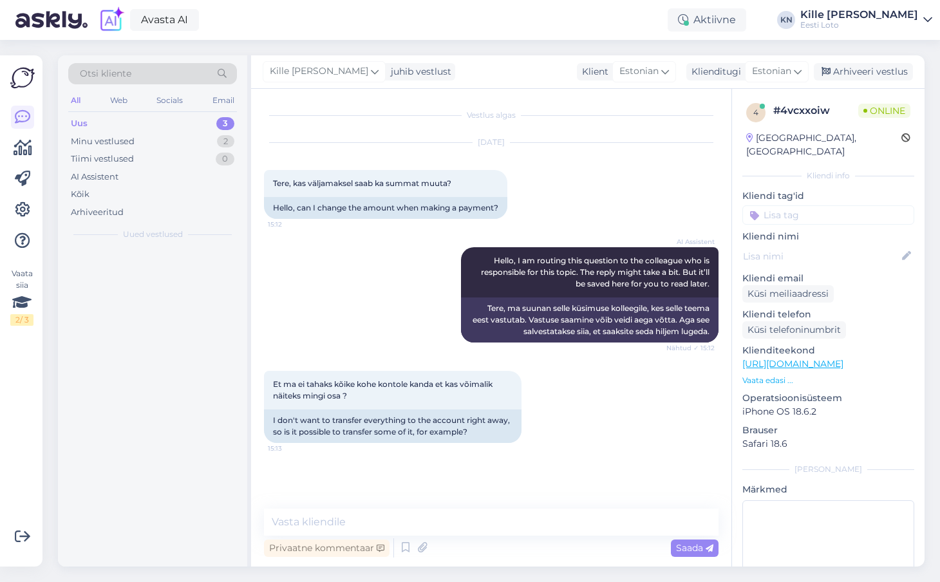
scroll to position [0, 0]
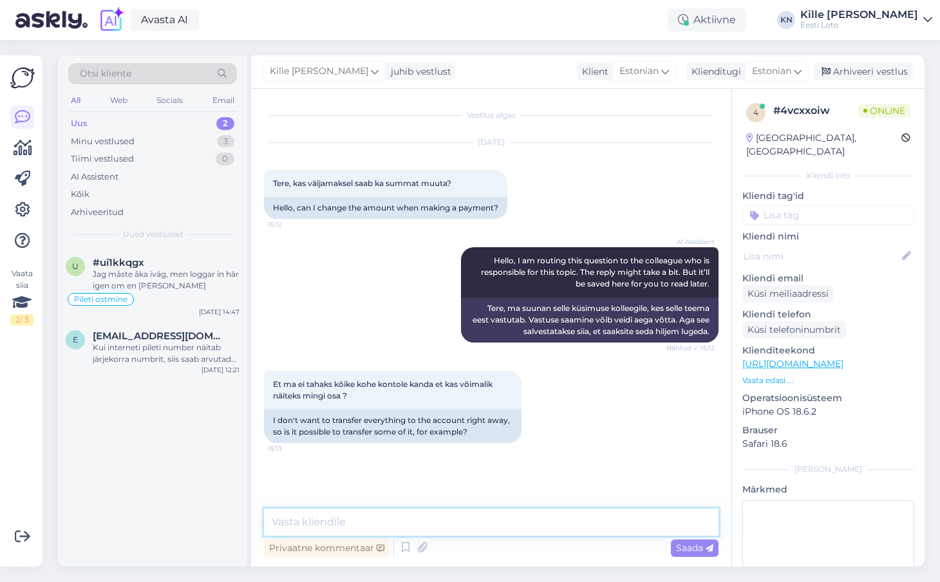
click at [457, 524] on textarea at bounding box center [491, 522] width 455 height 27
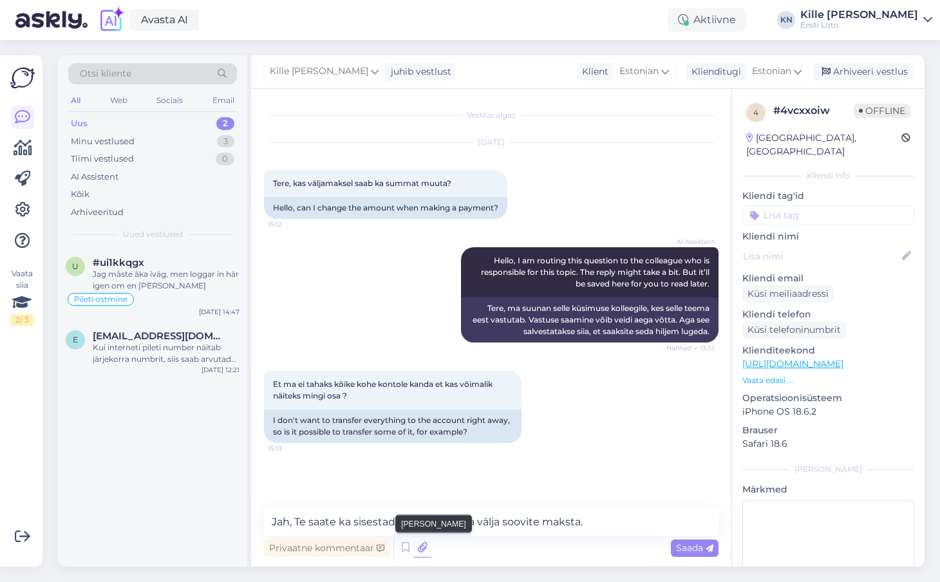
click at [419, 549] on icon at bounding box center [422, 547] width 18 height 19
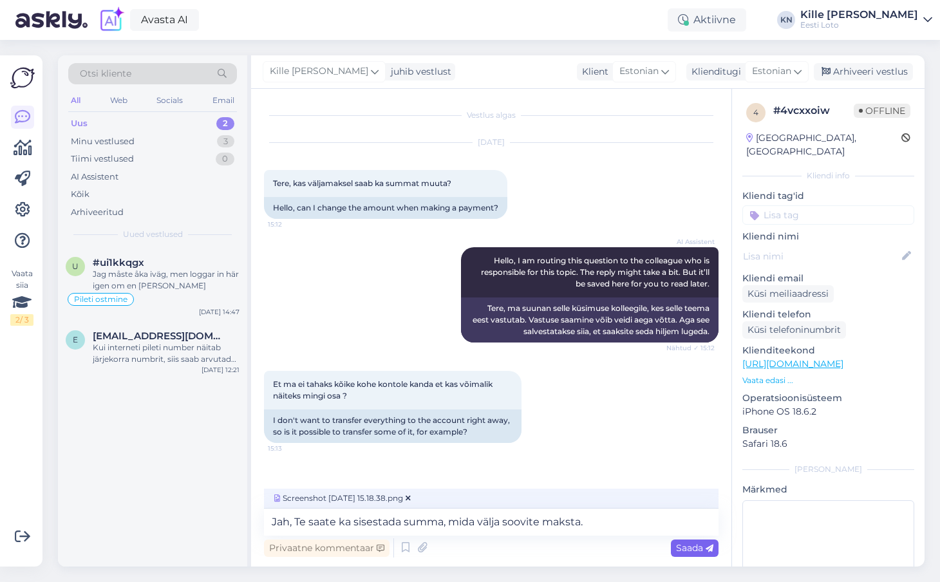
click at [698, 545] on span "Saada" at bounding box center [694, 548] width 37 height 12
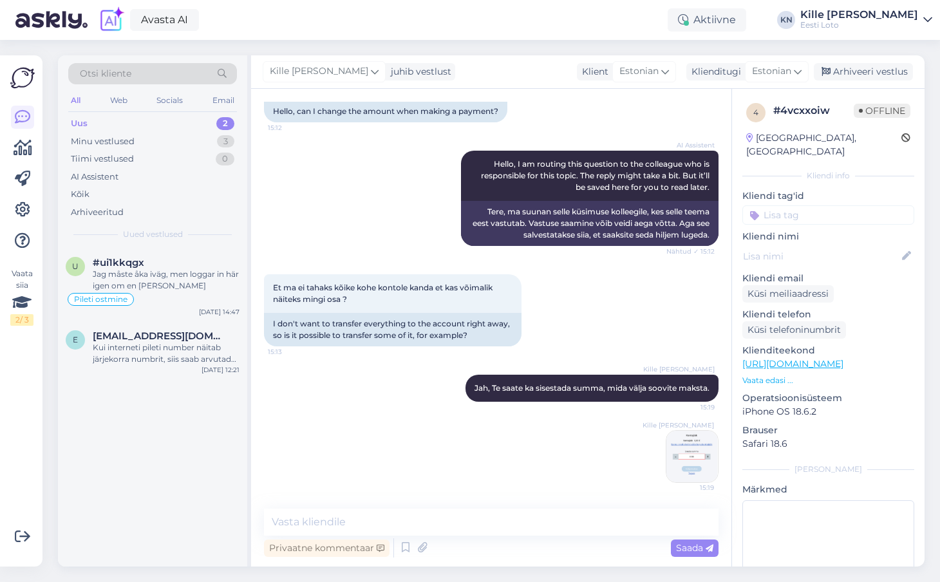
click at [813, 205] on input at bounding box center [829, 214] width 172 height 19
click at [821, 247] on span "E-rahakott" at bounding box center [829, 251] width 42 height 8
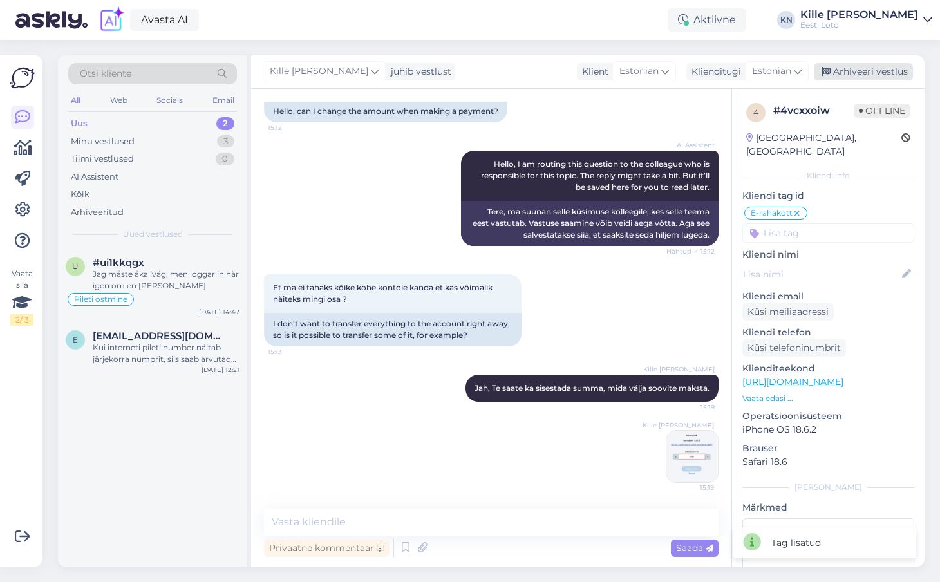
click at [867, 69] on div "Arhiveeri vestlus" at bounding box center [863, 71] width 99 height 17
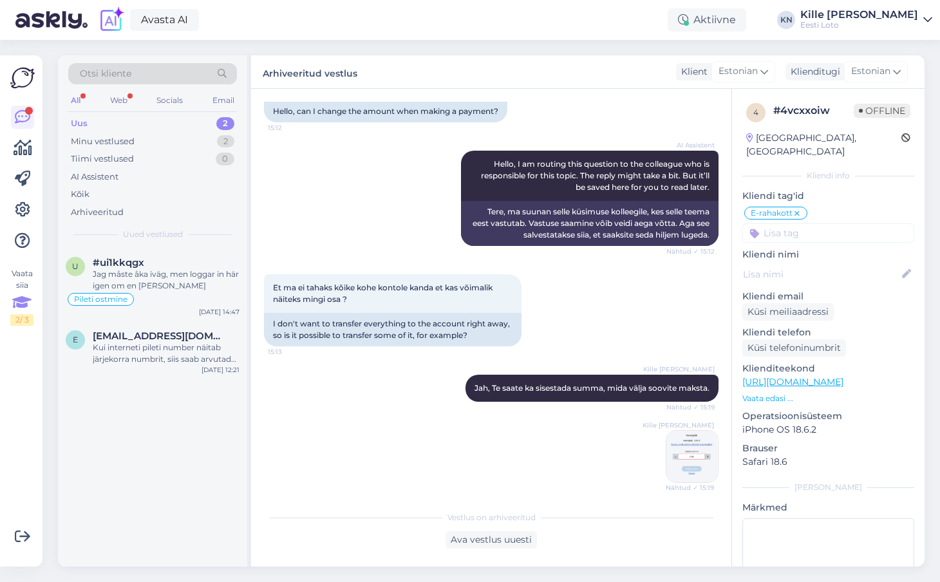
scroll to position [245, 0]
